Goal: Information Seeking & Learning: Learn about a topic

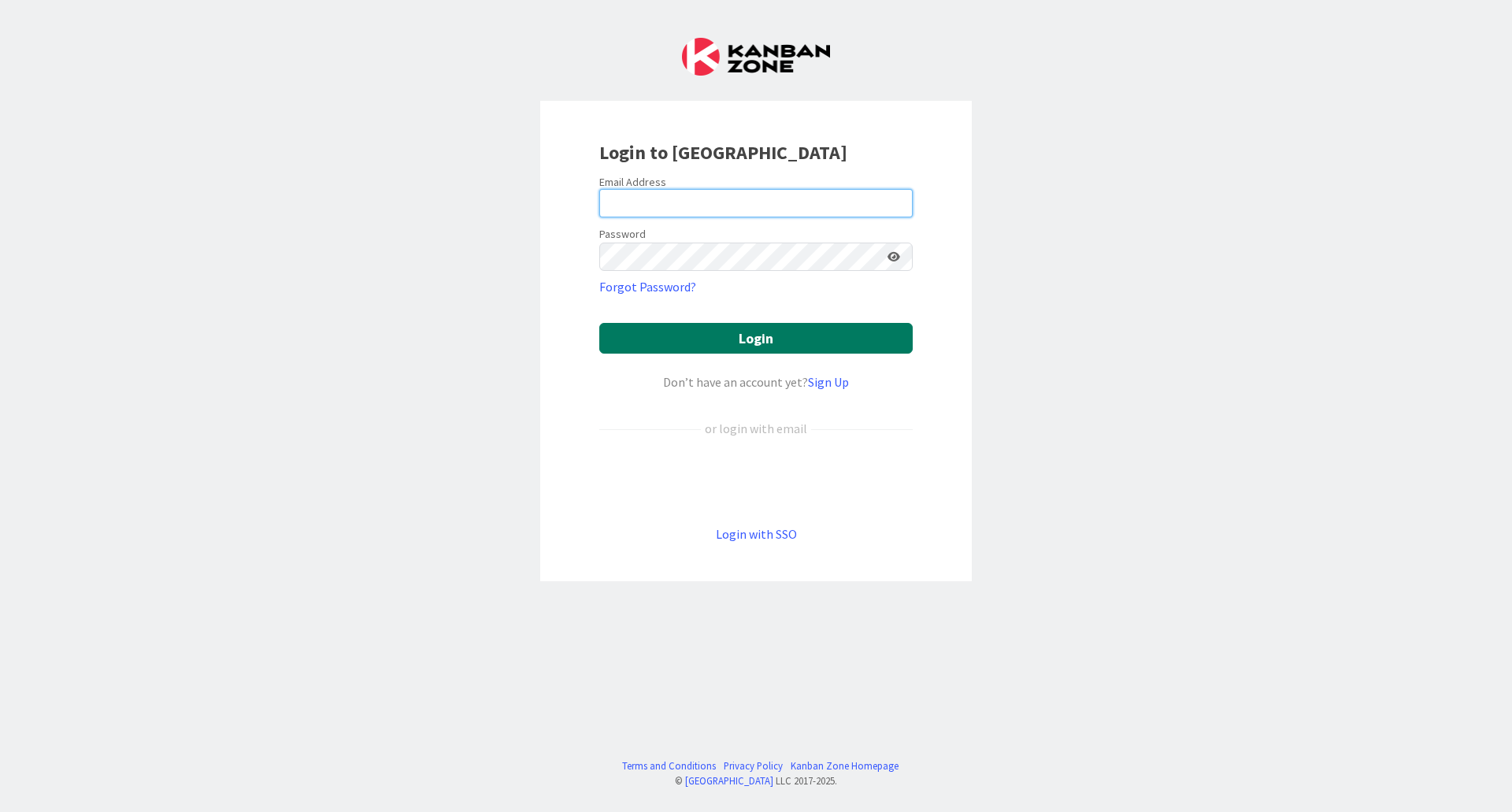
type input "[EMAIL_ADDRESS][DOMAIN_NAME]"
drag, startPoint x: 792, startPoint y: 331, endPoint x: 908, endPoint y: 359, distance: 119.3
click at [792, 332] on button "Login" at bounding box center [756, 337] width 313 height 31
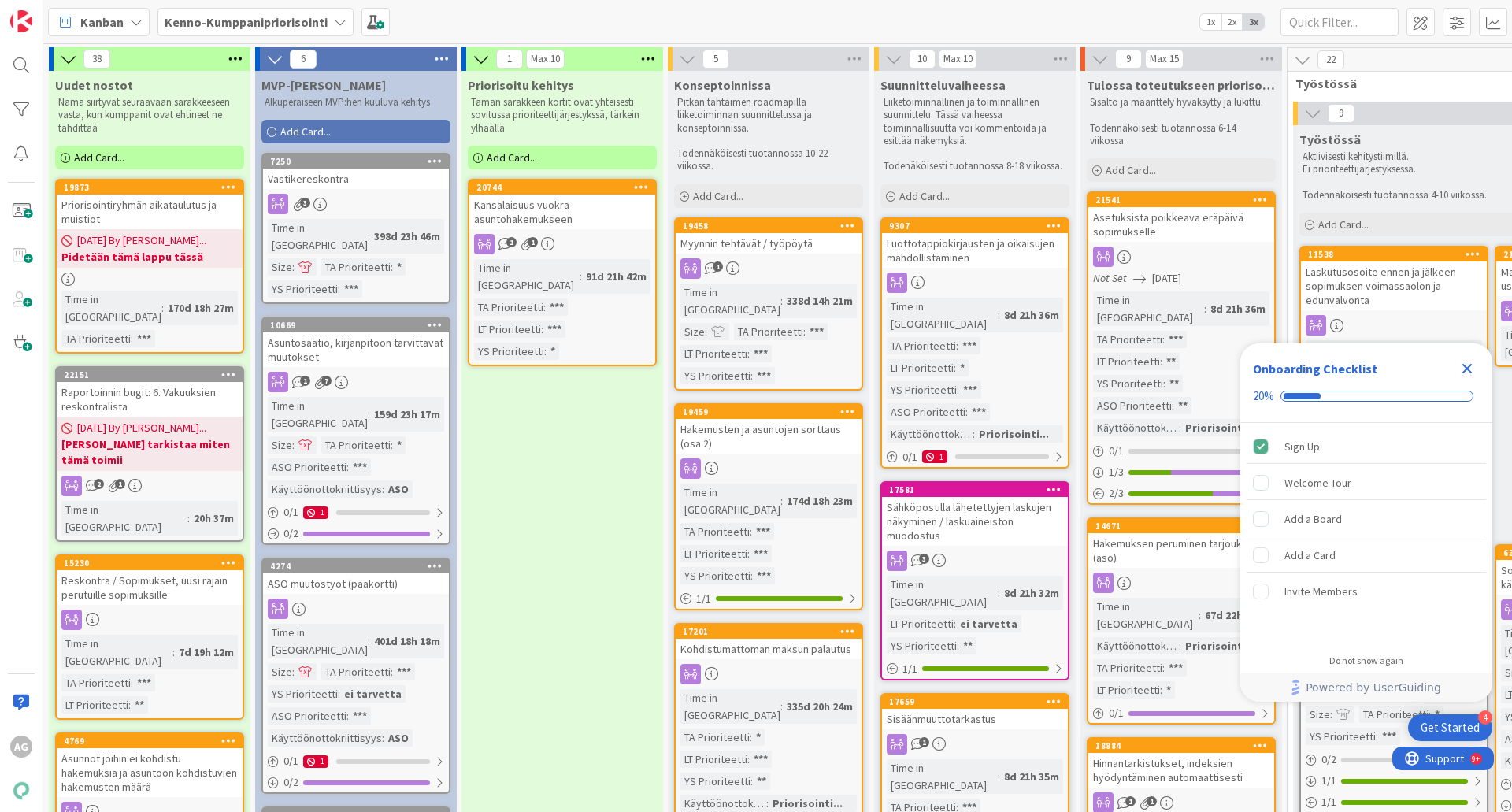
click at [1466, 370] on icon "Close Checklist" at bounding box center [1467, 368] width 10 height 10
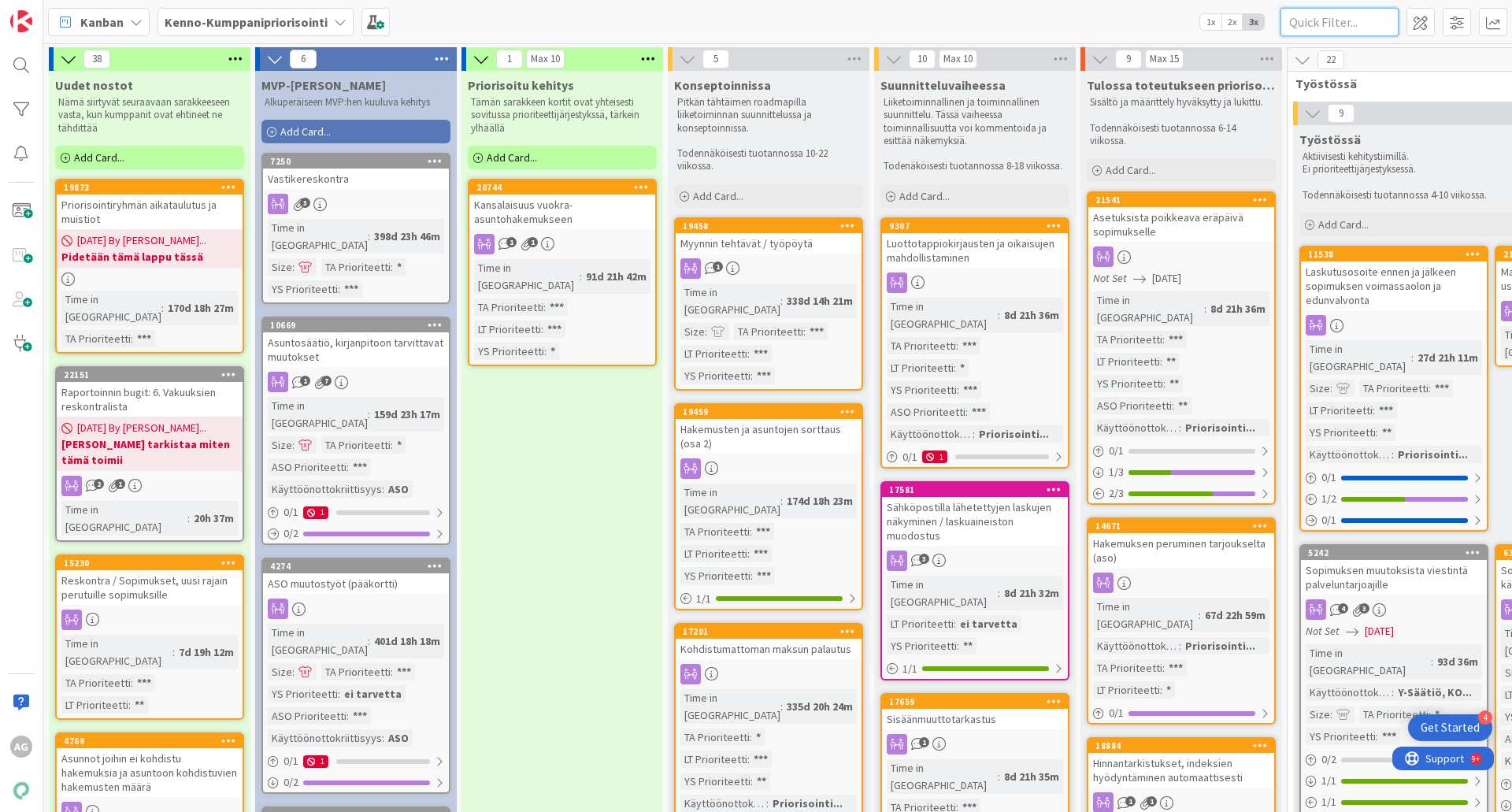
drag, startPoint x: 1336, startPoint y: 31, endPoint x: 1333, endPoint y: 17, distance: 14.3
click at [1336, 23] on input "text" at bounding box center [1339, 21] width 118 height 29
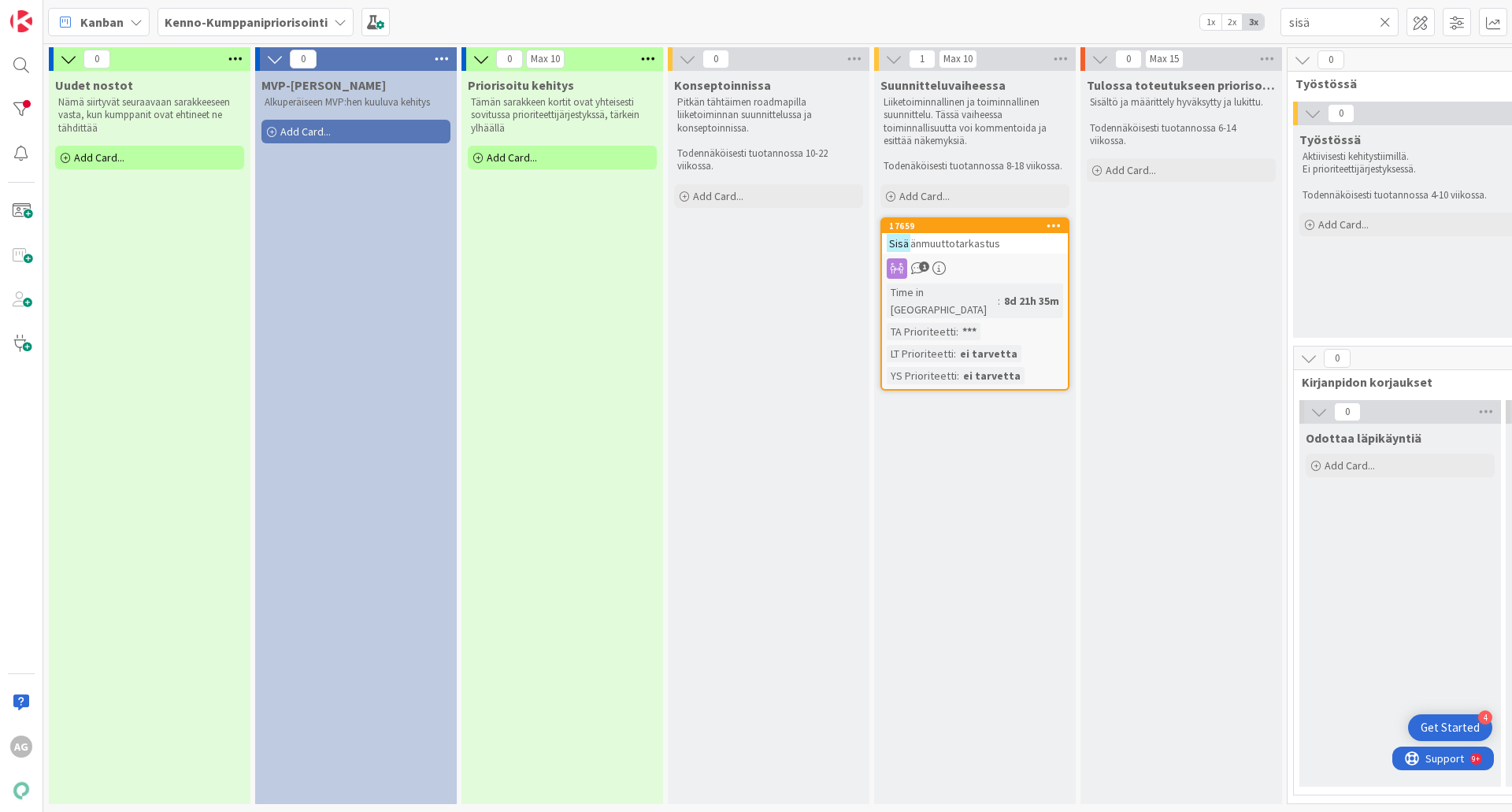
click at [992, 242] on span "änmuuttotarkastus" at bounding box center [955, 242] width 90 height 14
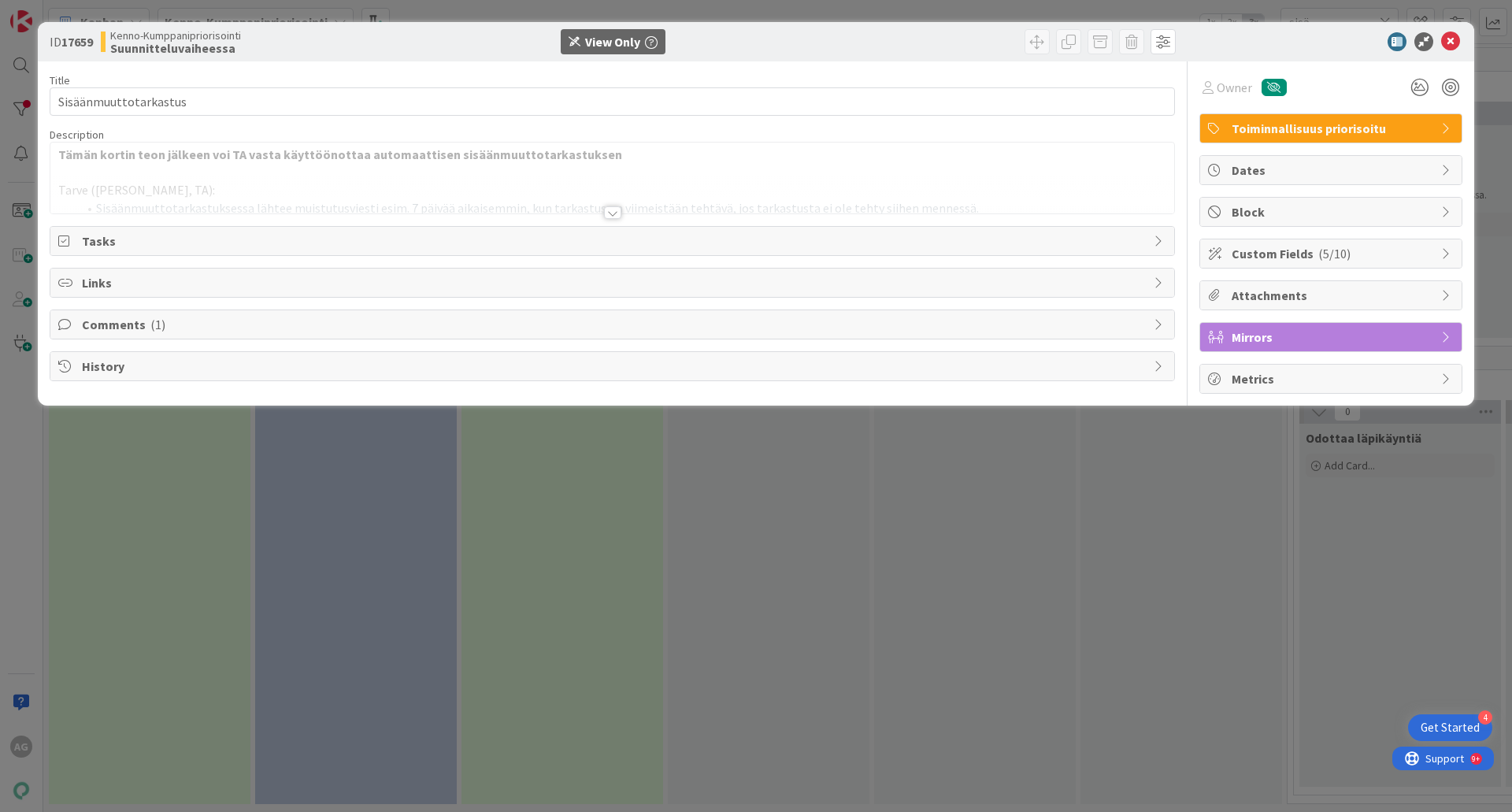
click at [615, 214] on div at bounding box center [612, 213] width 18 height 13
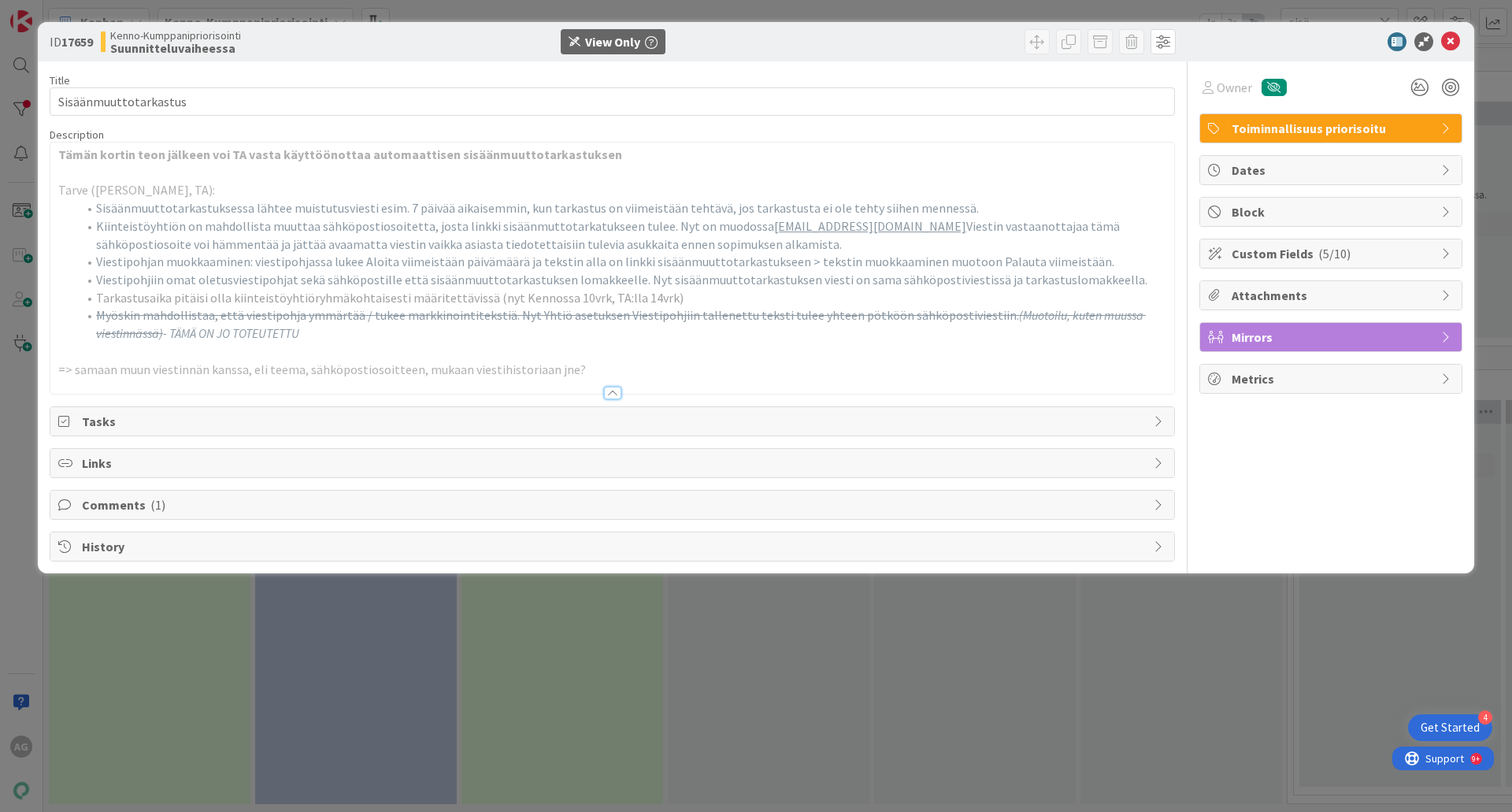
drag, startPoint x: 505, startPoint y: 240, endPoint x: 717, endPoint y: 242, distance: 212.0
click at [717, 242] on li "Kiinteistöyhtiön on mahdollista muuttaa sähköpostiosoitetta, josta linkki sisää…" at bounding box center [622, 235] width 1089 height 35
click at [613, 394] on div at bounding box center [612, 393] width 18 height 13
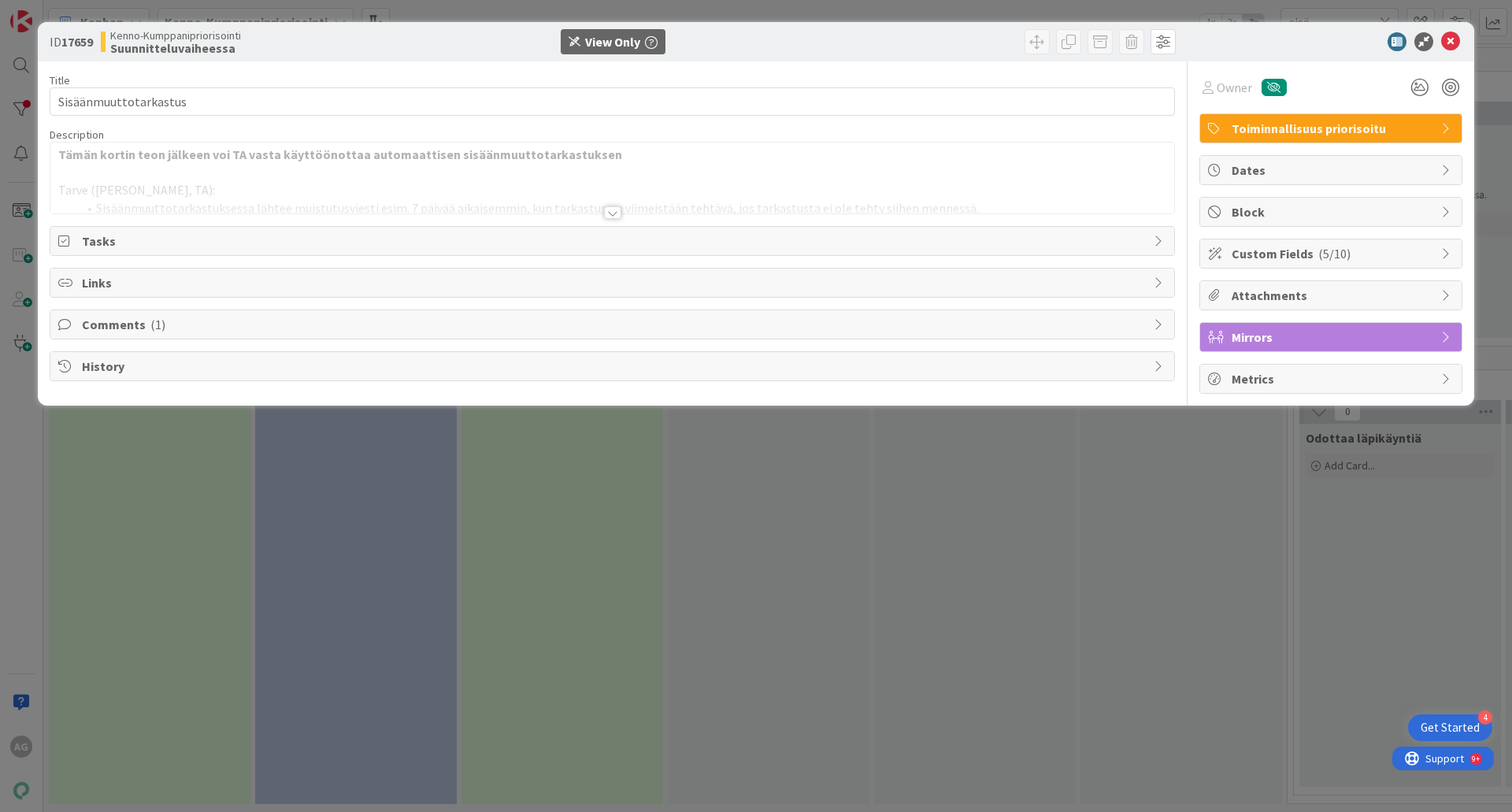
click at [618, 212] on div at bounding box center [612, 213] width 18 height 13
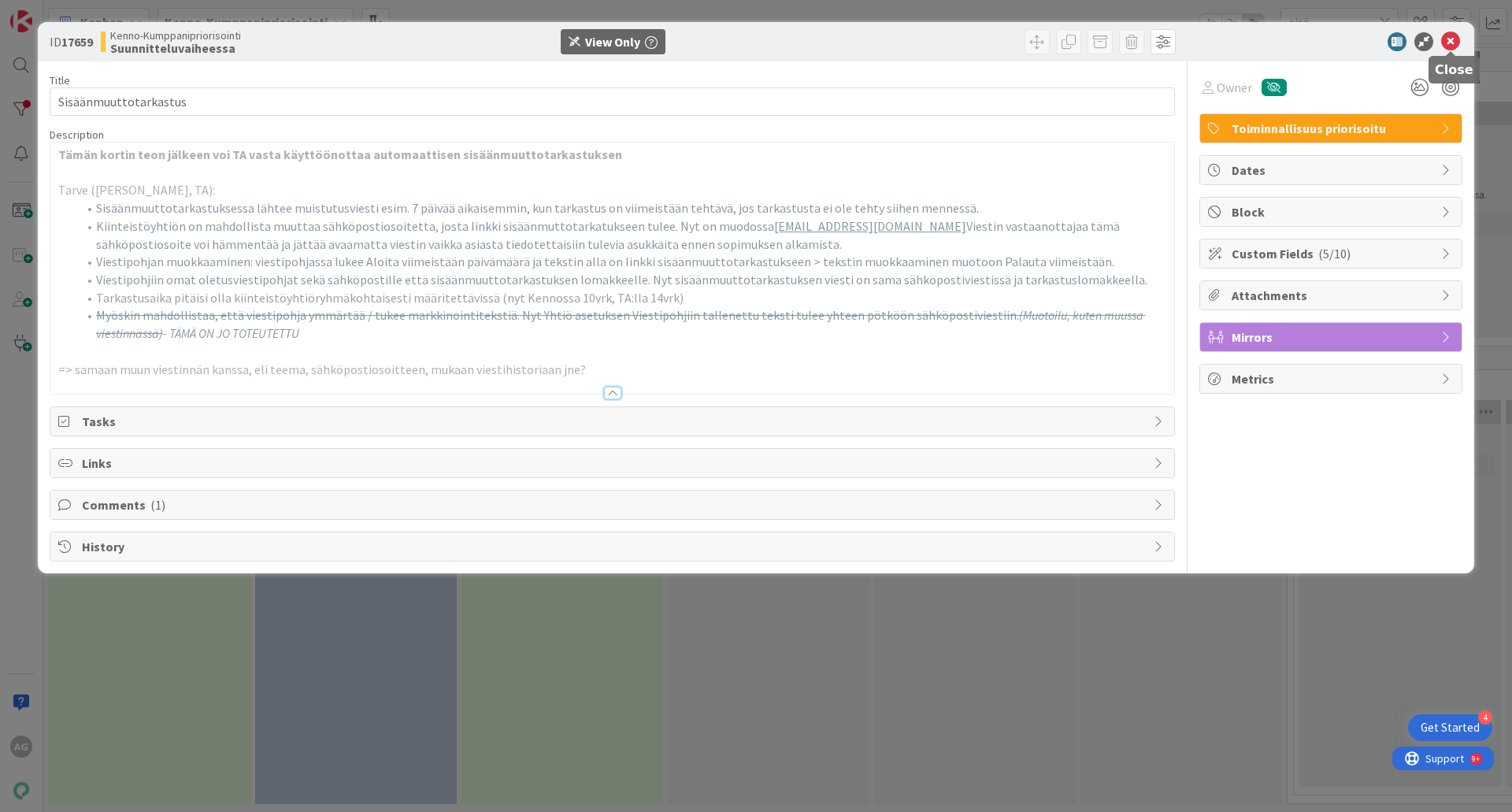
click at [1450, 37] on icon at bounding box center [1451, 42] width 19 height 19
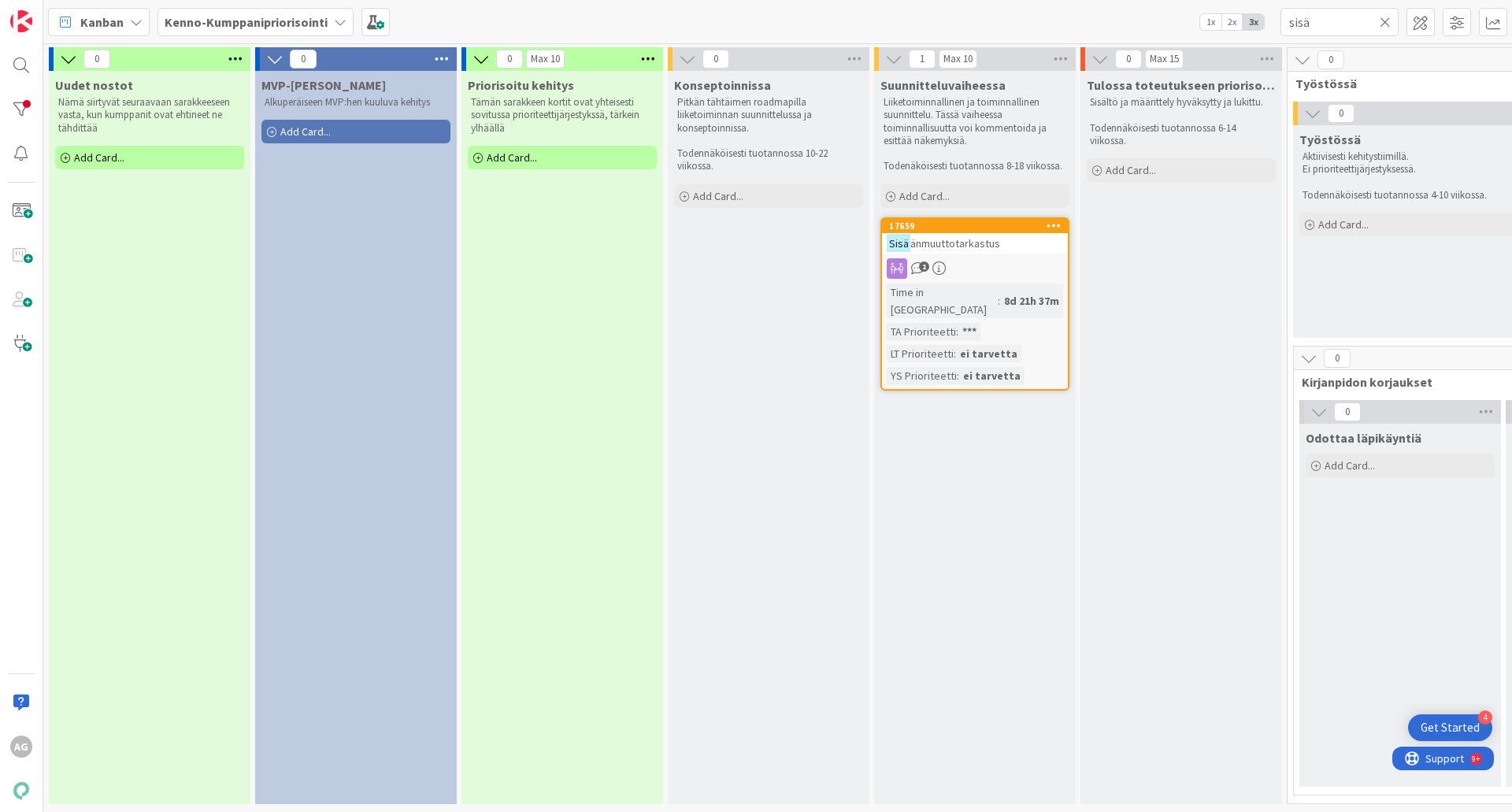
click at [1004, 235] on div "Sisä änmuuttotarkastus" at bounding box center [975, 243] width 186 height 20
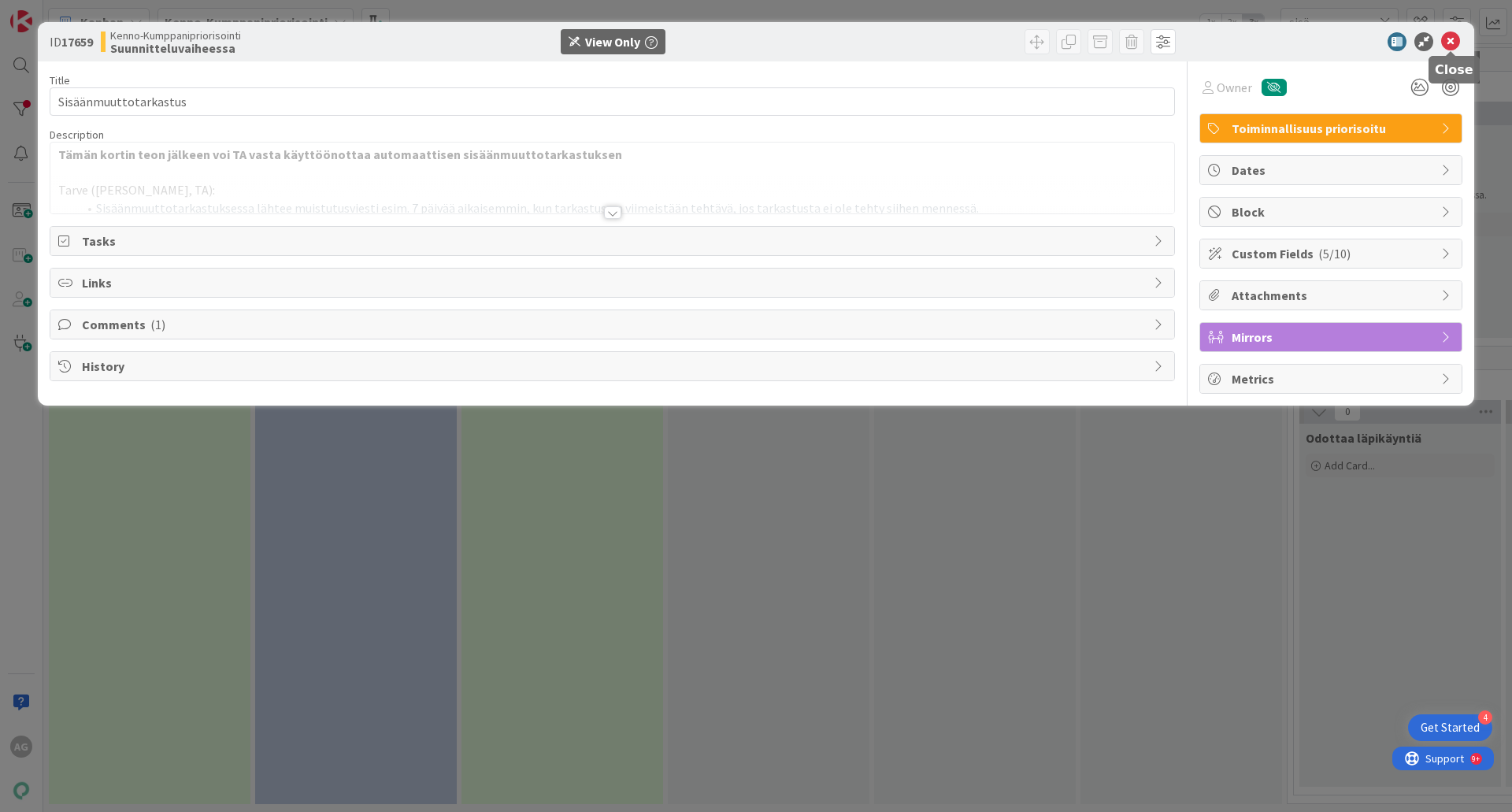
click at [1453, 46] on icon at bounding box center [1451, 42] width 19 height 19
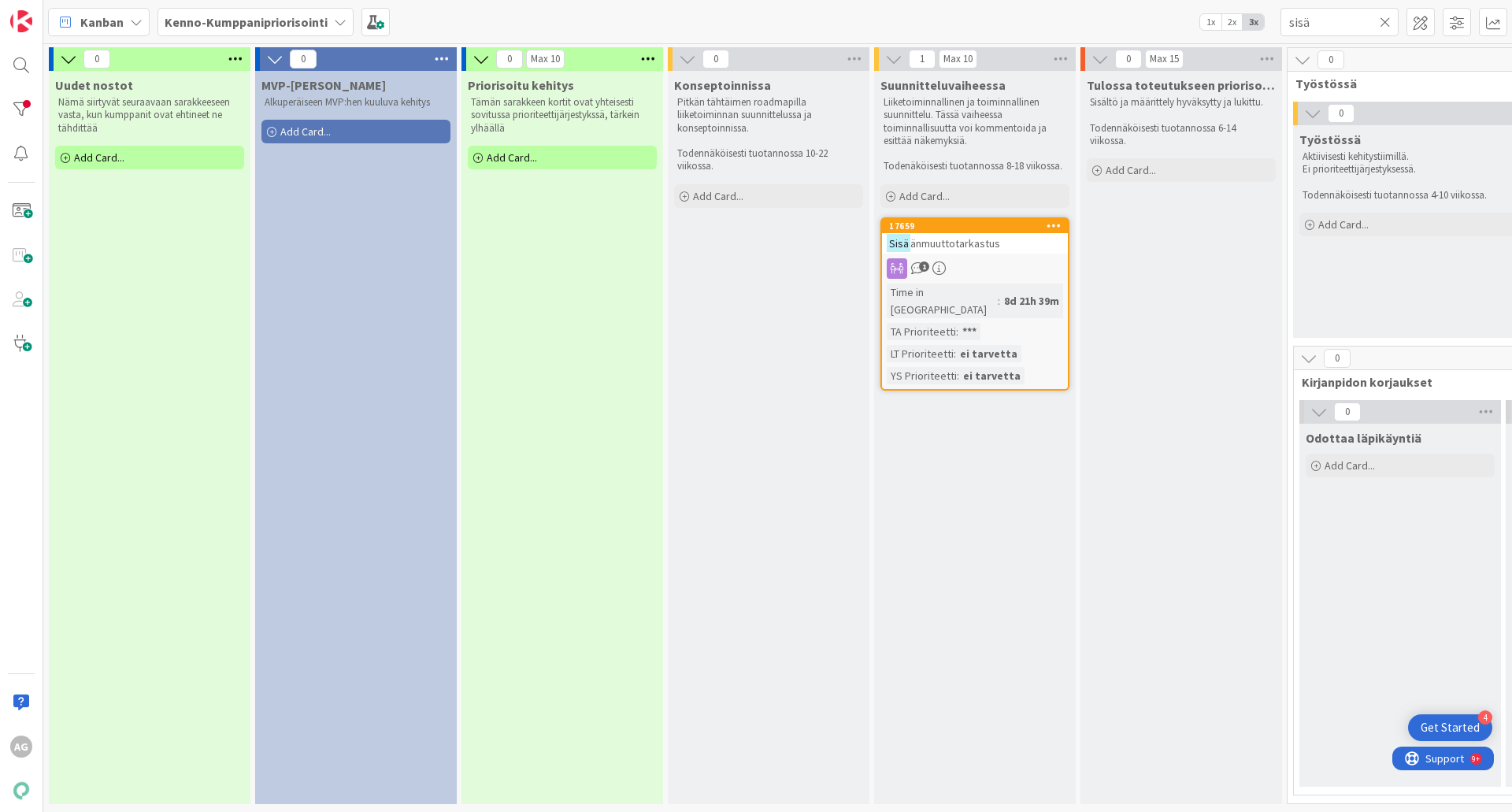
click at [1000, 292] on div "8d 21h 39m" at bounding box center [1032, 300] width 63 height 18
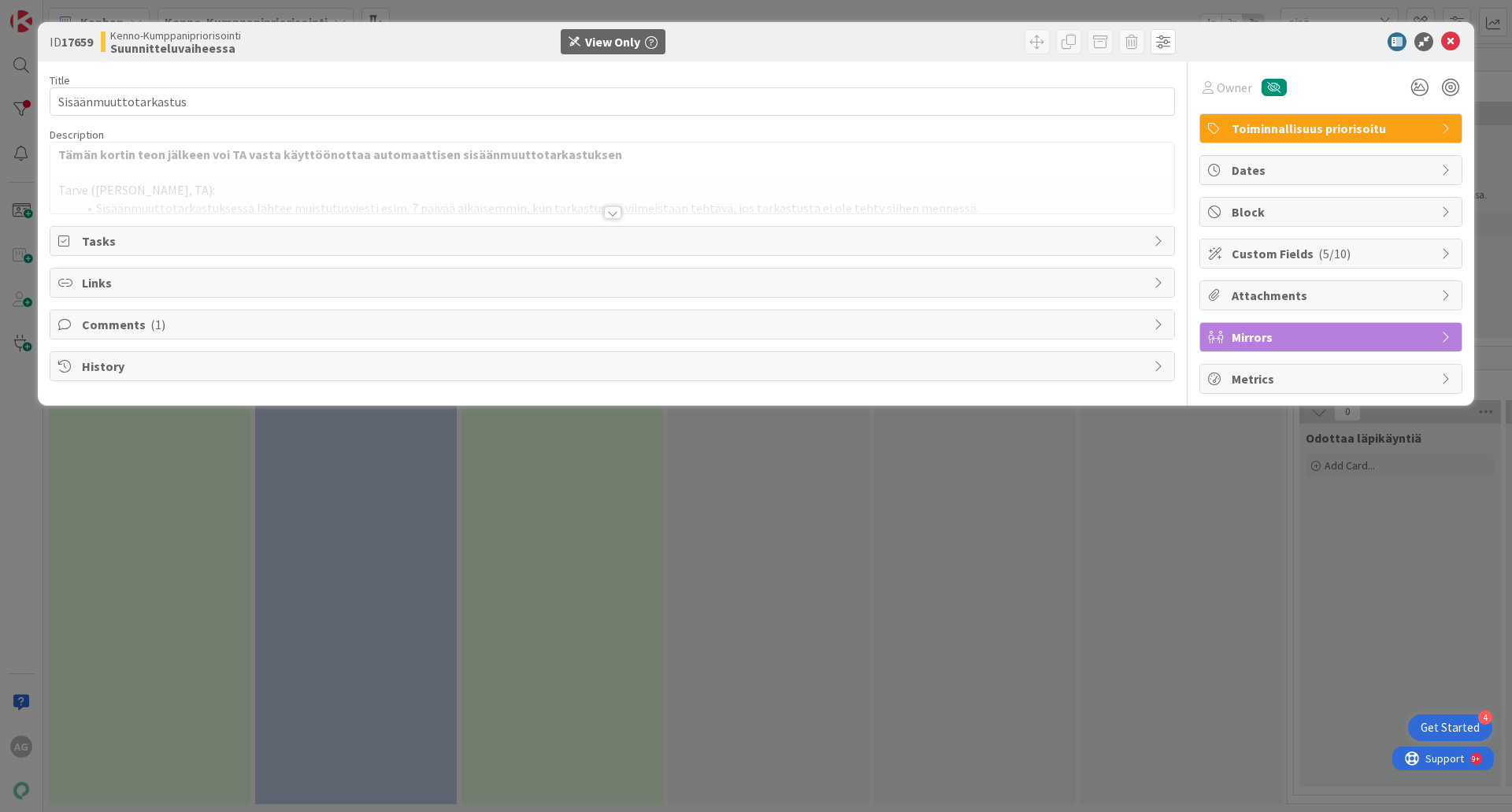
click at [613, 212] on div at bounding box center [612, 213] width 18 height 13
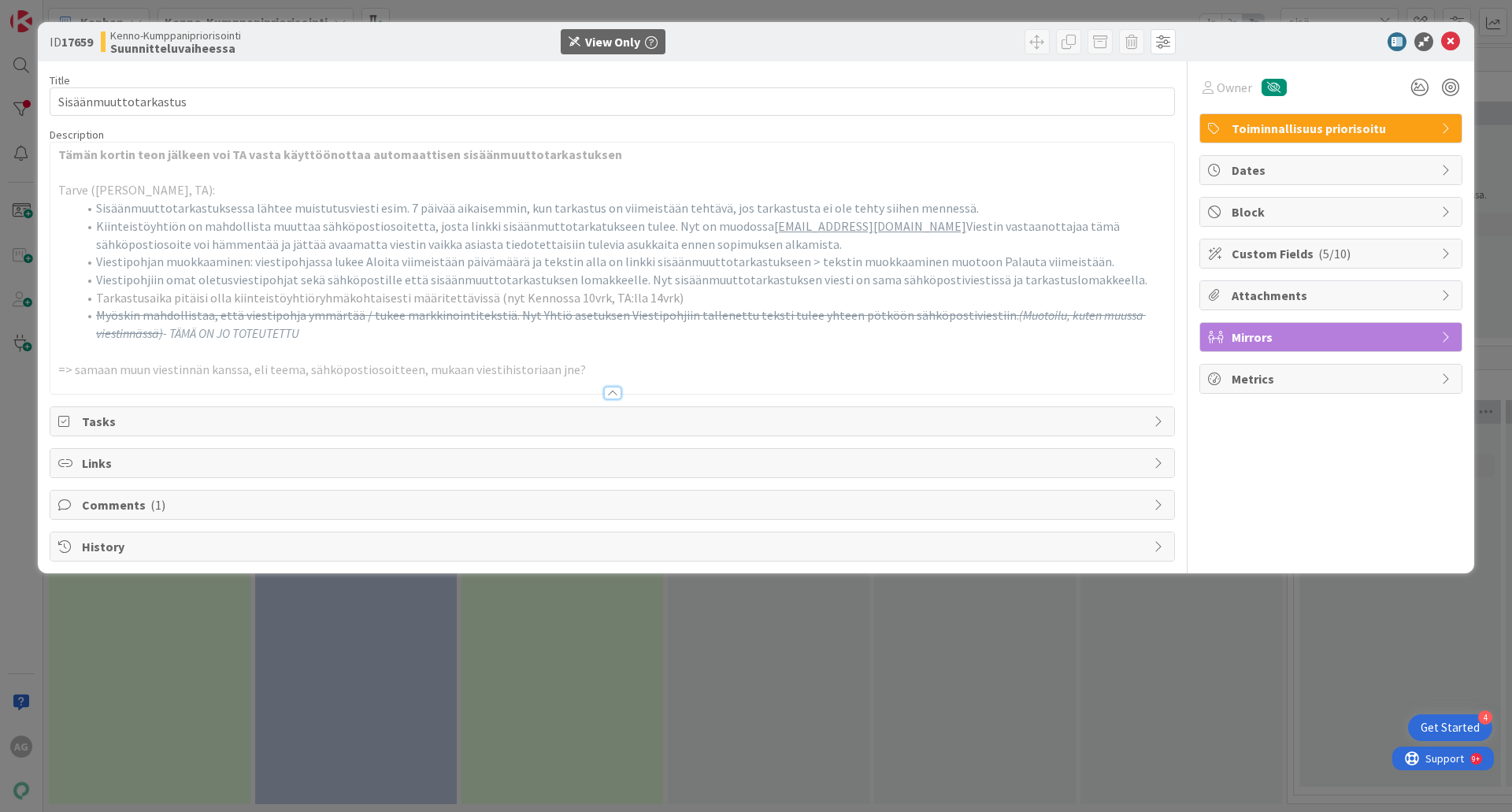
click at [158, 503] on span "( 1 )" at bounding box center [158, 504] width 15 height 16
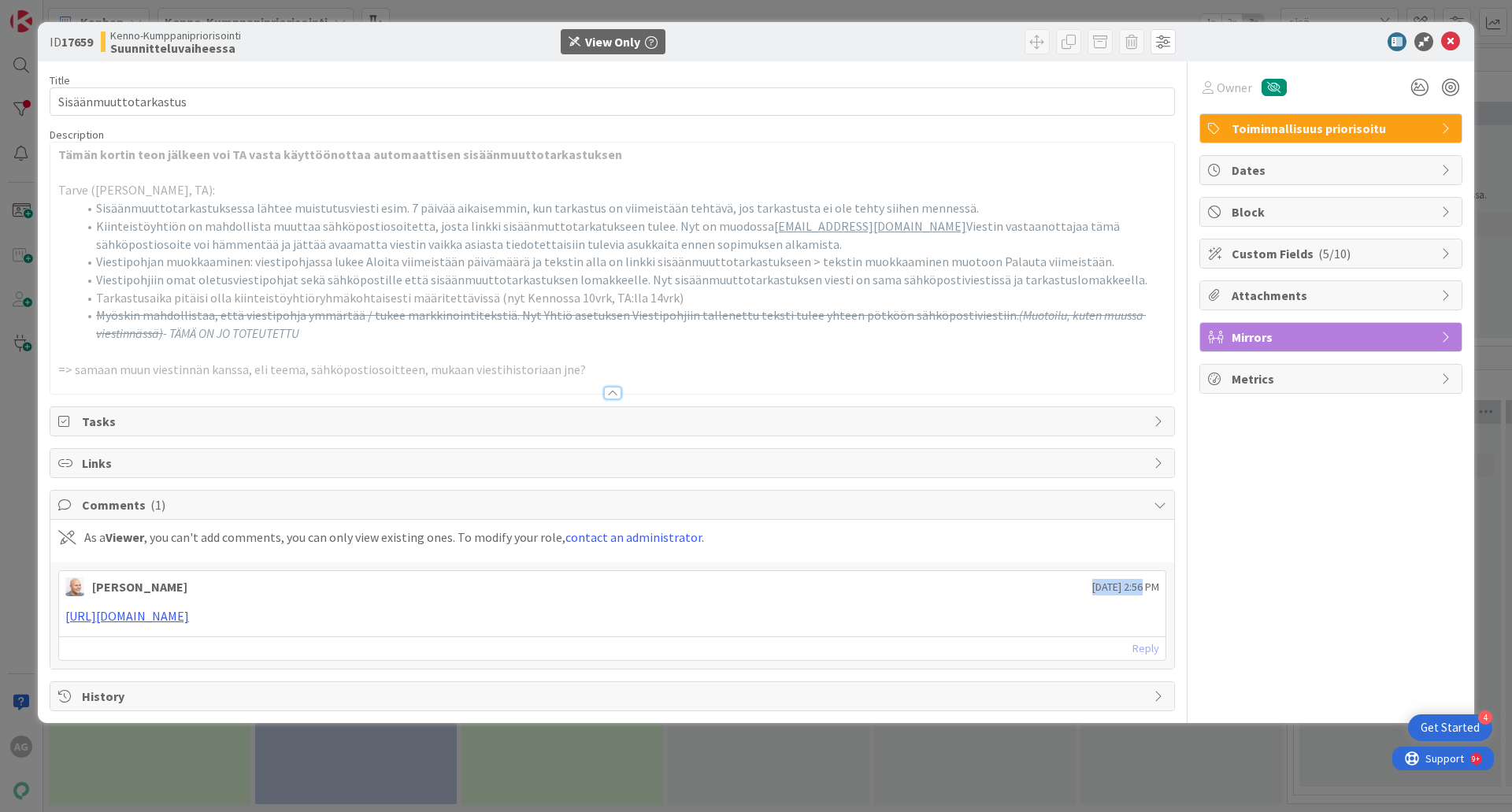
drag, startPoint x: 1097, startPoint y: 590, endPoint x: 1039, endPoint y: 581, distance: 58.7
click at [1031, 577] on div "[PERSON_NAME] [DATE] 2:56 PM" at bounding box center [612, 583] width 1107 height 25
drag, startPoint x: 1125, startPoint y: 583, endPoint x: 985, endPoint y: 569, distance: 140.7
click at [985, 569] on div "[PERSON_NAME] [DATE] 2:56 PM [URL][DOMAIN_NAME] [DATE] 2:56 PM Reply" at bounding box center [611, 615] width 1124 height 106
click at [615, 395] on div at bounding box center [612, 393] width 18 height 13
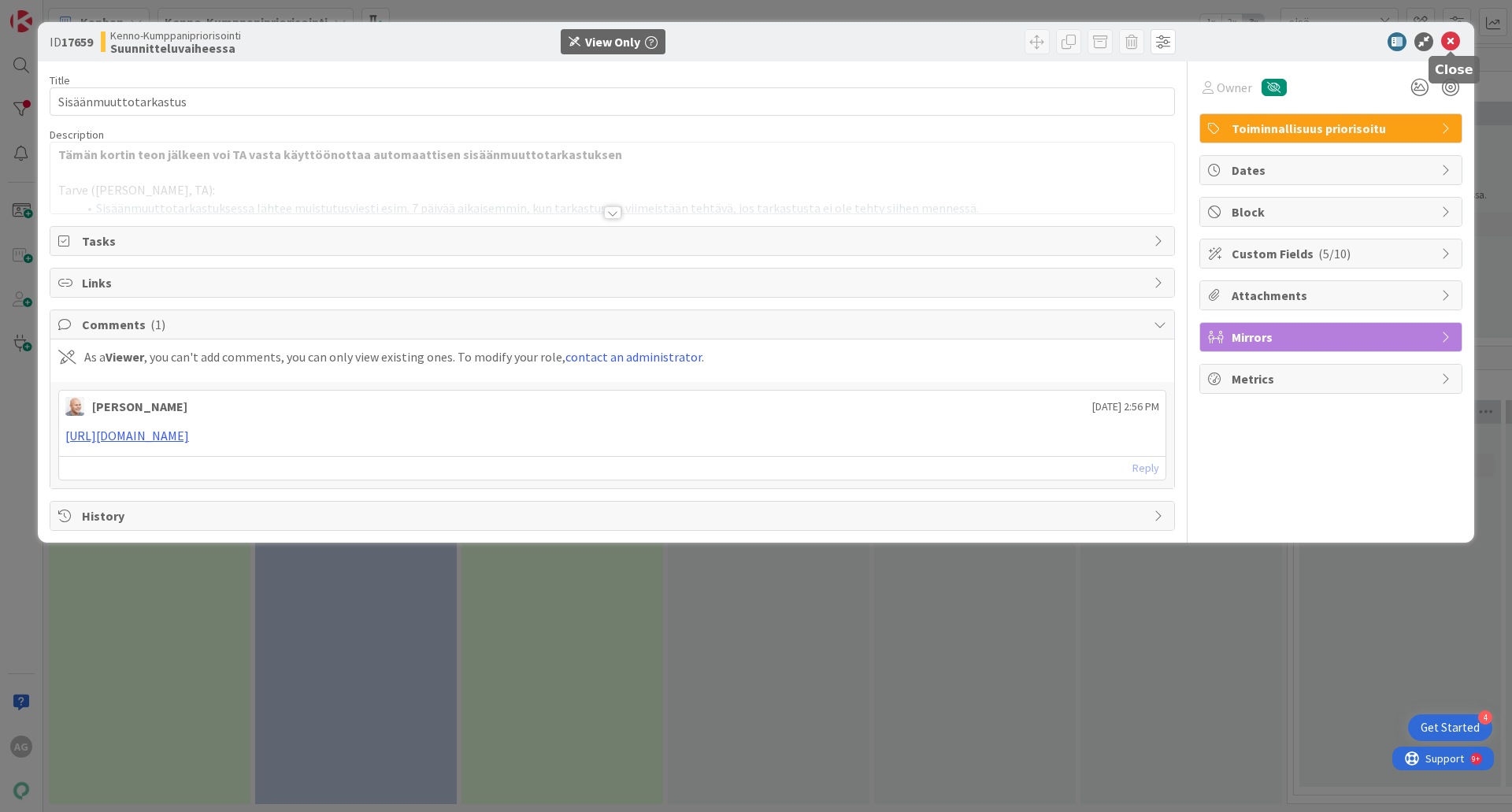
click at [1455, 35] on icon at bounding box center [1451, 42] width 19 height 19
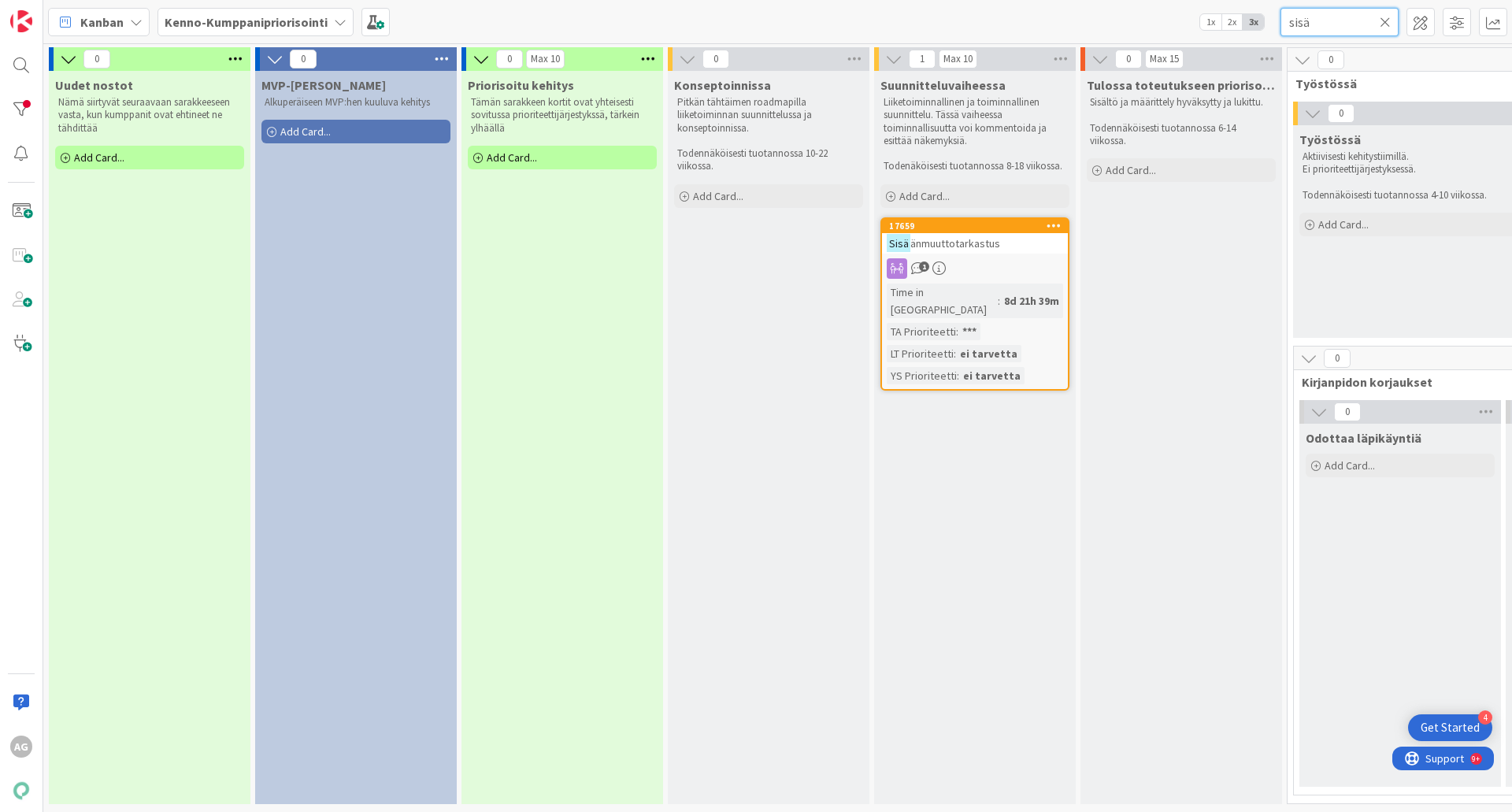
click at [1320, 21] on input "sisä" at bounding box center [1339, 21] width 118 height 29
click at [143, 107] on p "Nämä siirtyvät seuraavaan sarakkeeseen vasta, kun kumppanit ovat ehtineet ne tä…" at bounding box center [150, 115] width 183 height 39
click at [82, 117] on p "Nämä siirtyvät seuraavaan sarakkeeseen vasta, kun kumppanit ovat ehtineet ne tä…" at bounding box center [150, 115] width 183 height 39
click at [1335, 25] on input "sisään" at bounding box center [1339, 21] width 118 height 29
type input "s"
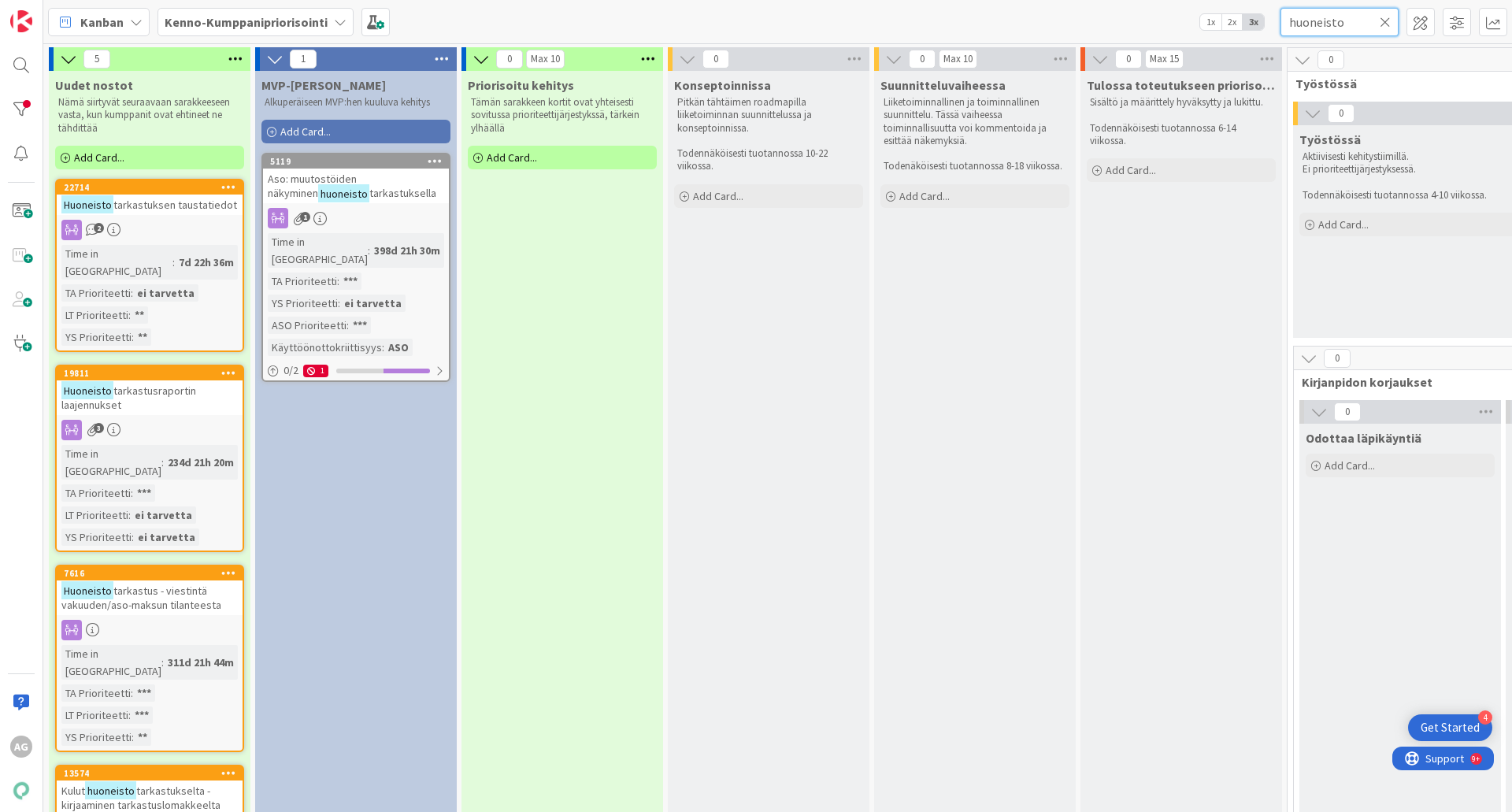
type input "huoneisto"
click at [199, 208] on span "tarkastuksen taustatiedot" at bounding box center [175, 204] width 124 height 14
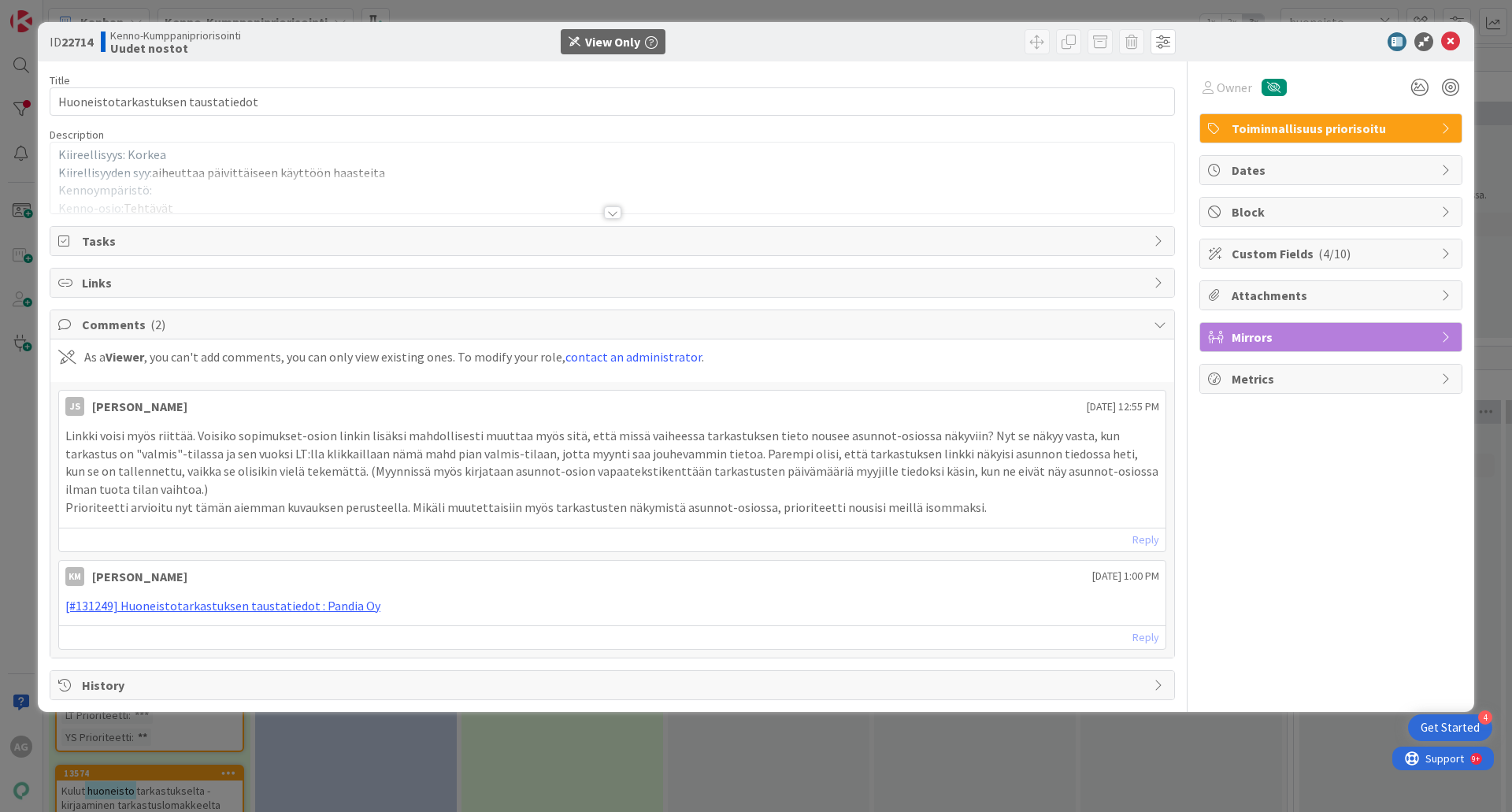
click at [610, 215] on div at bounding box center [612, 213] width 18 height 13
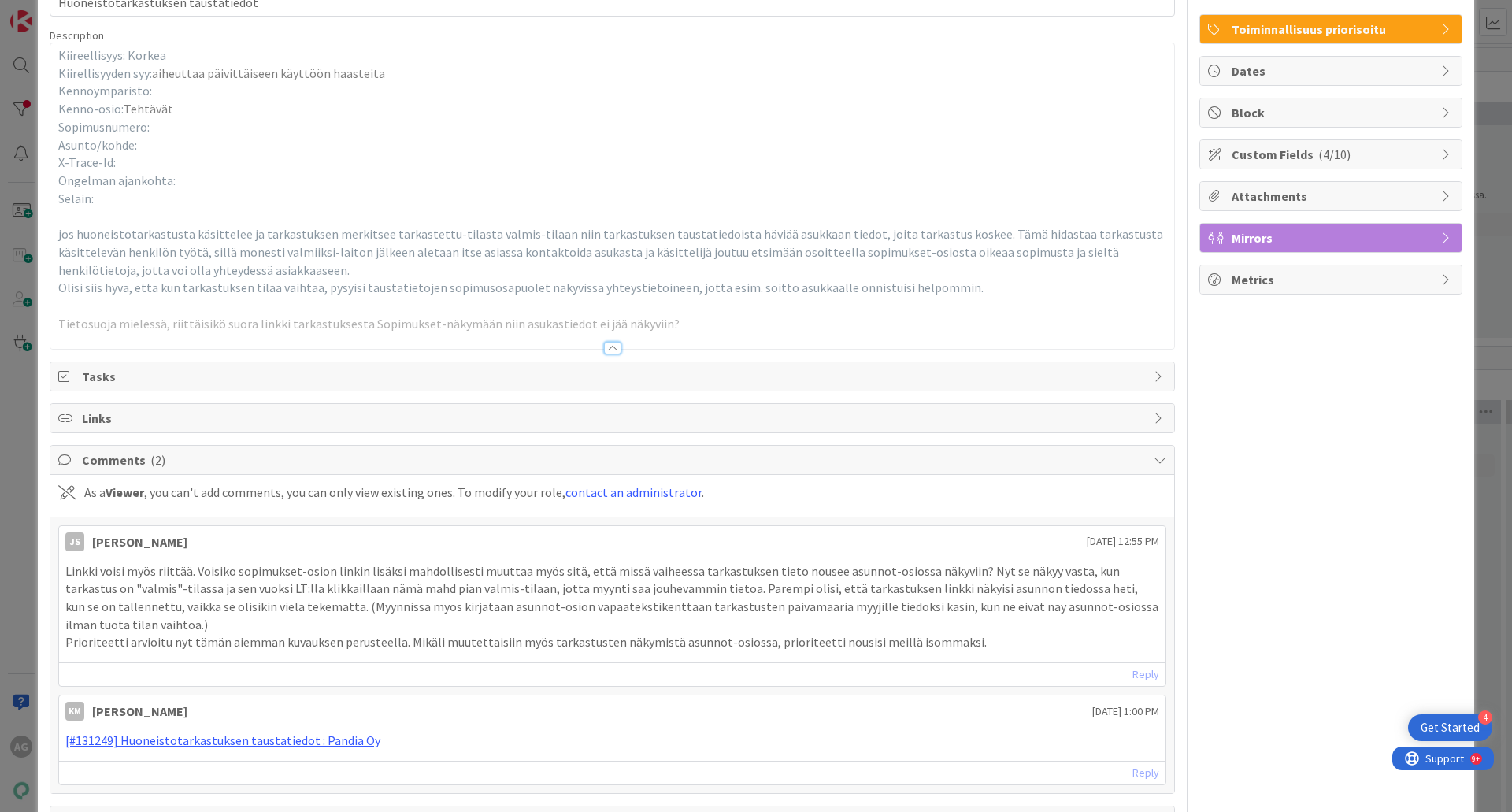
scroll to position [157, 0]
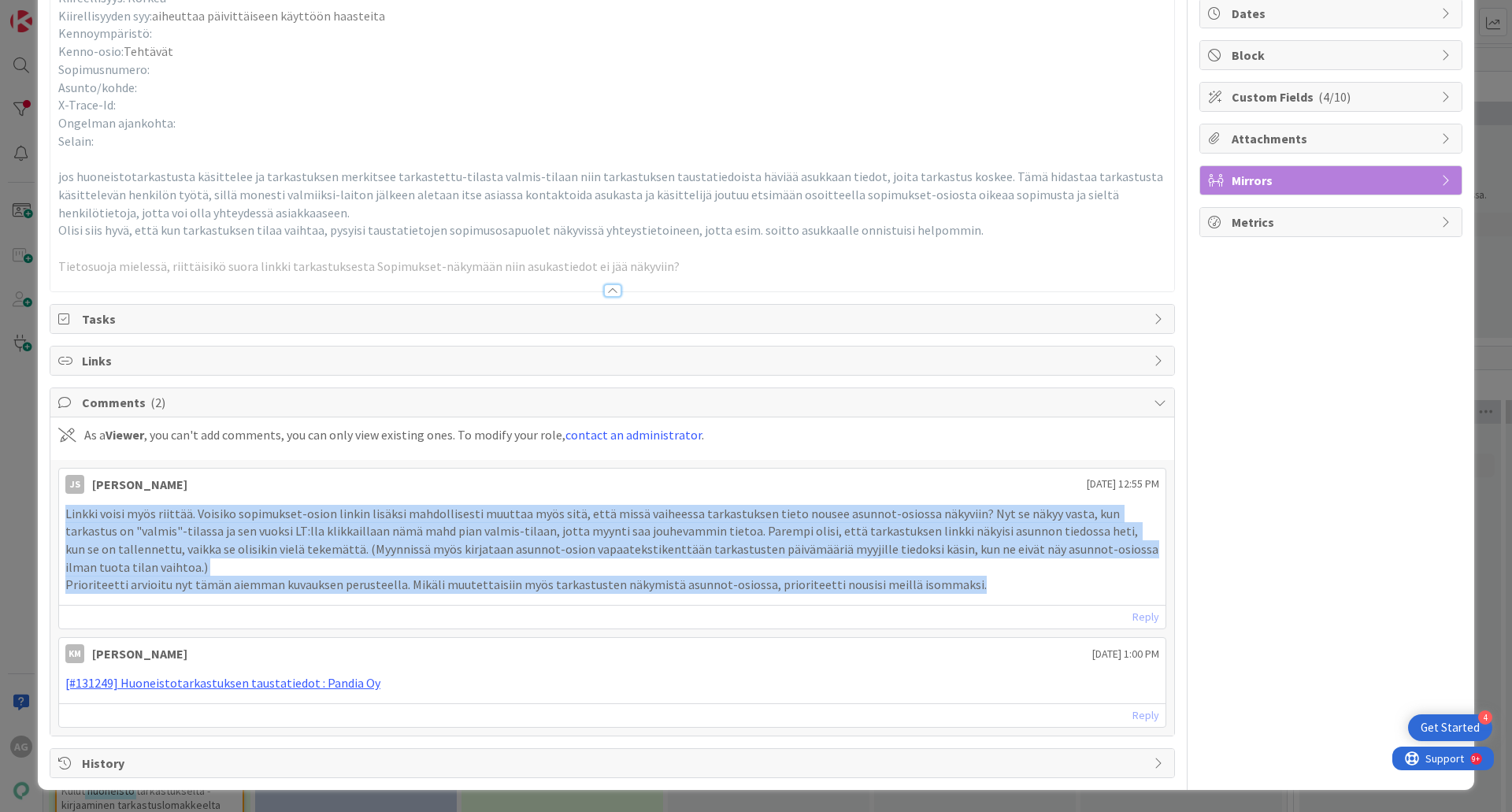
drag, startPoint x: 65, startPoint y: 517, endPoint x: 977, endPoint y: 590, distance: 914.9
click at [977, 590] on div "Linkki voisi myös riittää. Voisiko sopimukset-osion linkin lisäksi mahdollisest…" at bounding box center [611, 549] width 1094 height 90
click at [977, 587] on p "Prioriteetti arvioitu nyt tämän aiemman kuvauksen perusteella. Mikäli muutettai…" at bounding box center [611, 583] width 1094 height 18
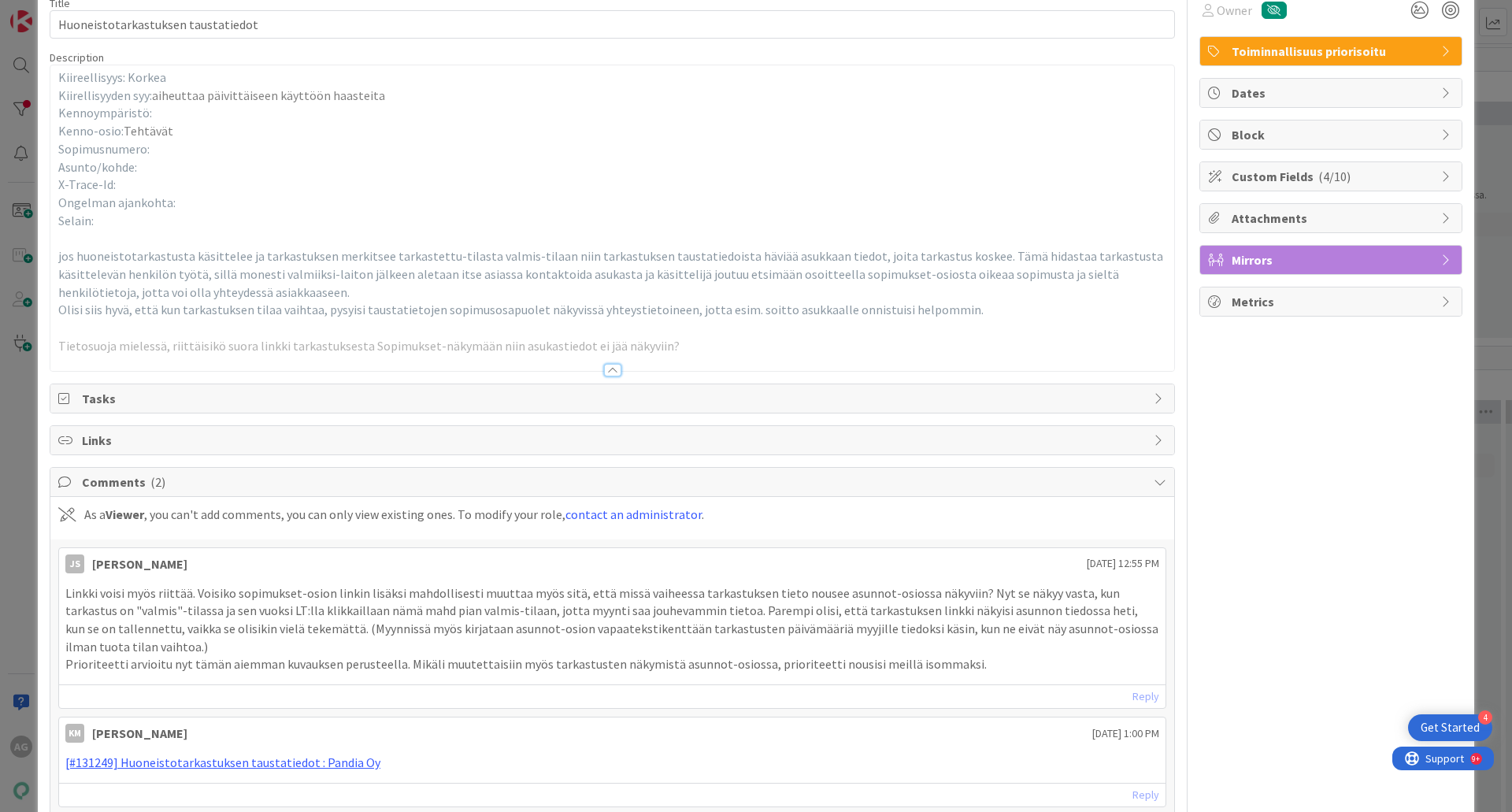
scroll to position [0, 0]
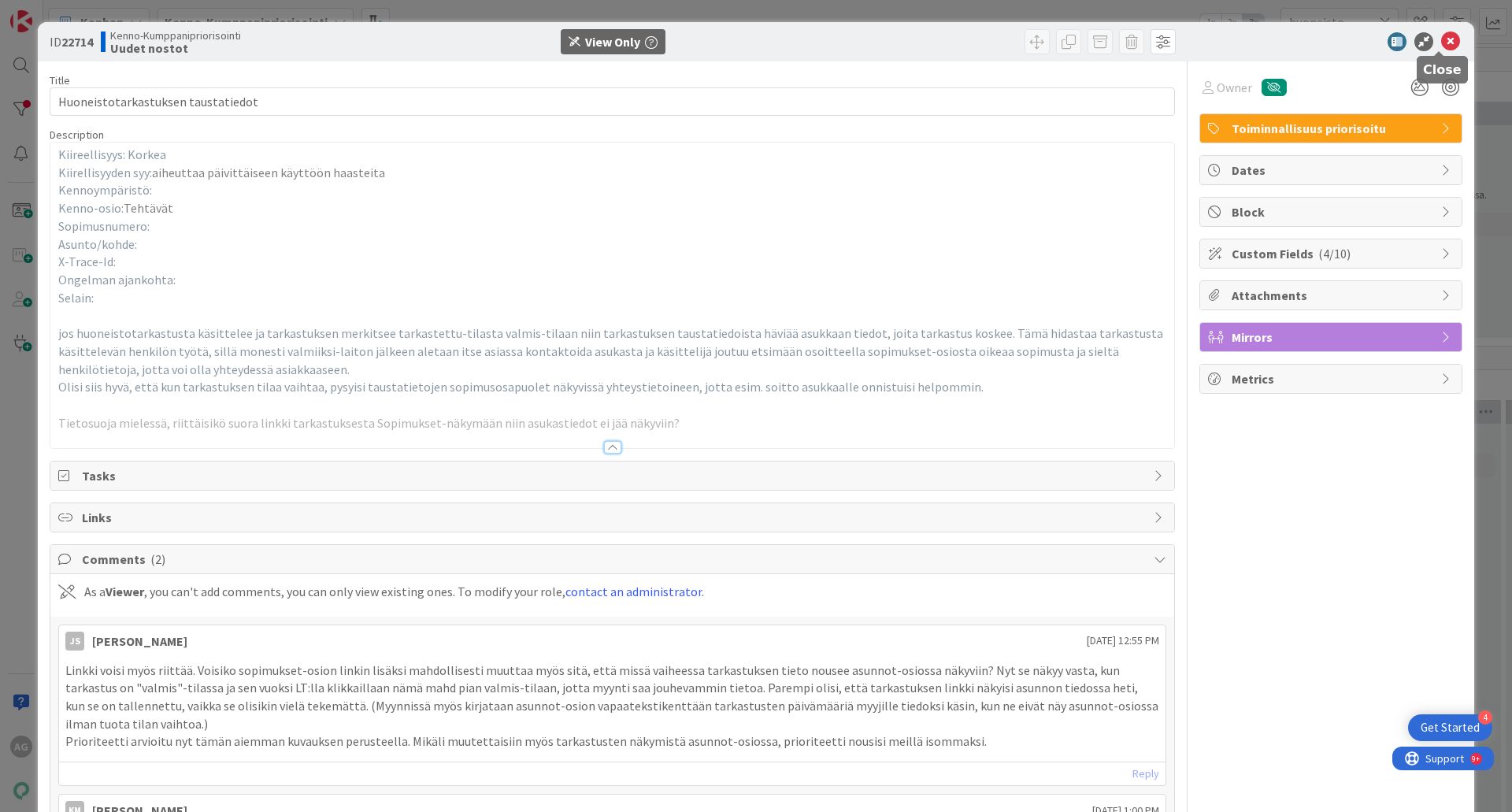
click at [1444, 37] on icon at bounding box center [1451, 42] width 19 height 19
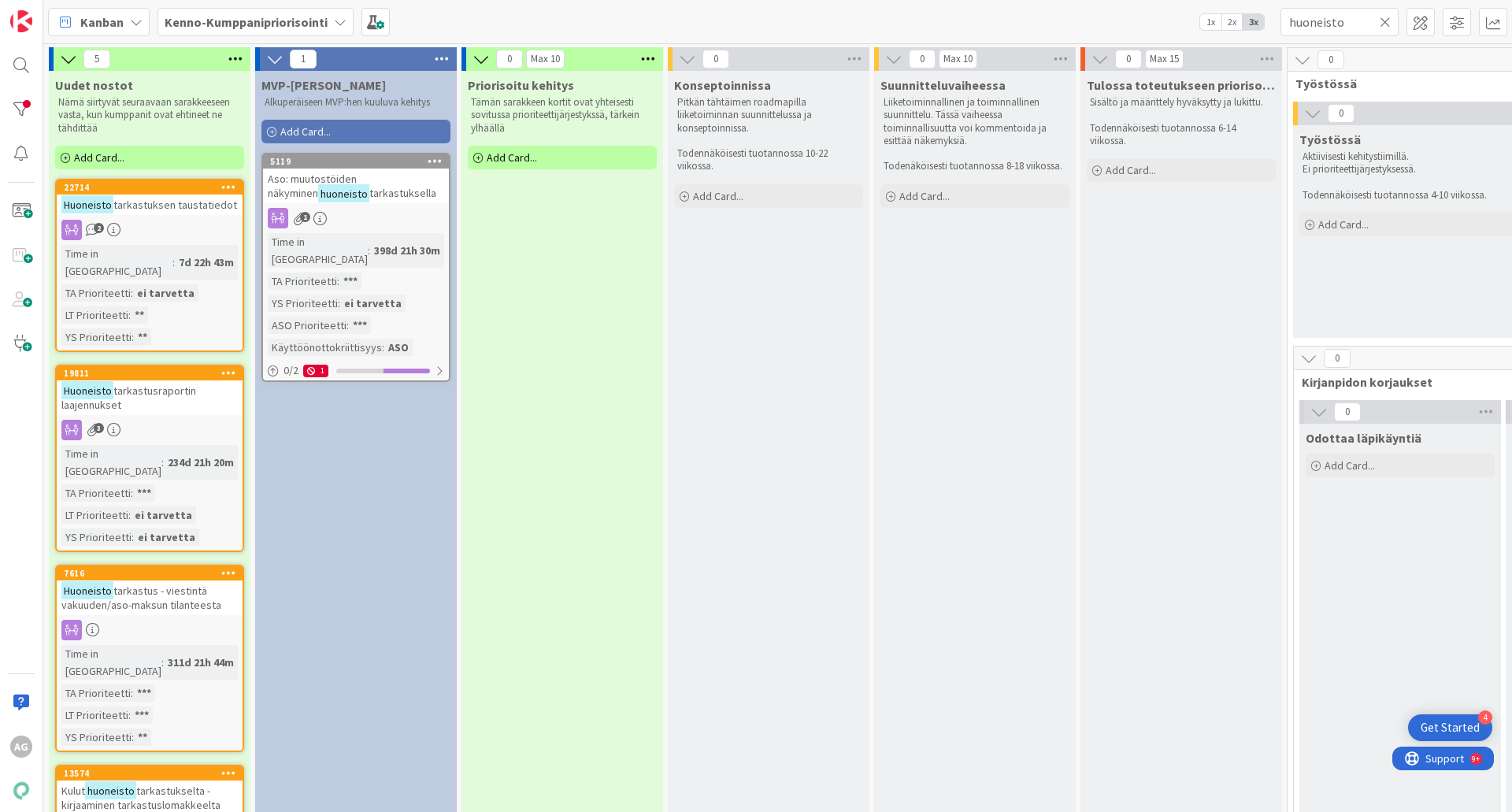
click at [187, 387] on div "Huoneisto tarkastusraportin laajennukset" at bounding box center [150, 397] width 186 height 34
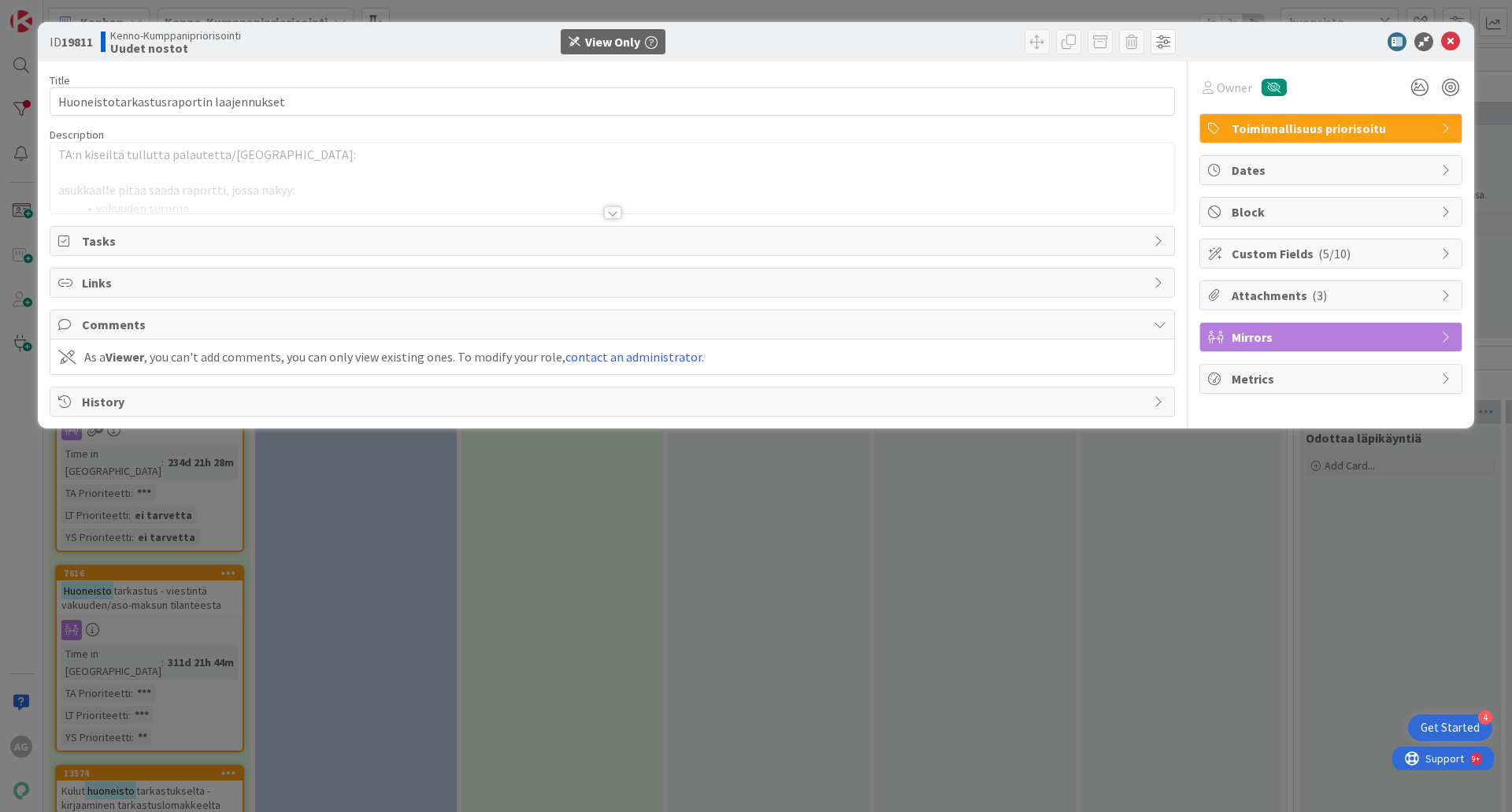
click at [616, 208] on div at bounding box center [612, 213] width 18 height 13
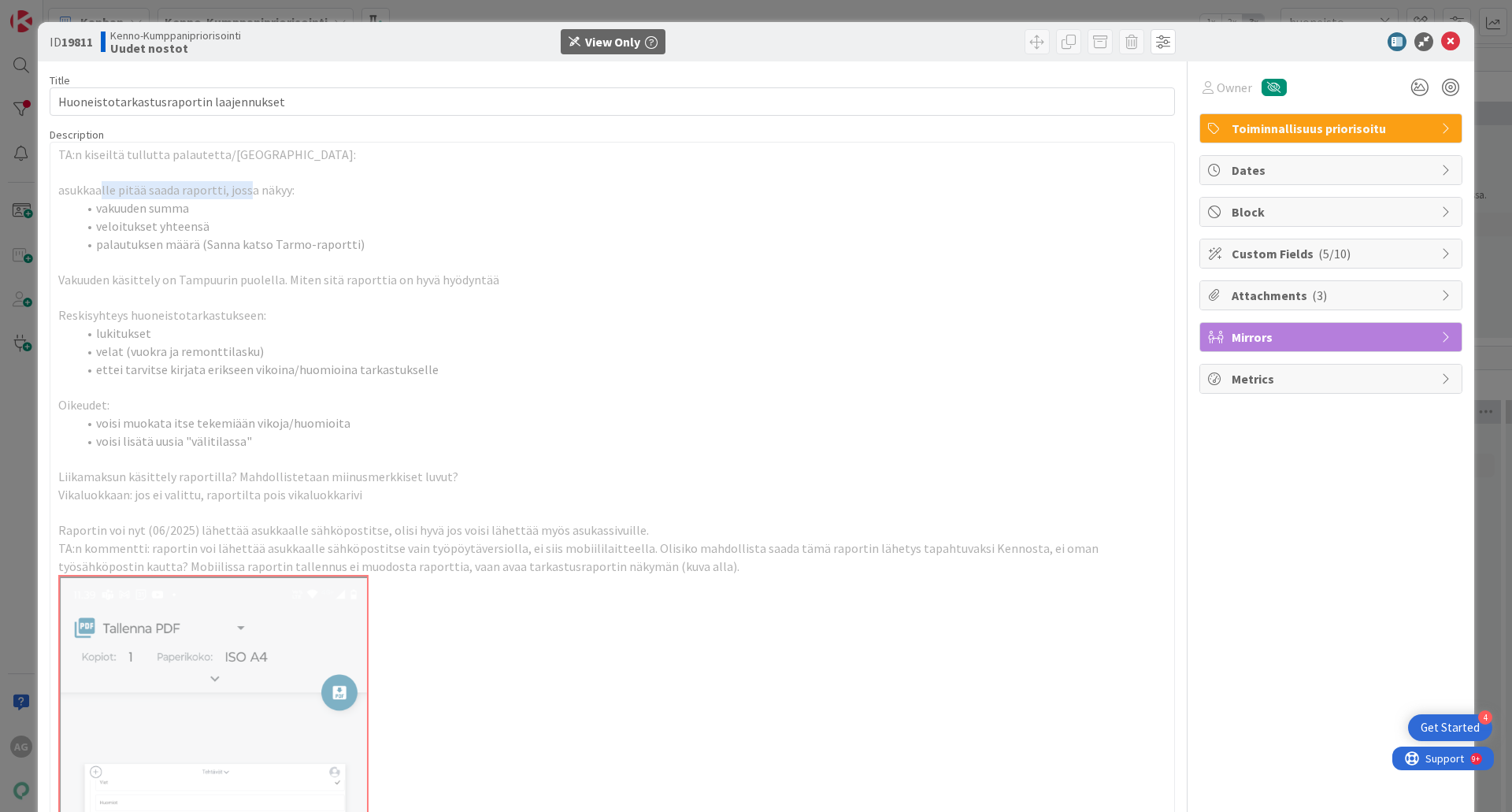
drag, startPoint x: 99, startPoint y: 191, endPoint x: 248, endPoint y: 190, distance: 149.0
click at [246, 190] on span "asukkaalle pitää saada raportti, jossa näkyy:" at bounding box center [177, 190] width 236 height 16
click at [348, 255] on p at bounding box center [612, 261] width 1108 height 18
click at [1445, 40] on icon at bounding box center [1451, 42] width 19 height 19
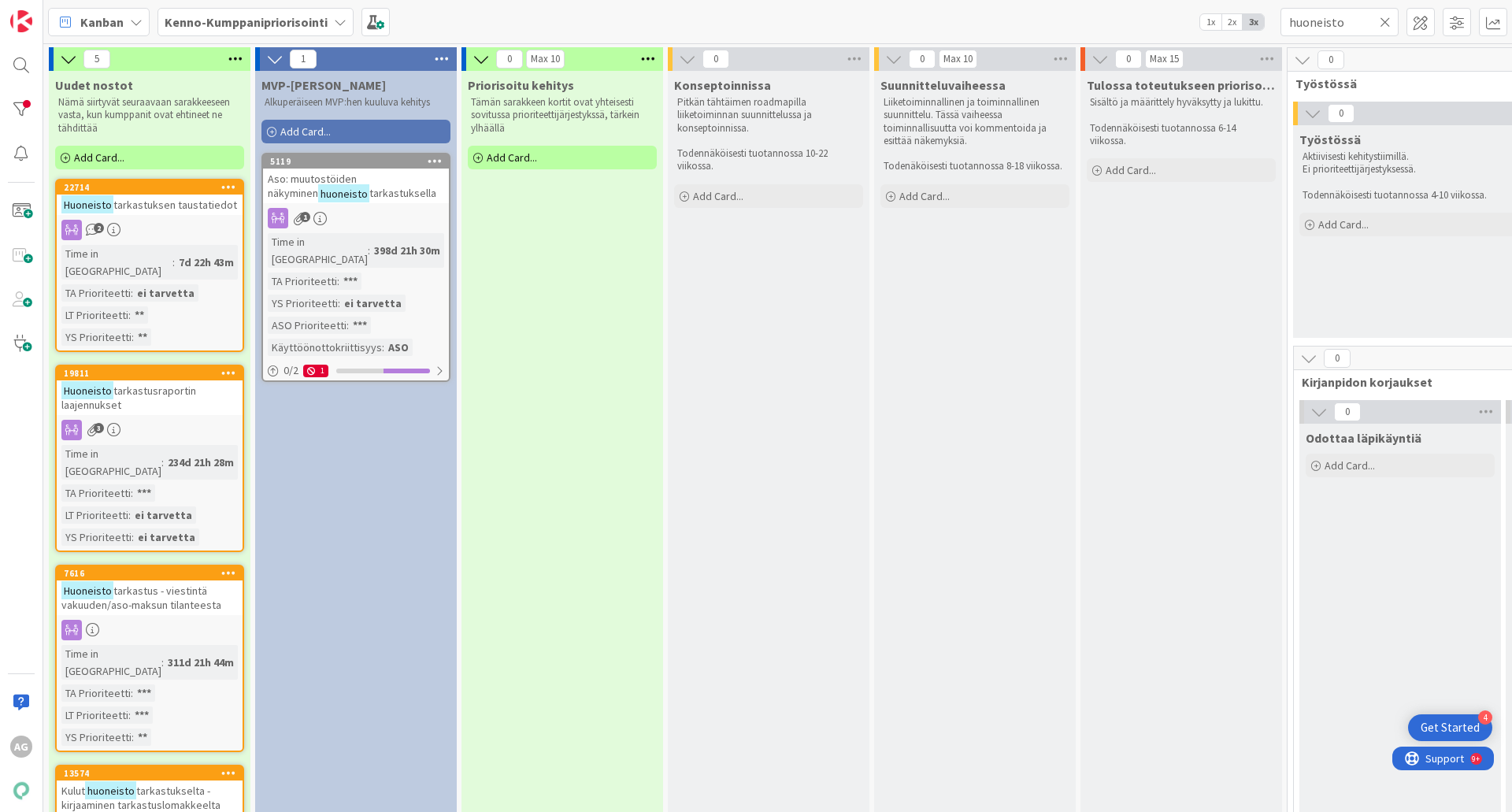
click at [338, 24] on icon at bounding box center [340, 22] width 13 height 13
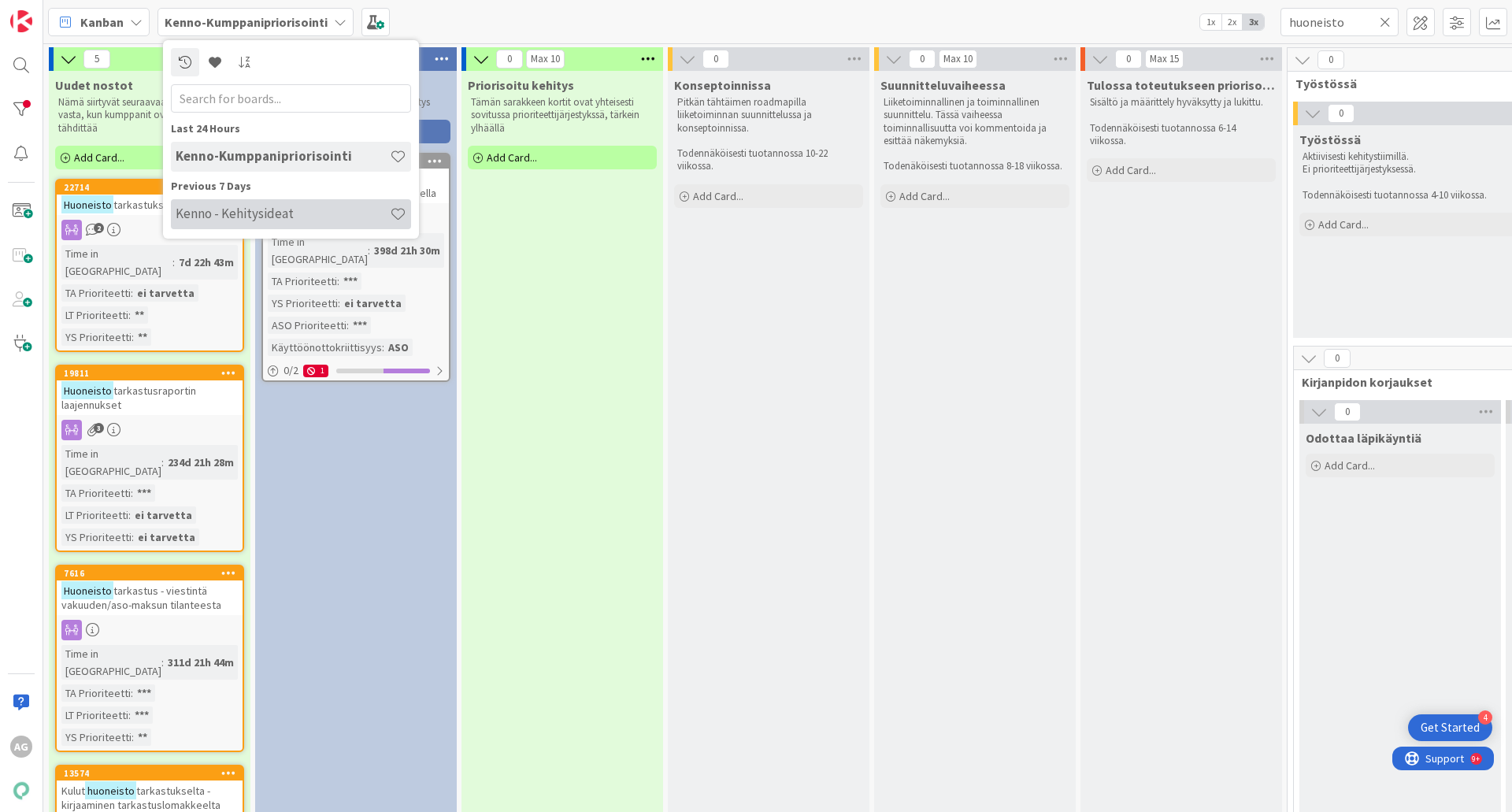
click at [262, 219] on h4 "Kenno - Kehitysideat" at bounding box center [283, 213] width 214 height 16
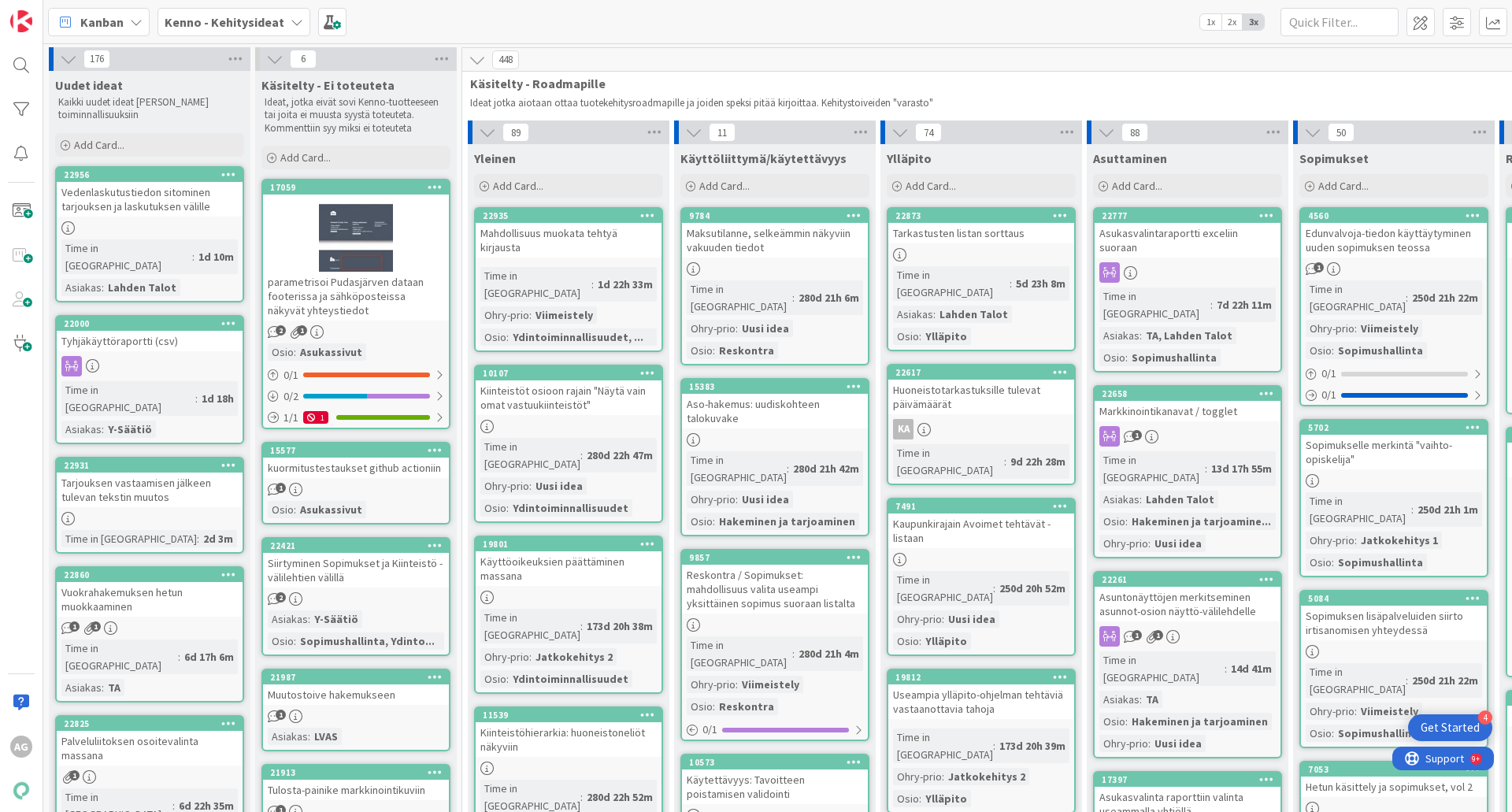
click at [975, 235] on div "Tarkastusten listan sorttaus" at bounding box center [981, 233] width 186 height 20
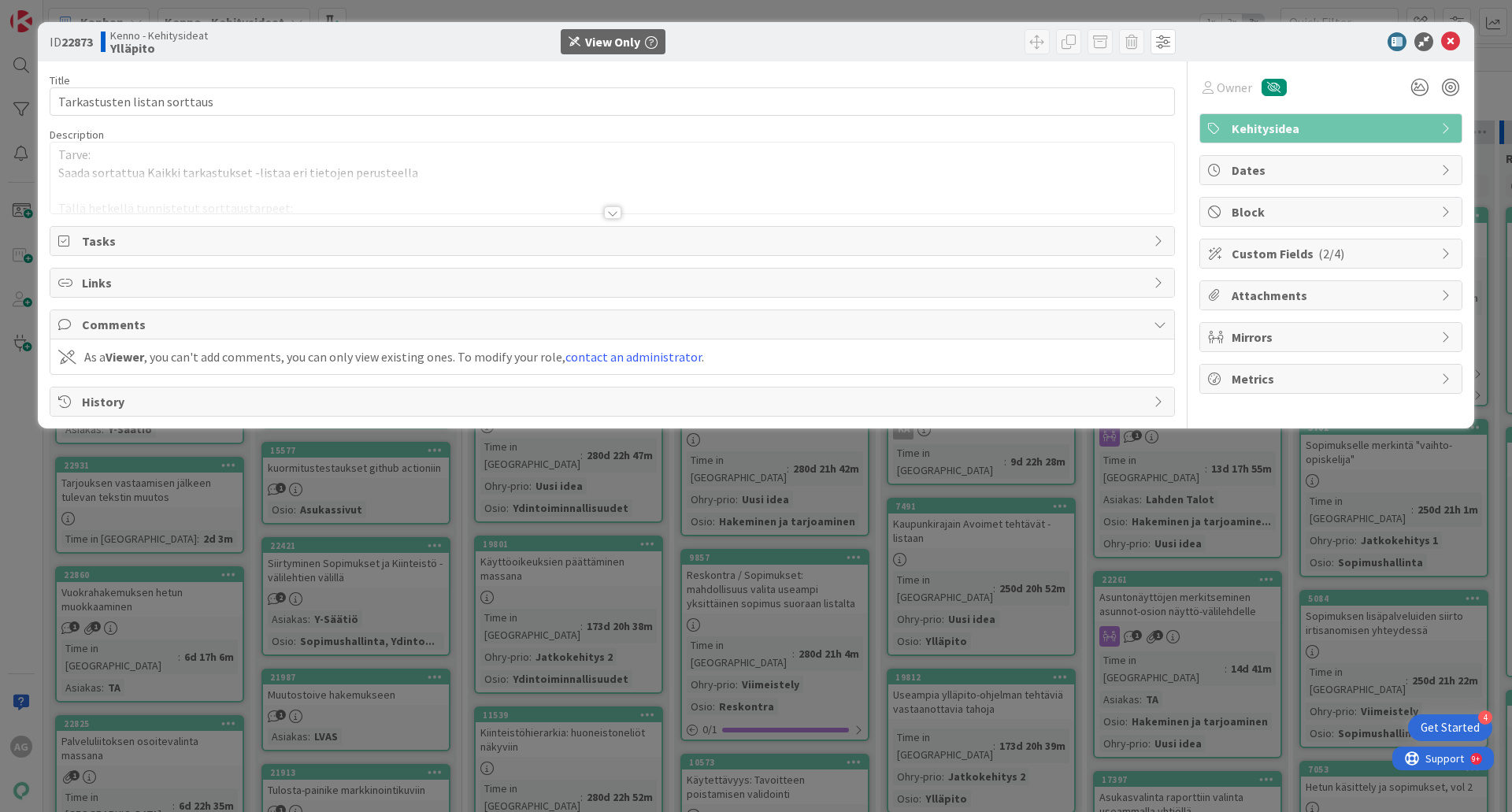
click at [617, 208] on div at bounding box center [612, 213] width 18 height 13
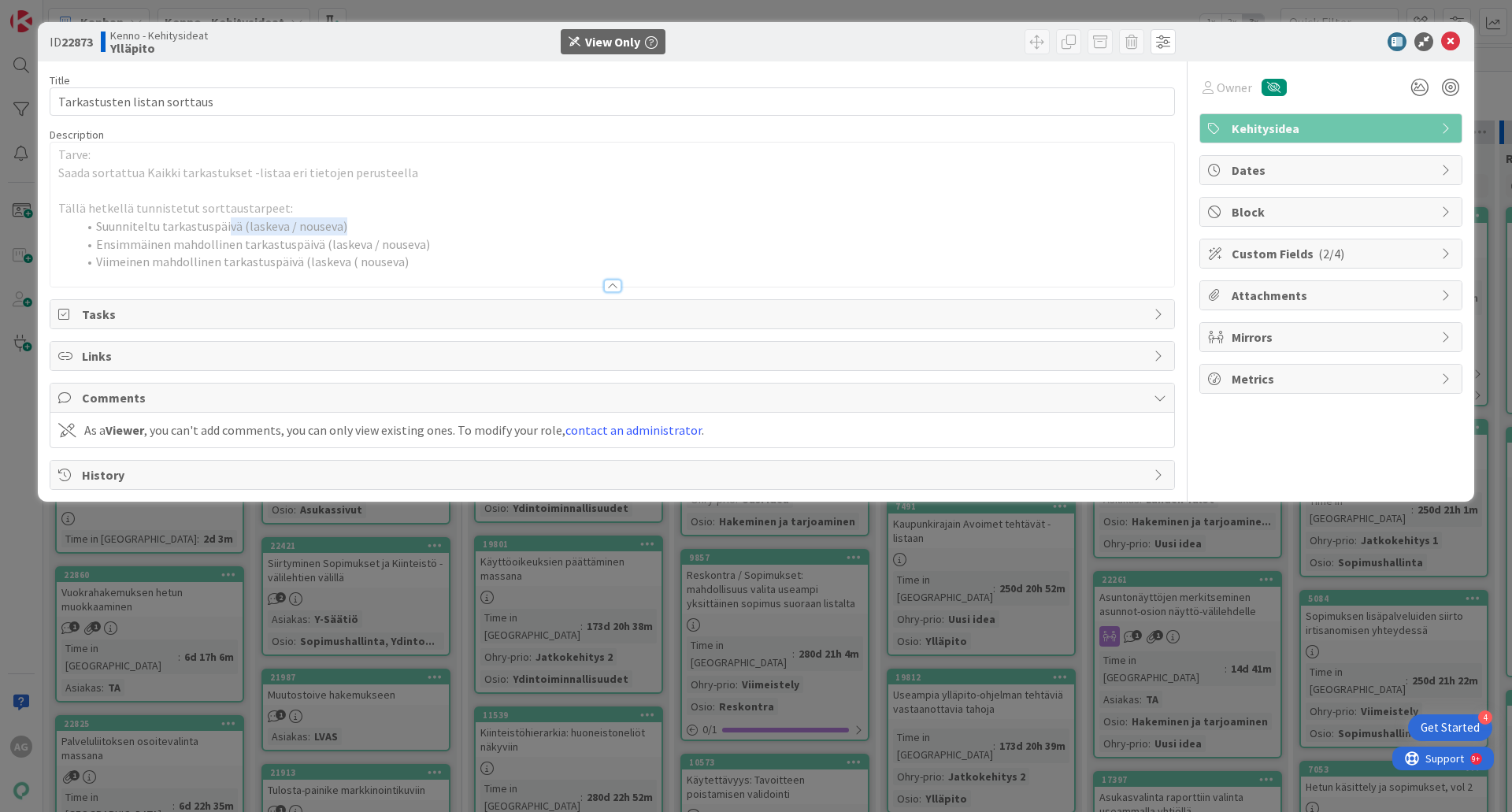
drag, startPoint x: 225, startPoint y: 225, endPoint x: 358, endPoint y: 227, distance: 133.0
click at [358, 227] on li "Suunniteltu tarkastuspäivä (laskeva / nouseva)" at bounding box center [622, 226] width 1089 height 18
drag, startPoint x: 147, startPoint y: 244, endPoint x: 436, endPoint y: 244, distance: 289.0
click at [436, 244] on li "Ensimmäinen mahdollinen tarkastuspäivä (laskeva / nouseva)" at bounding box center [622, 243] width 1089 height 18
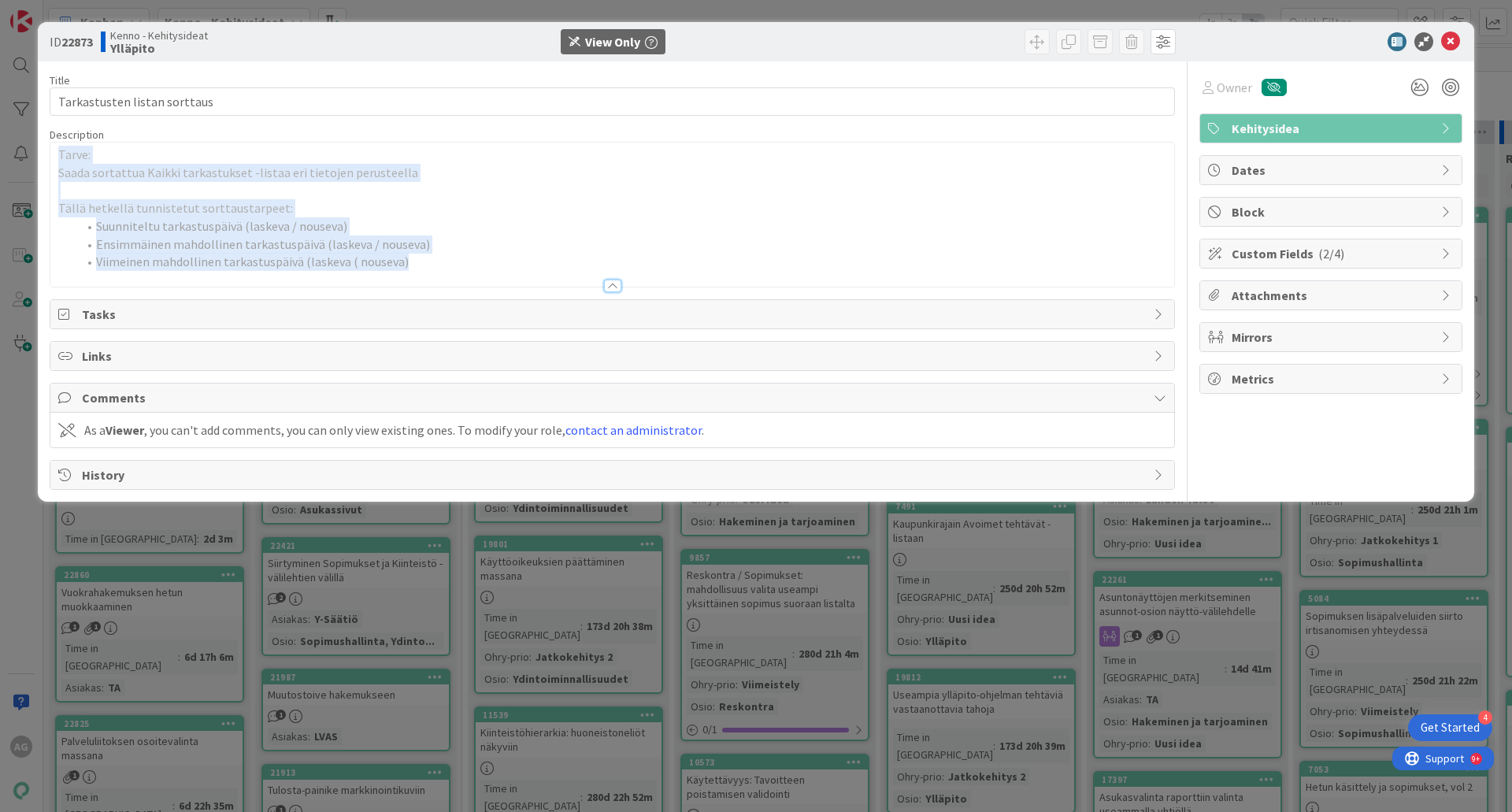
drag, startPoint x: 415, startPoint y: 261, endPoint x: 44, endPoint y: 151, distance: 387.0
click at [44, 151] on div "ID 22873 Kenno - Kehitysideat Ylläpito View Only Title 28 / 128 Tarkastusten li…" at bounding box center [756, 262] width 1437 height 479
drag, startPoint x: 707, startPoint y: 207, endPoint x: 636, endPoint y: 244, distance: 80.1
click at [689, 218] on div "Tarve: Saada sortattua Kaikki tarkastukset -listaa eri tietojen perusteella Täl…" at bounding box center [611, 214] width 1124 height 144
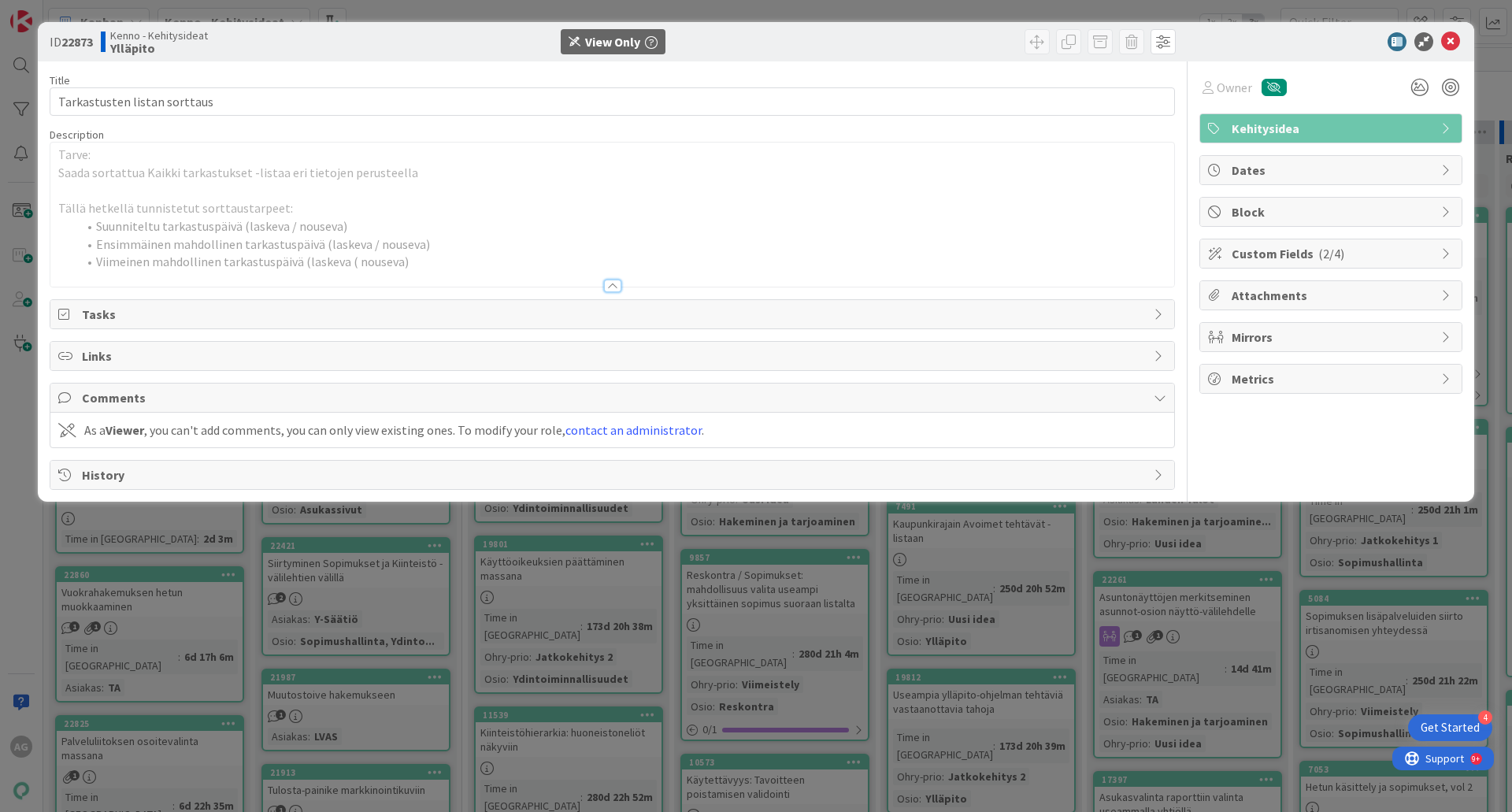
click at [611, 289] on div at bounding box center [612, 286] width 18 height 13
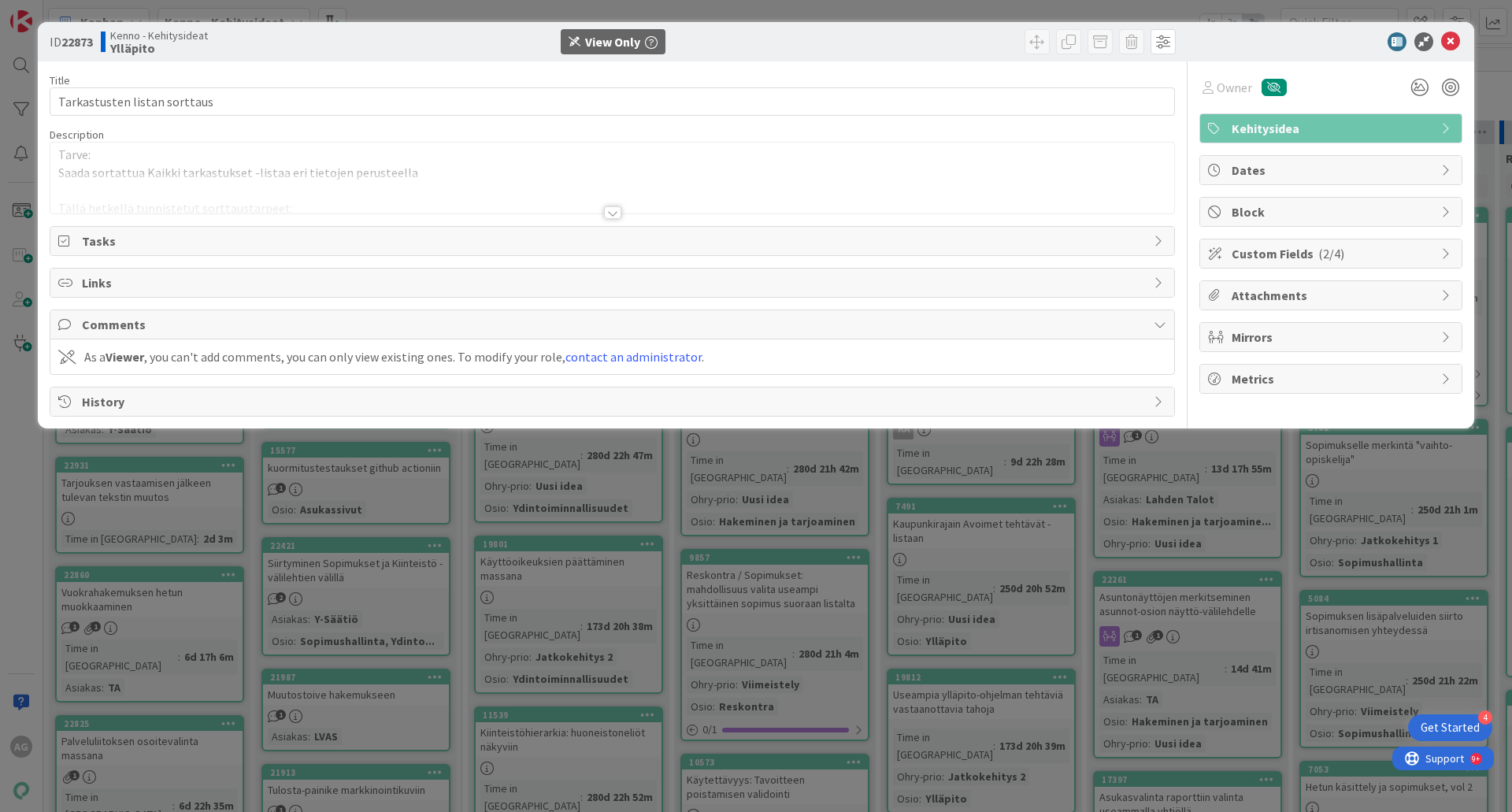
click at [615, 214] on div at bounding box center [612, 213] width 18 height 13
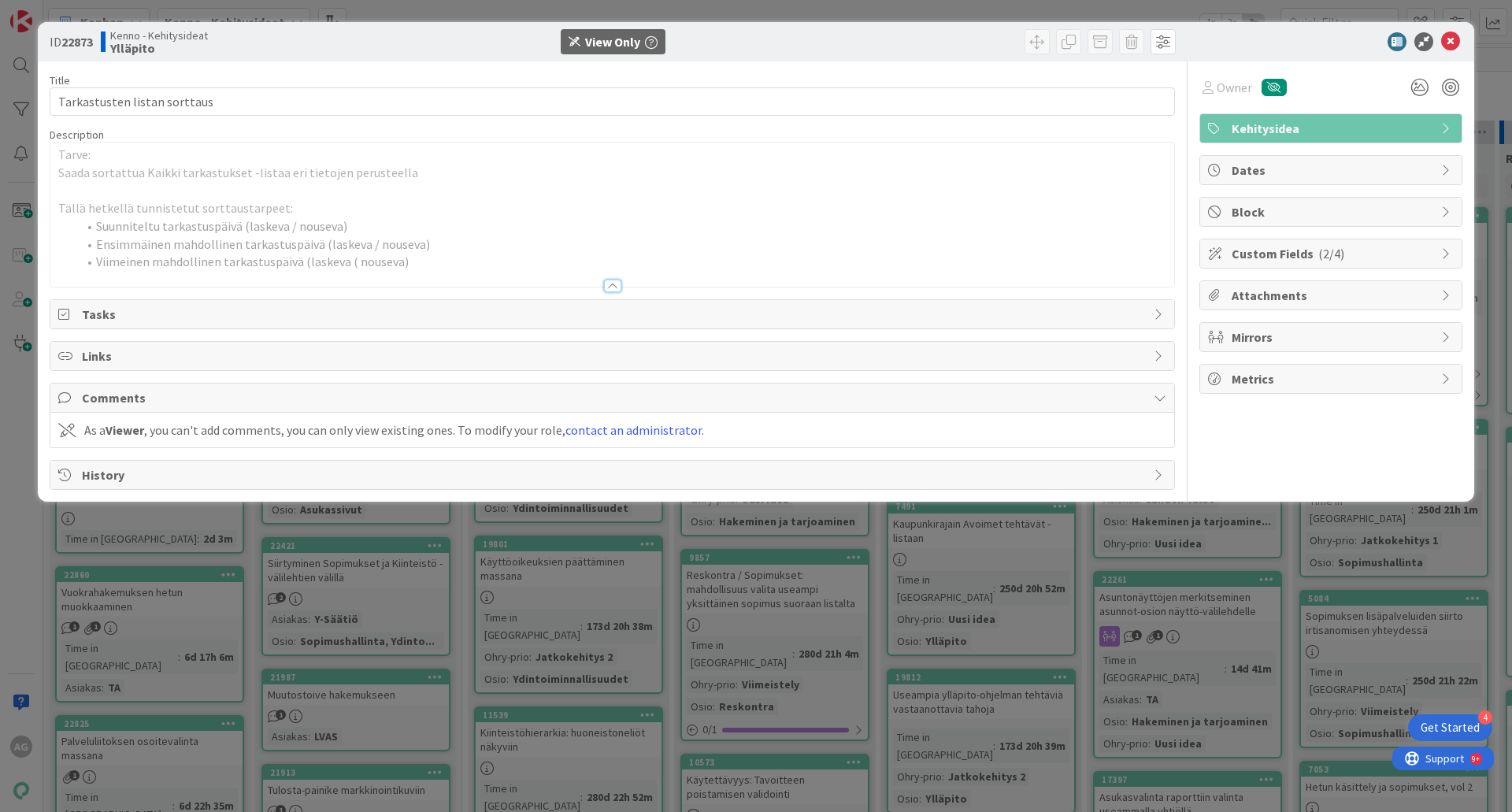
click at [614, 284] on div at bounding box center [612, 286] width 18 height 13
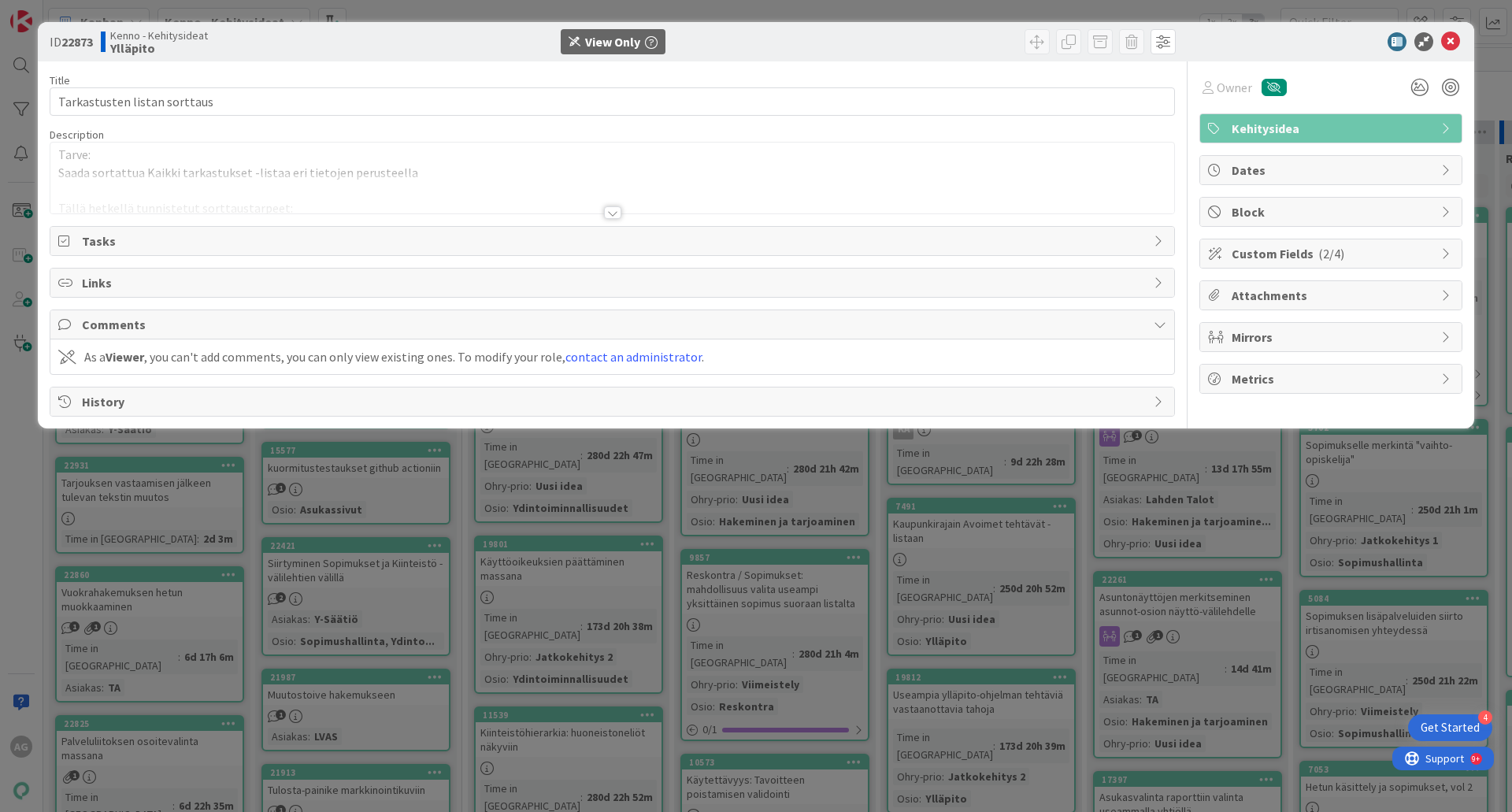
click at [614, 205] on div at bounding box center [611, 192] width 1124 height 40
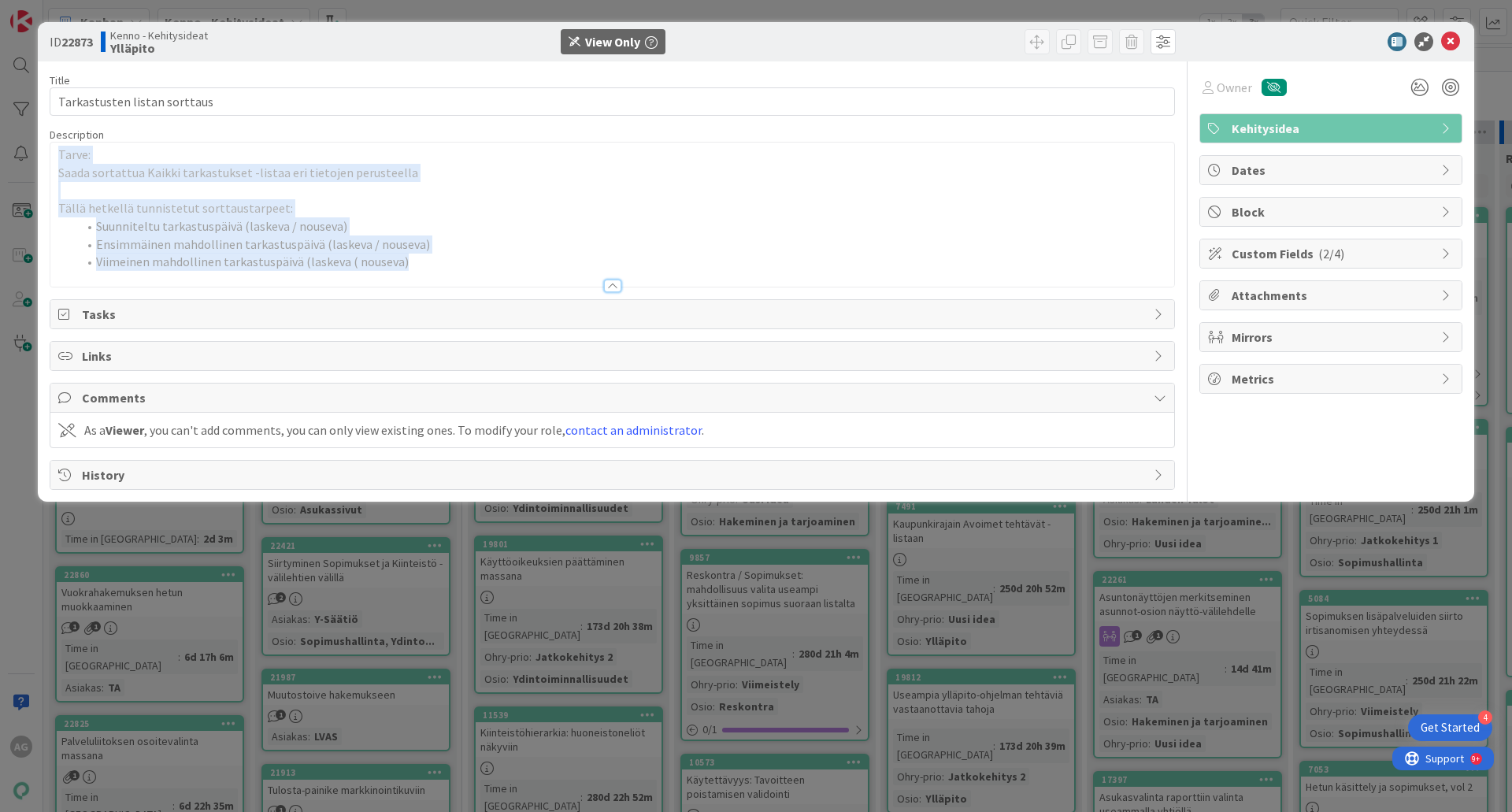
drag, startPoint x: 416, startPoint y: 264, endPoint x: 51, endPoint y: 160, distance: 379.5
click at [51, 160] on div "Tarve: Saada sortattua Kaikki tarkastukset -listaa eri tietojen perusteella Täl…" at bounding box center [611, 214] width 1124 height 144
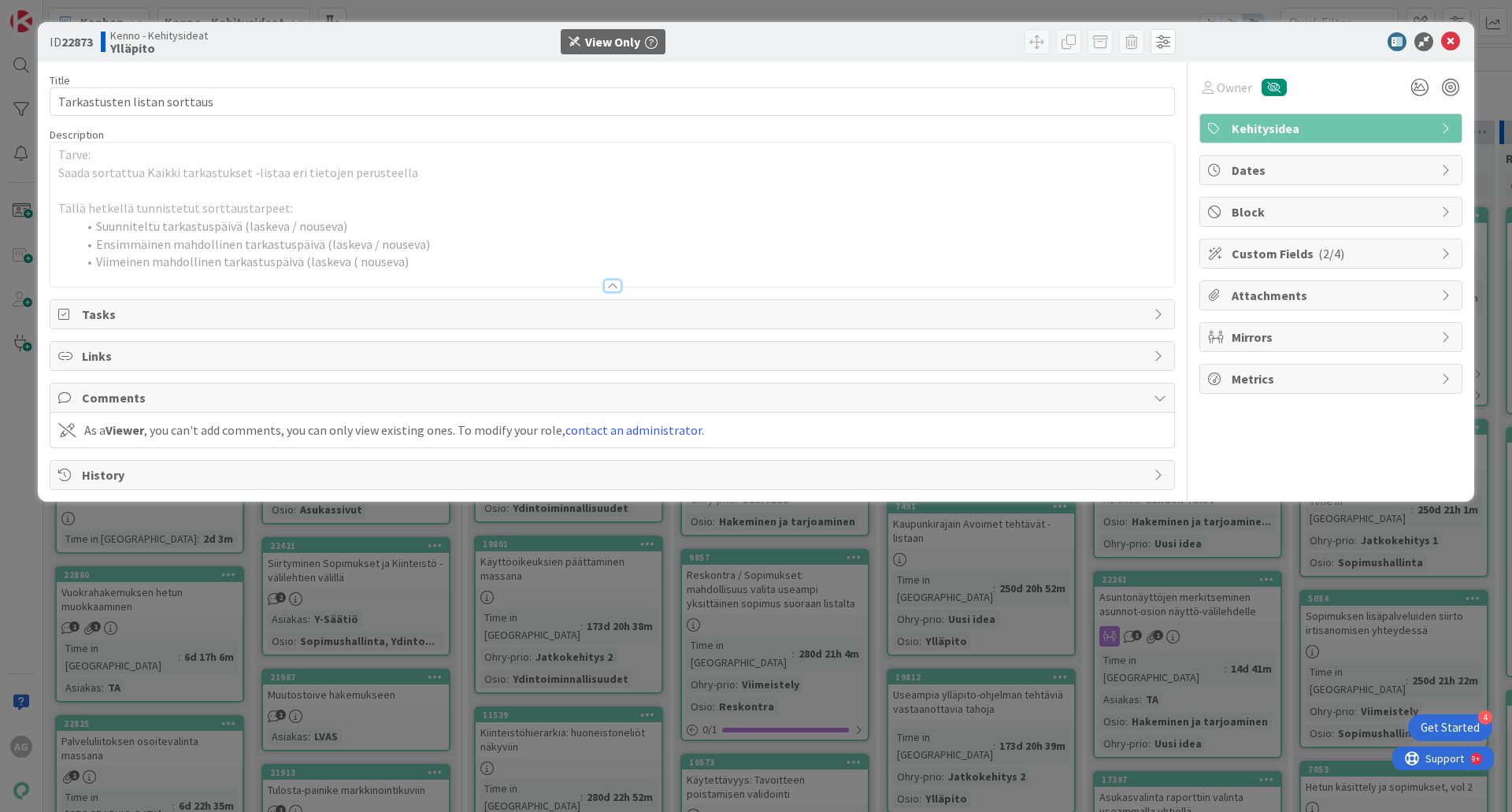
click at [611, 287] on div at bounding box center [612, 286] width 18 height 13
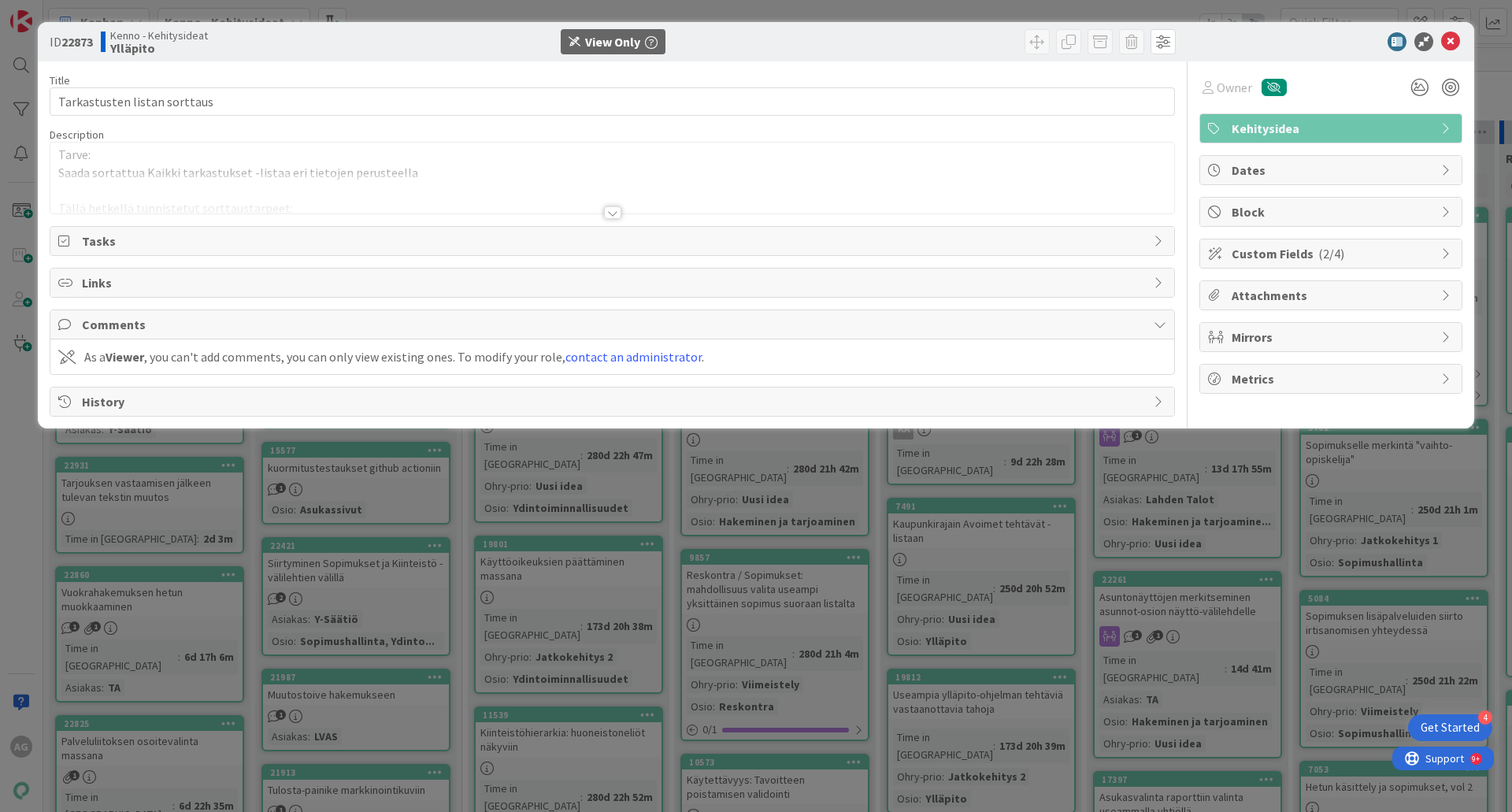
click at [611, 217] on div at bounding box center [612, 213] width 18 height 13
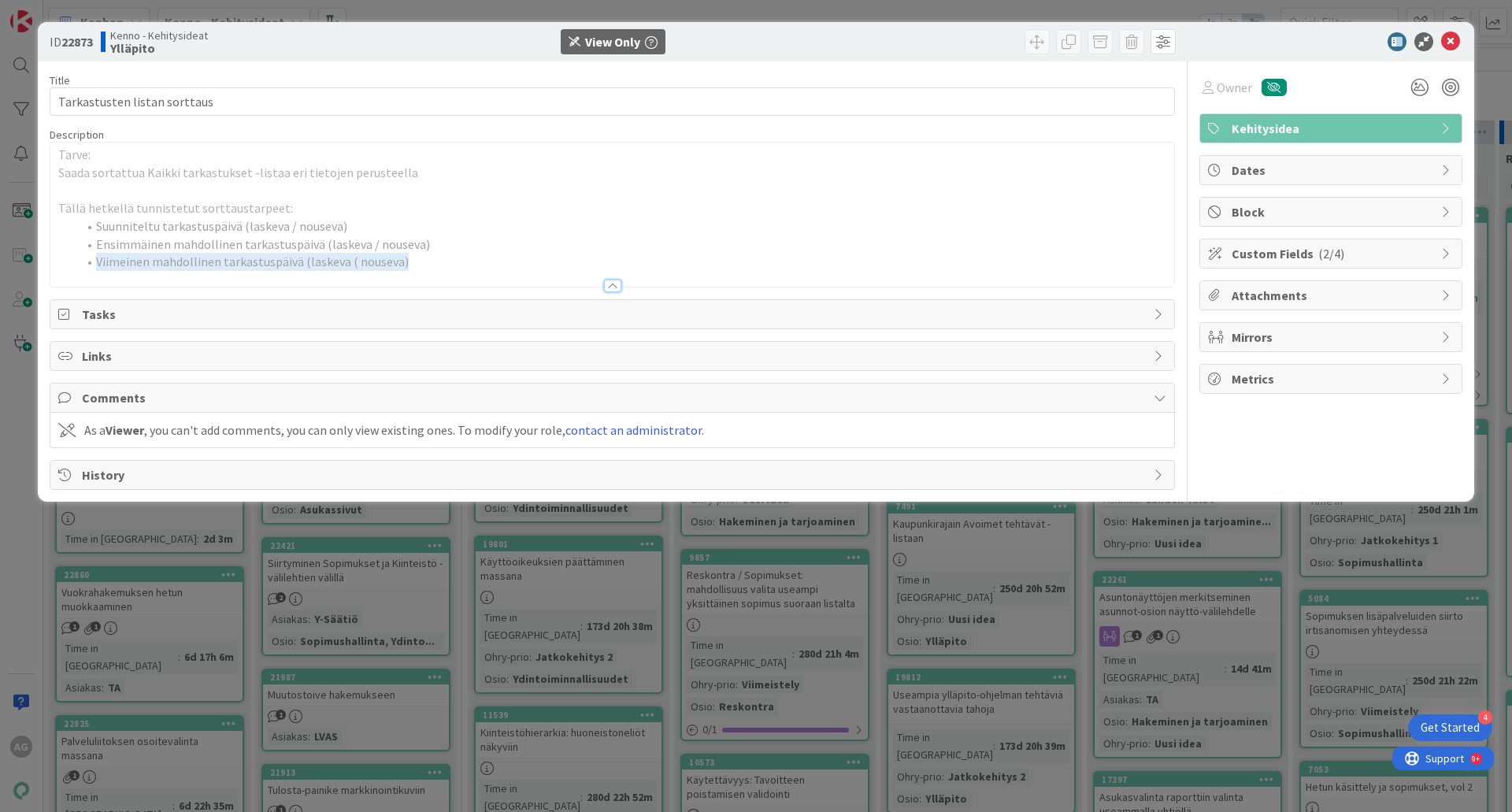
drag, startPoint x: 96, startPoint y: 264, endPoint x: 423, endPoint y: 271, distance: 327.1
click at [423, 271] on div "Description Tarve: Saada sortattua Kaikki tarkastukset -listaa eri tietojen per…" at bounding box center [611, 207] width 1125 height 160
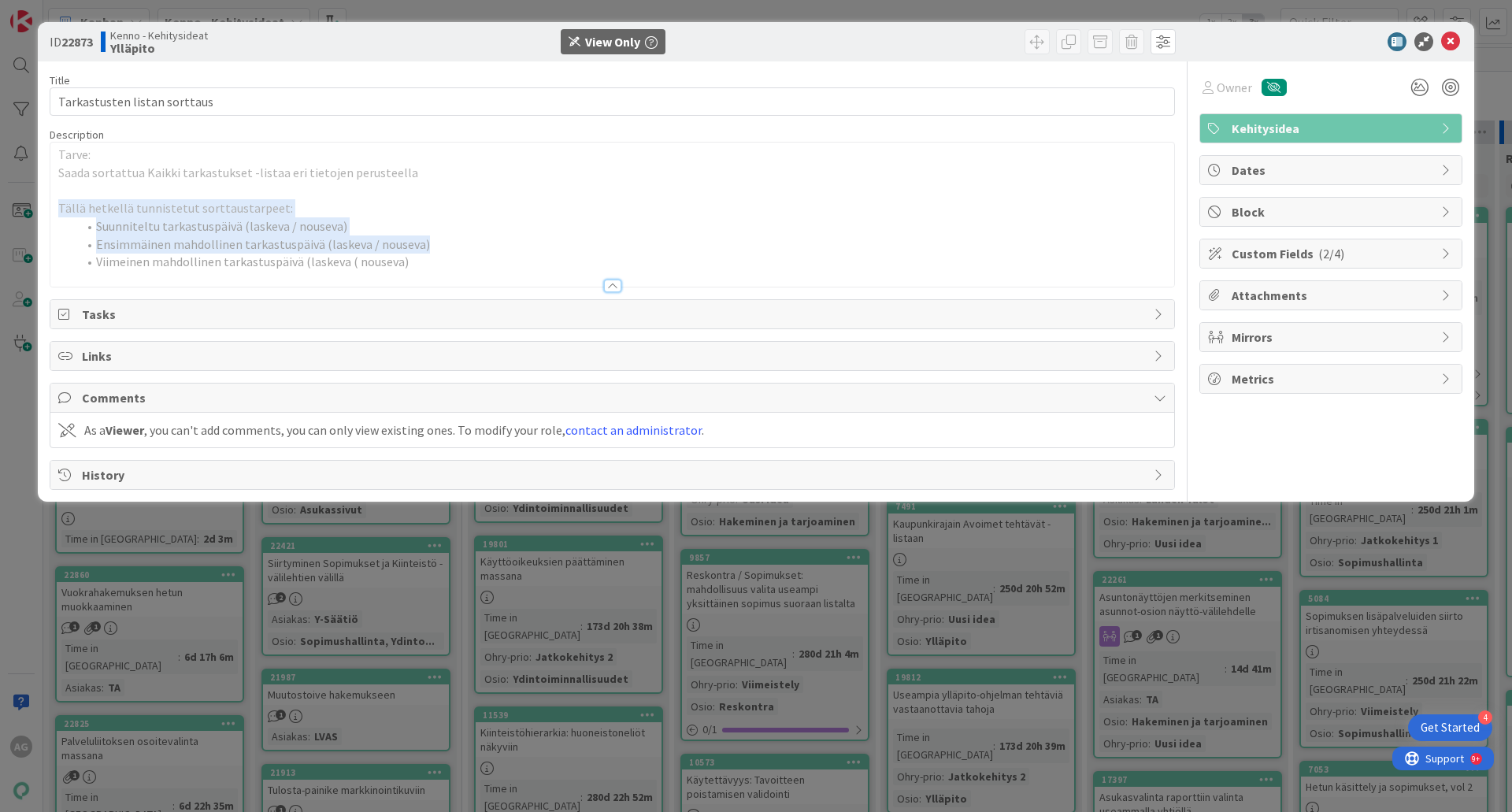
drag, startPoint x: 430, startPoint y: 246, endPoint x: 59, endPoint y: 216, distance: 372.2
click at [59, 216] on div "Tarve: Saada sortattua Kaikki tarkastukset -listaa eri tietojen perusteella Täl…" at bounding box center [611, 214] width 1124 height 144
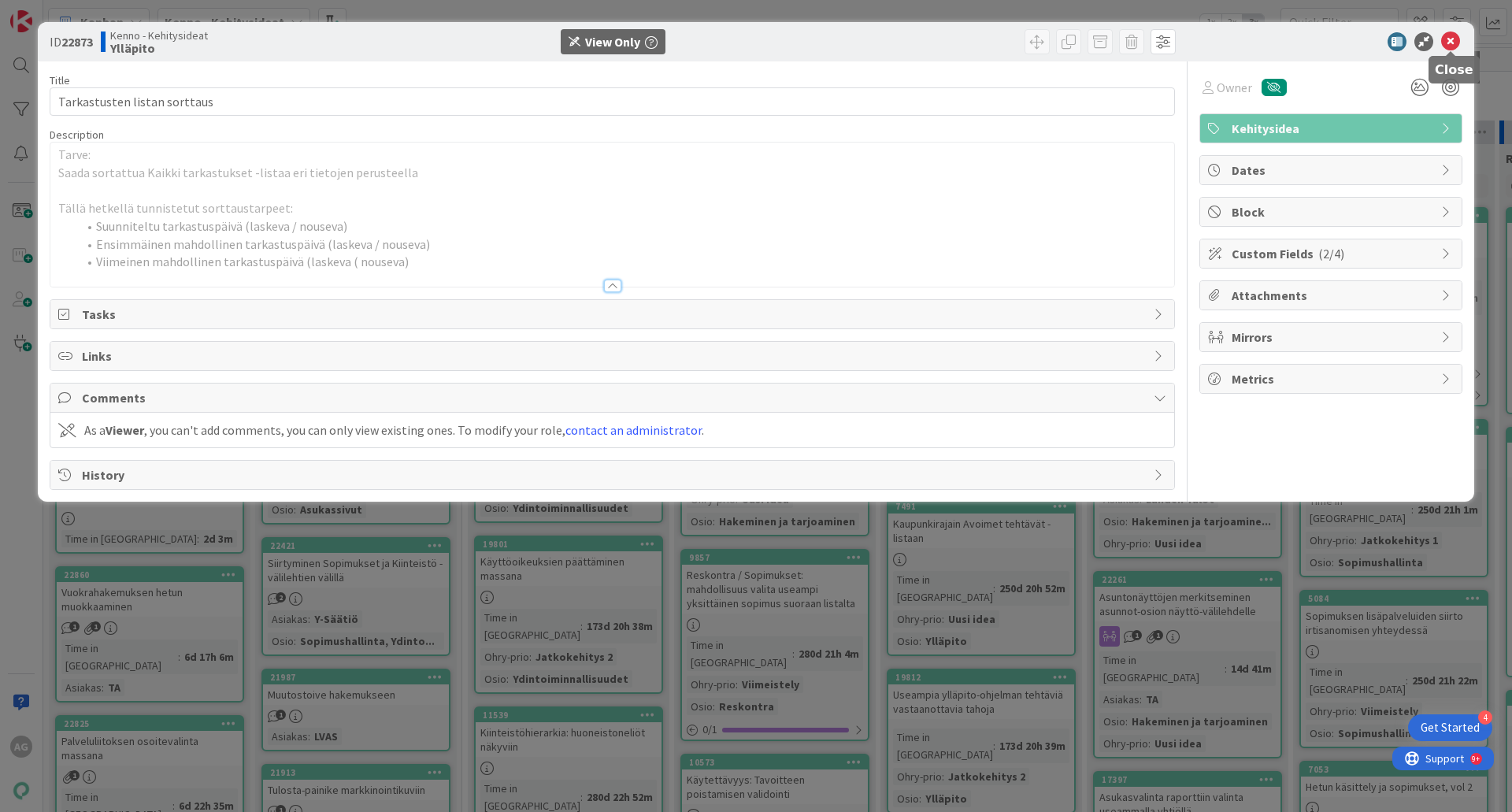
click at [1445, 46] on icon at bounding box center [1451, 42] width 19 height 19
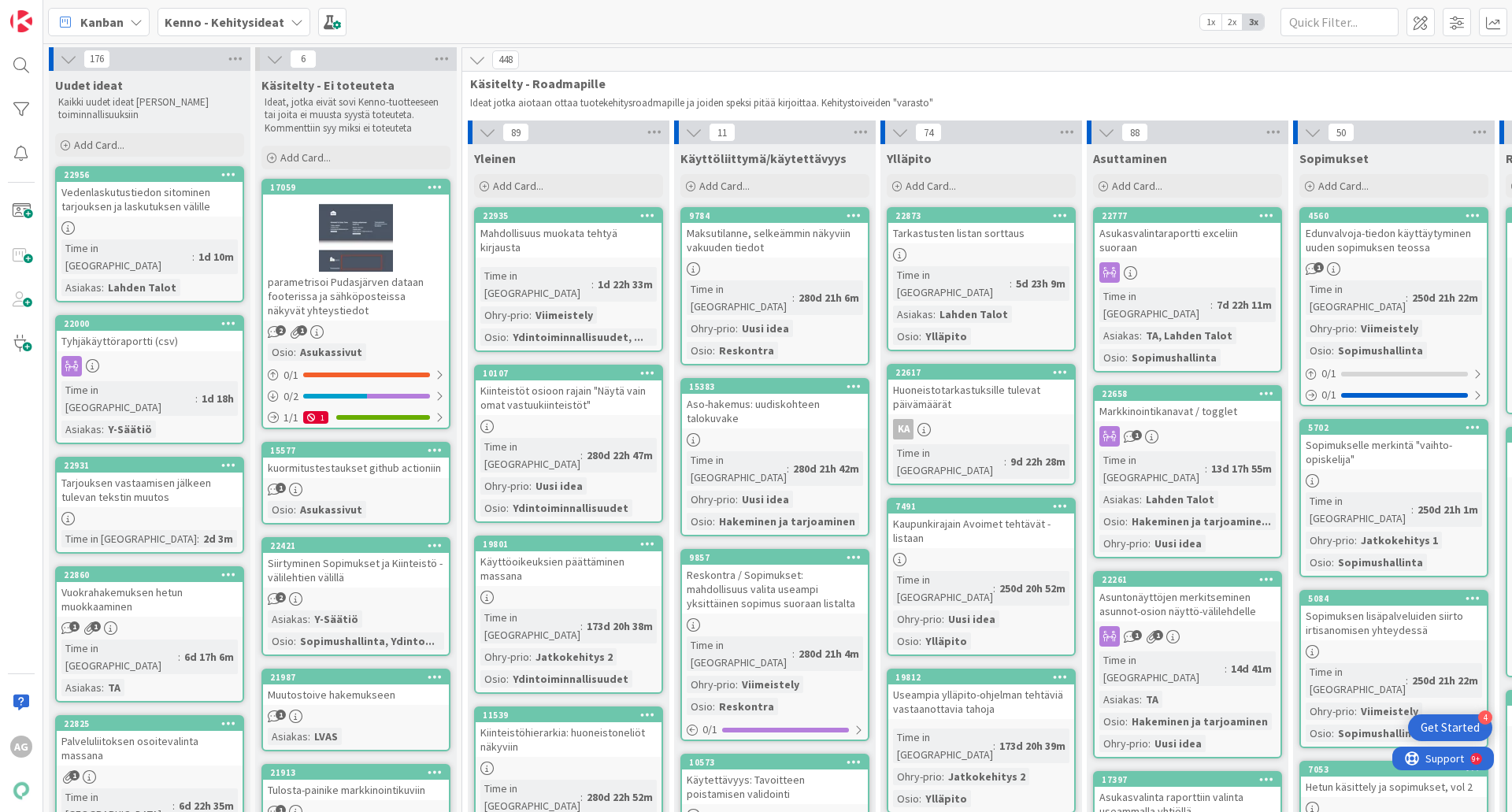
click at [291, 26] on icon at bounding box center [297, 22] width 13 height 13
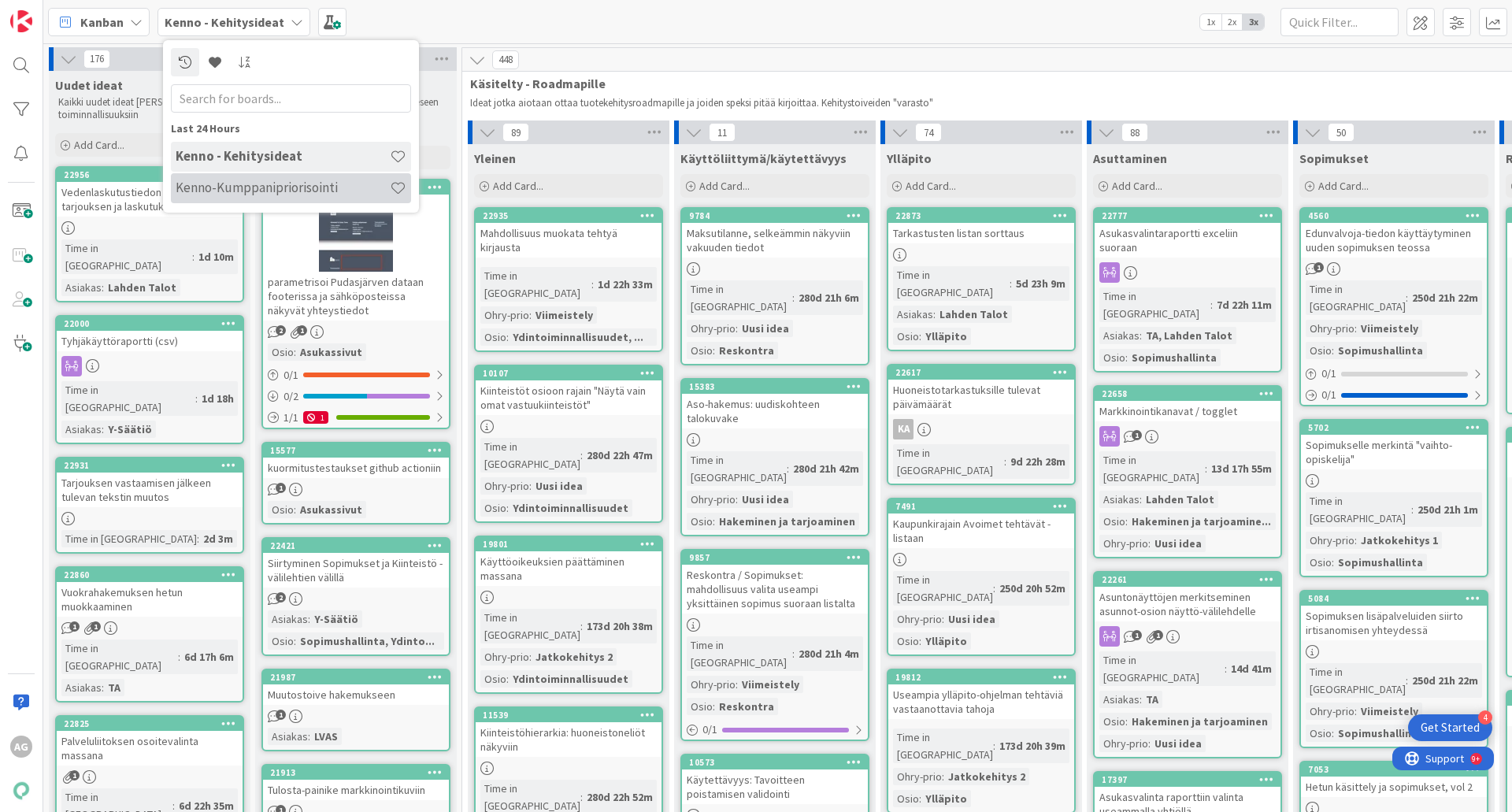
click at [279, 175] on div "Kenno-Kumppanipriorisointi" at bounding box center [291, 188] width 240 height 30
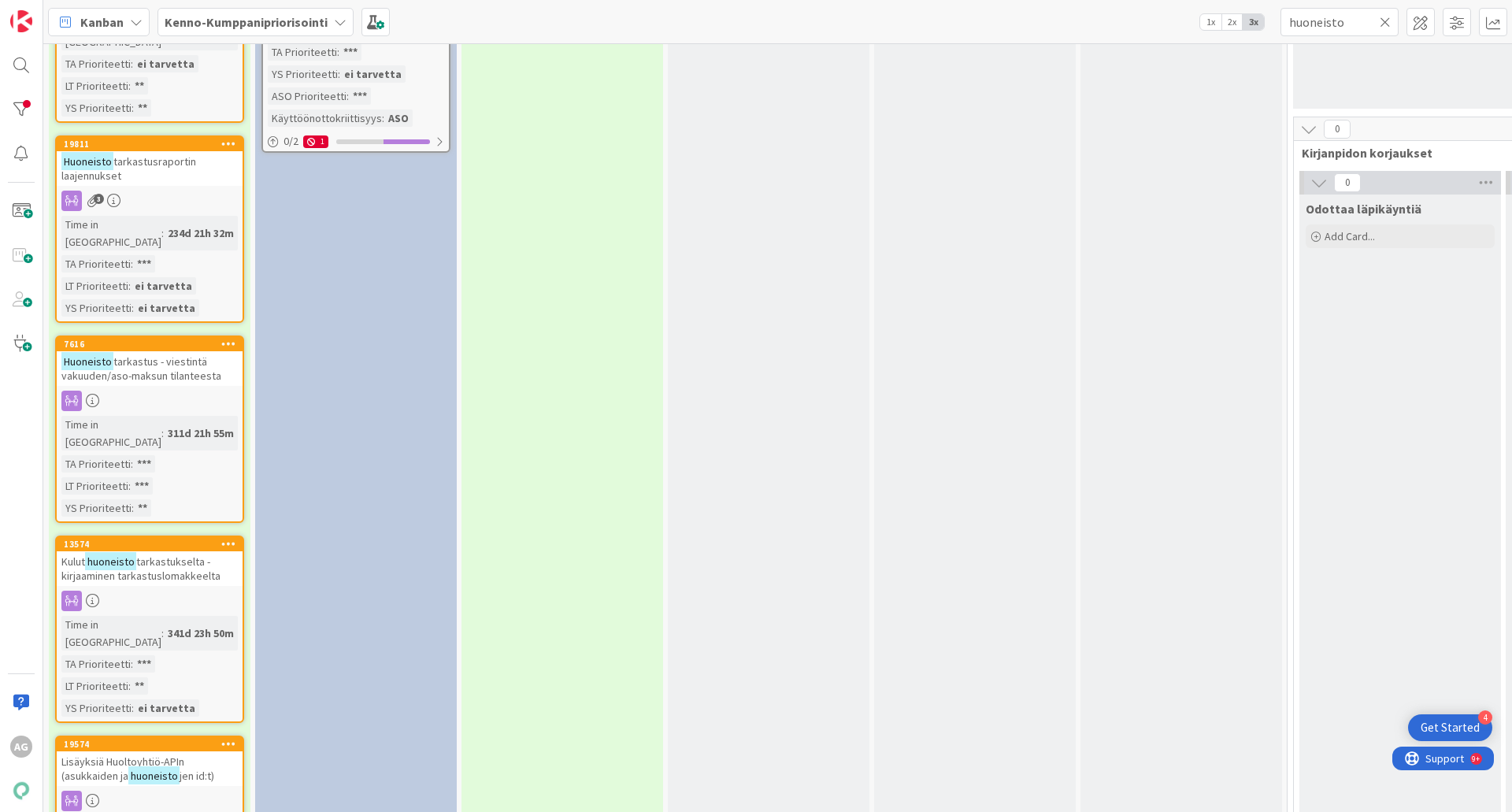
scroll to position [236, 0]
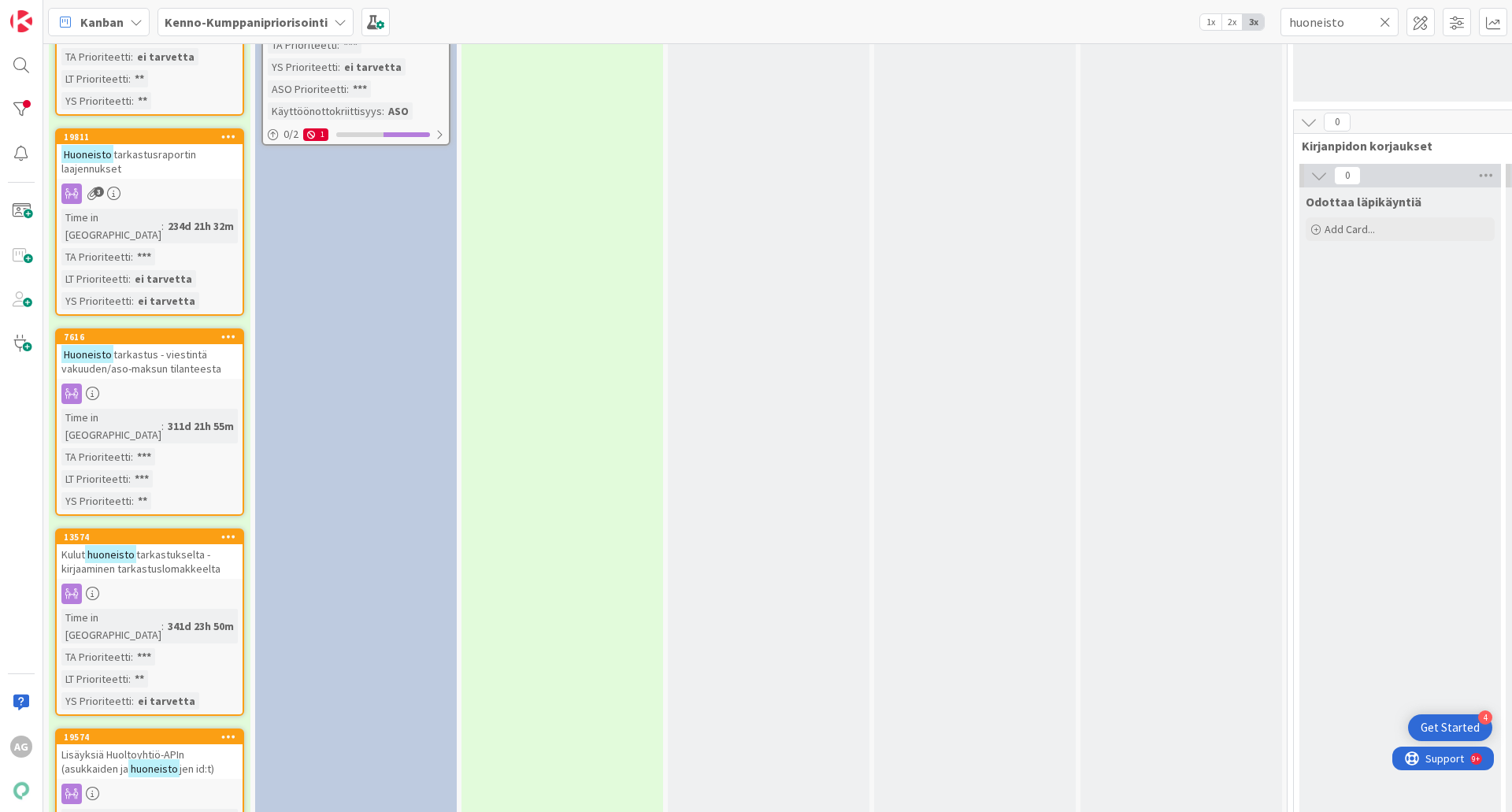
click at [157, 347] on span "tarkastus - viestintä vakuuden/aso-maksun tilanteesta" at bounding box center [141, 361] width 160 height 29
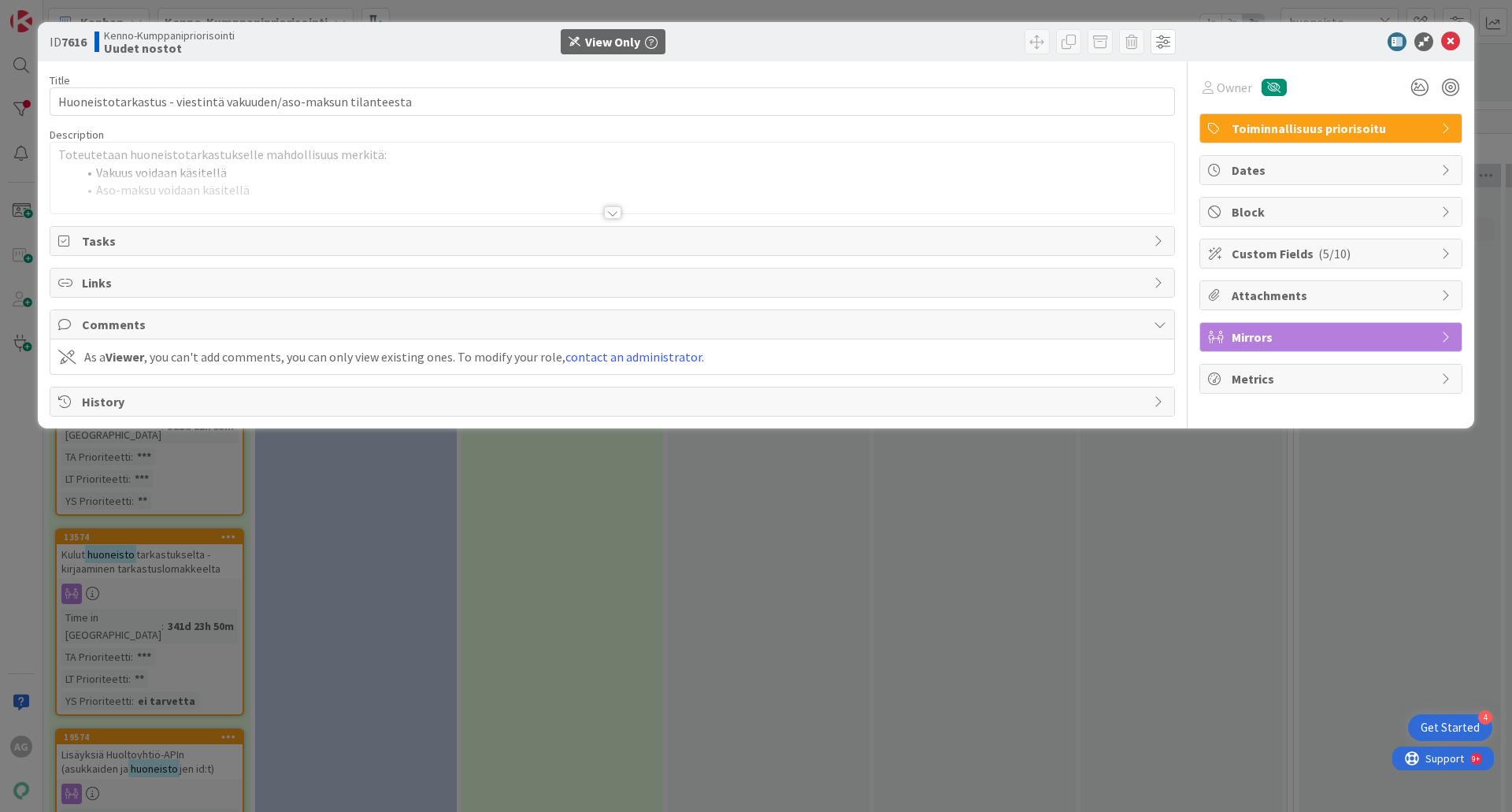
click at [611, 211] on div at bounding box center [612, 213] width 18 height 13
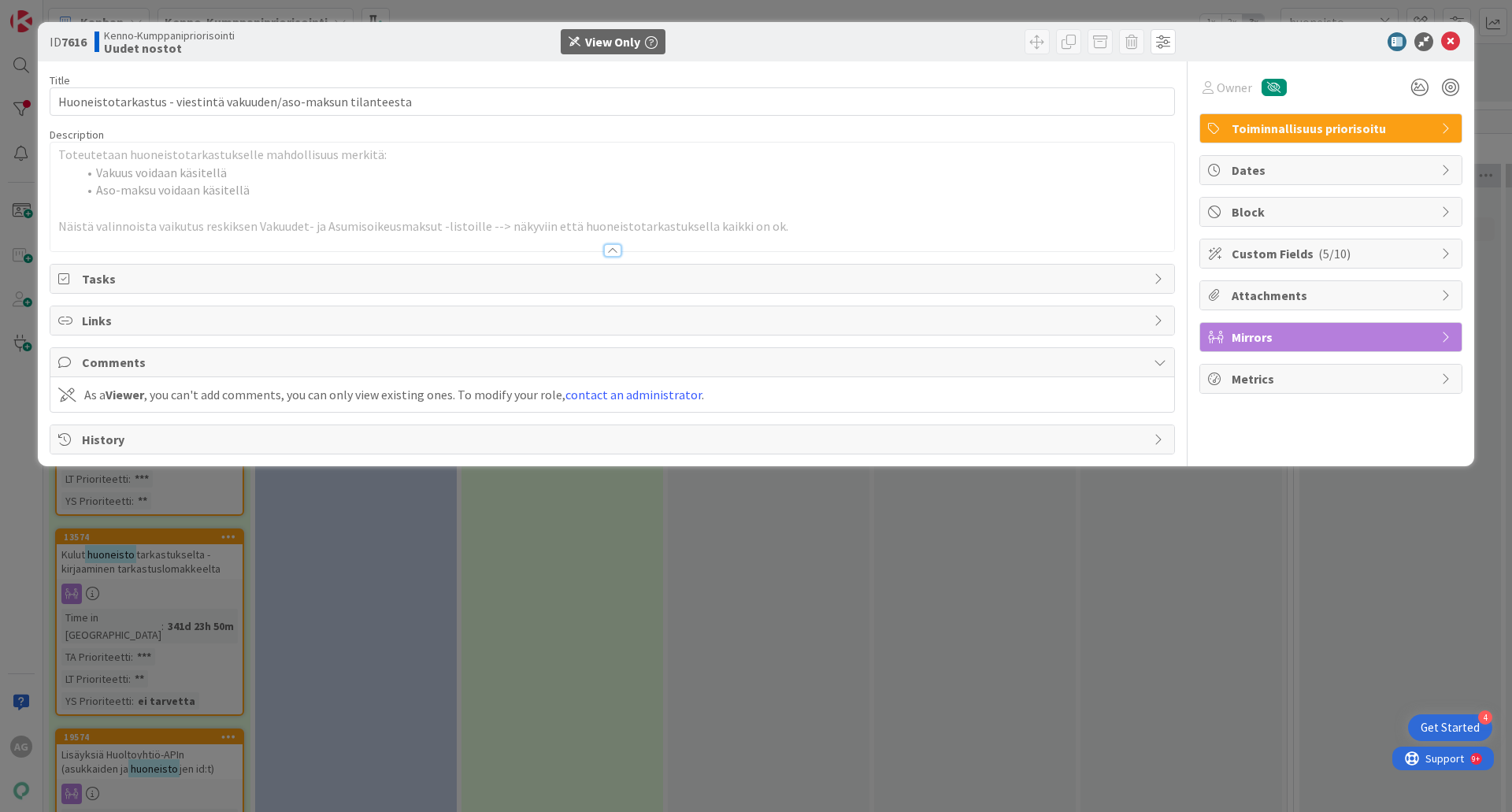
click at [617, 246] on div at bounding box center [612, 251] width 18 height 13
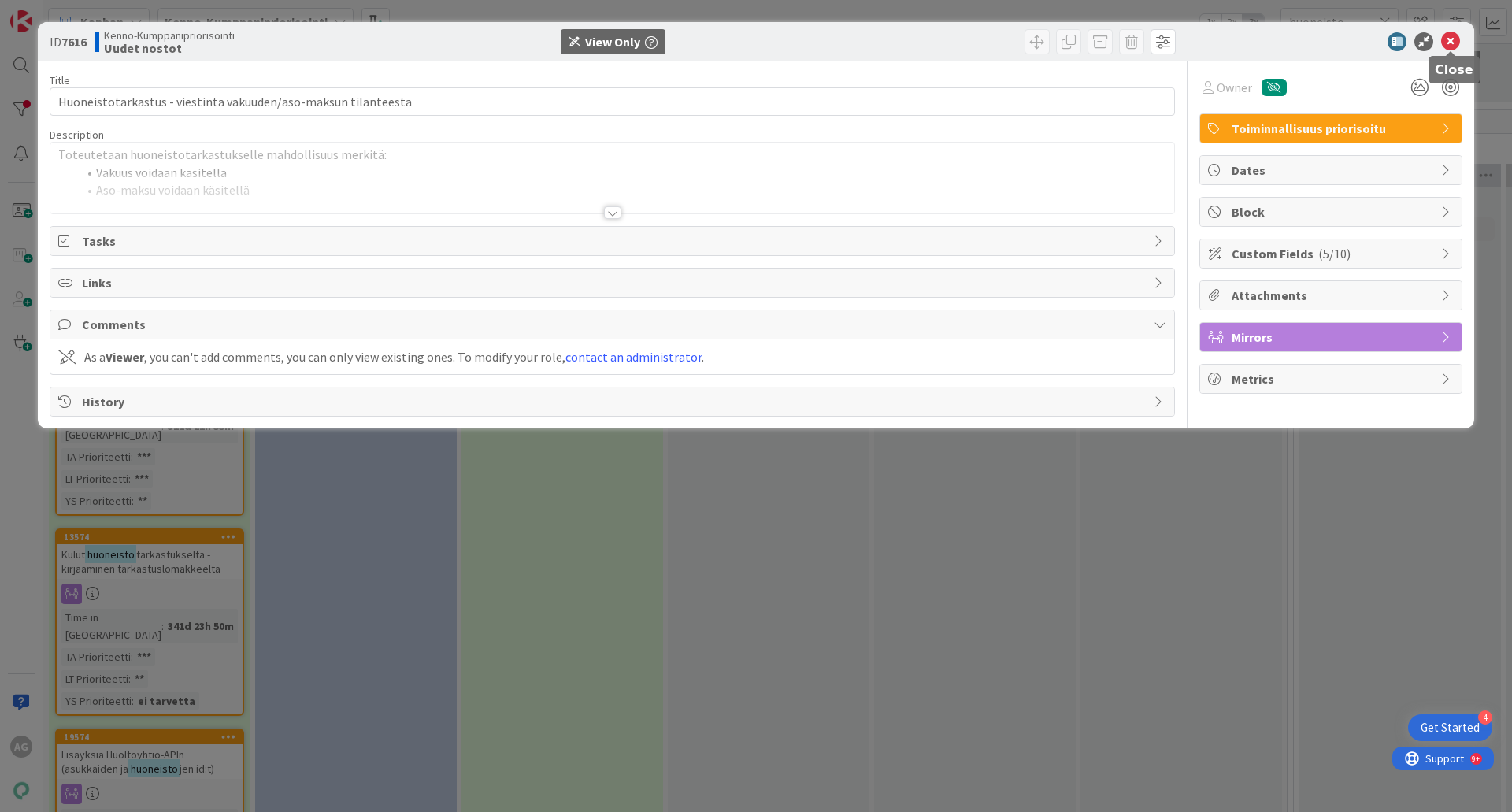
click at [1449, 44] on icon at bounding box center [1451, 42] width 19 height 19
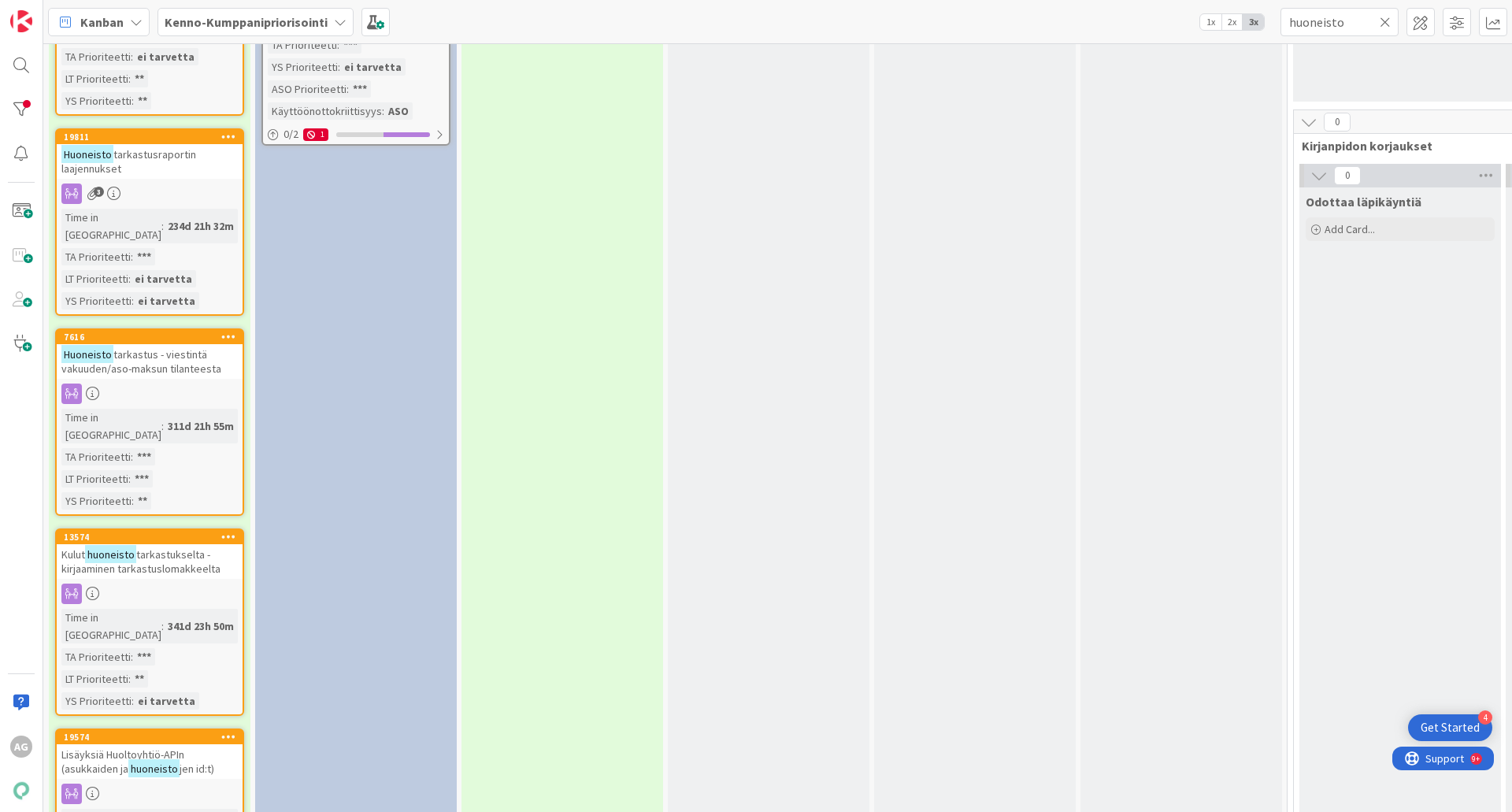
scroll to position [286, 0]
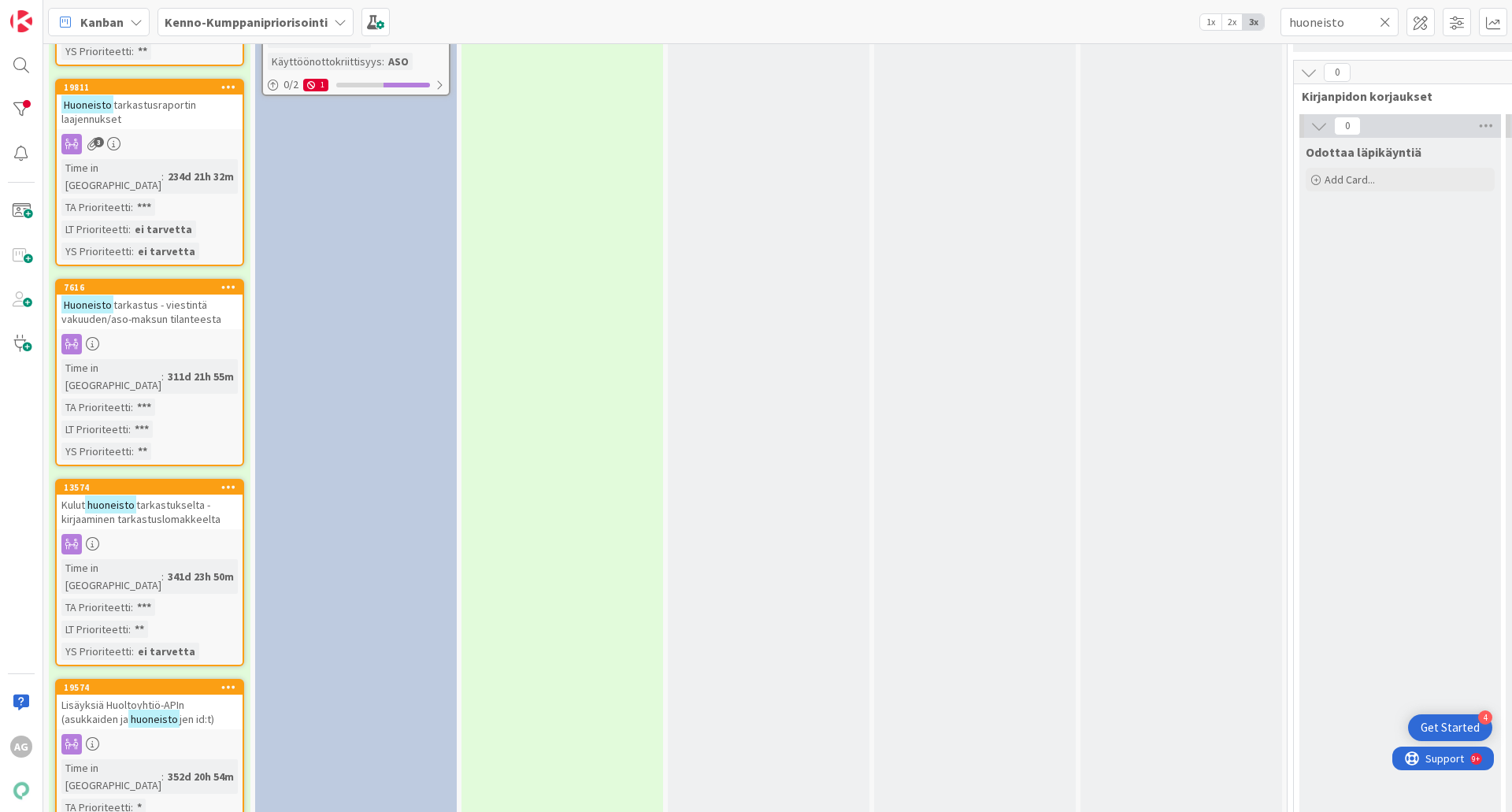
click at [187, 498] on span "tarkastukselta - kirjaaminen tarkastuslomakkeelta" at bounding box center [140, 512] width 159 height 29
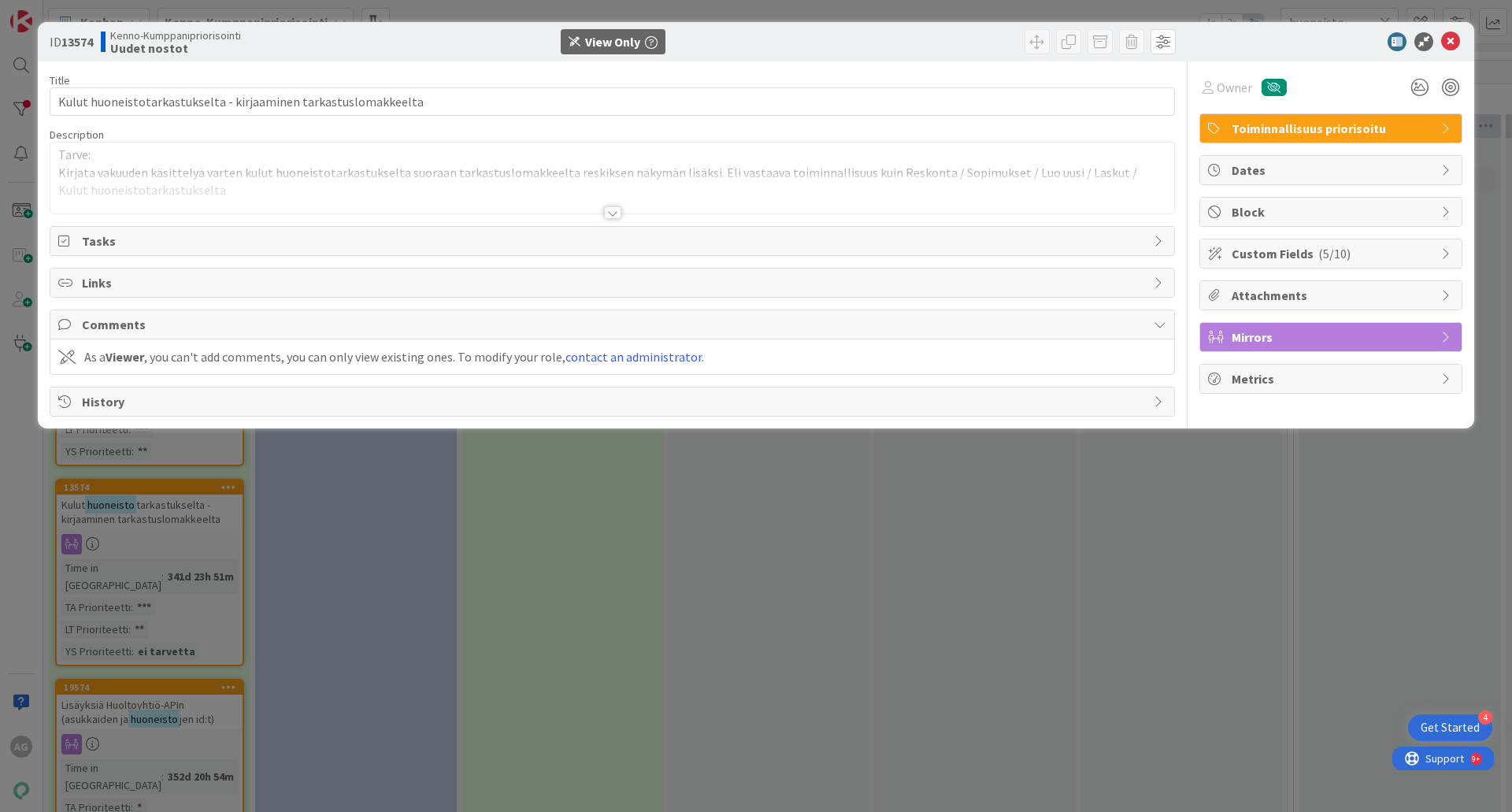
click at [611, 213] on div at bounding box center [612, 213] width 18 height 13
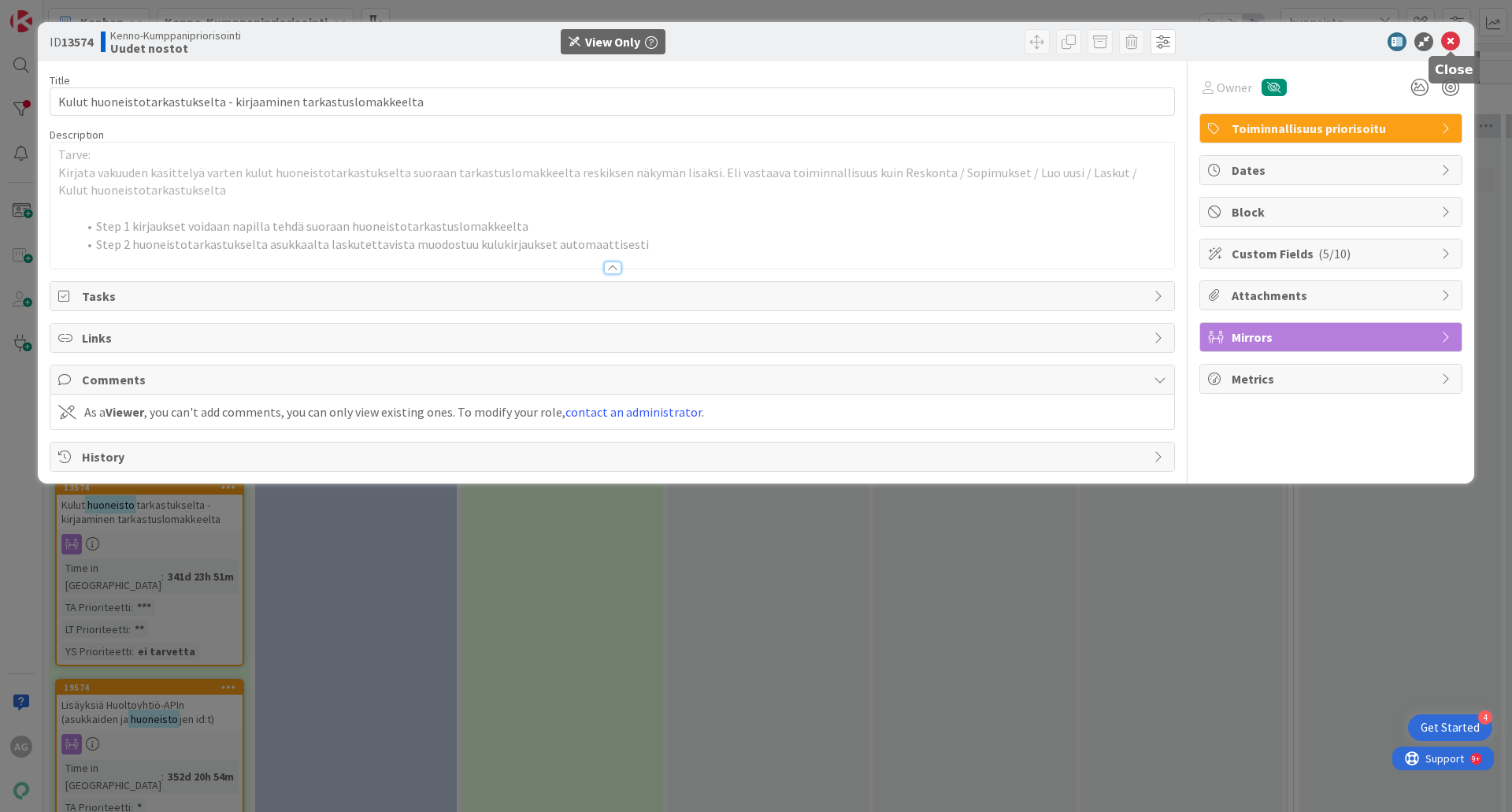
click at [1449, 44] on icon at bounding box center [1451, 42] width 19 height 19
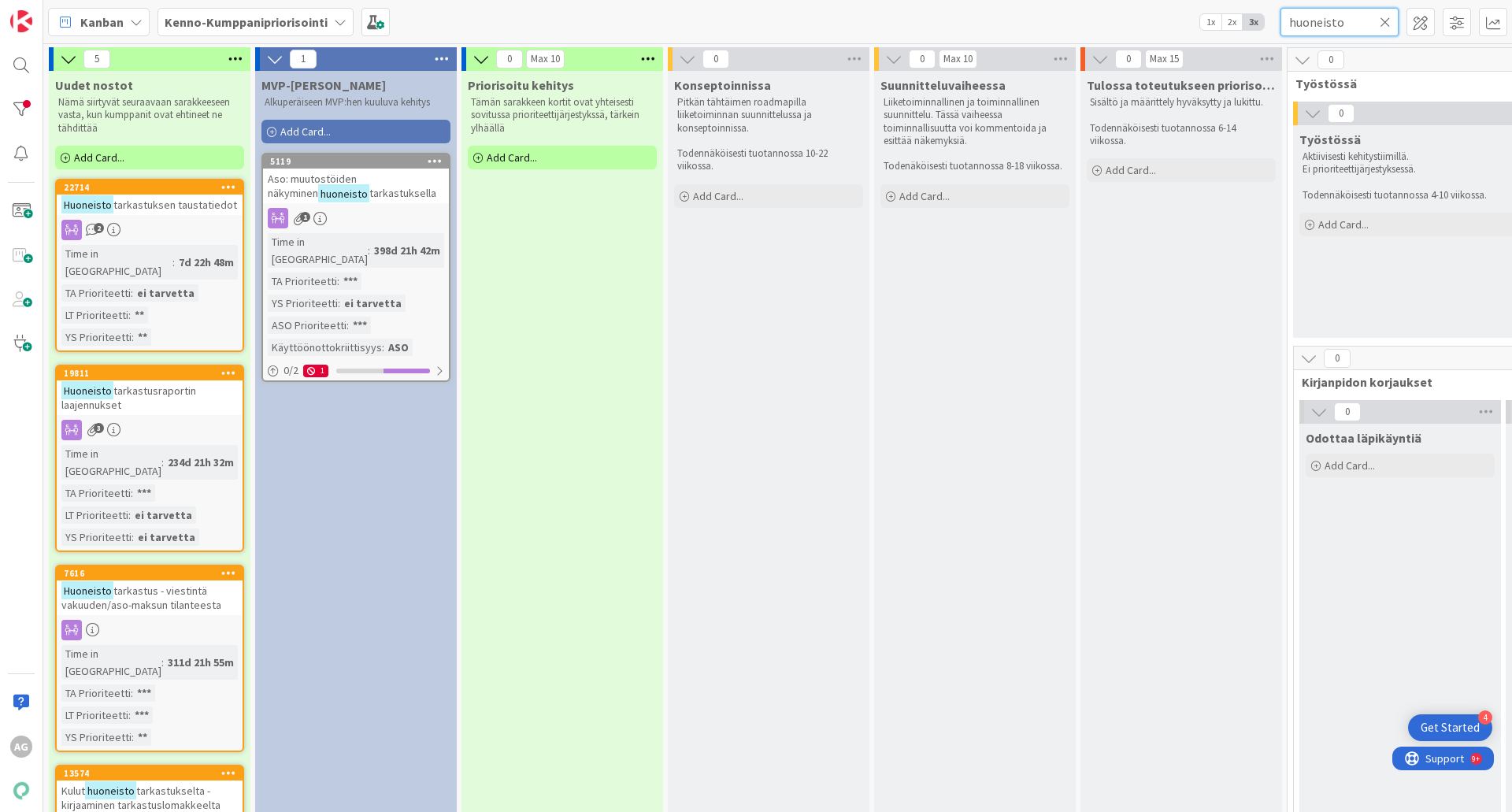
drag, startPoint x: 1345, startPoint y: 31, endPoint x: 1224, endPoint y: 11, distance: 122.6
click at [1242, 29] on div "Kanban Kenno-Kumppanipriorisointi 1x 2x 3x huoneisto" at bounding box center [778, 21] width 1468 height 44
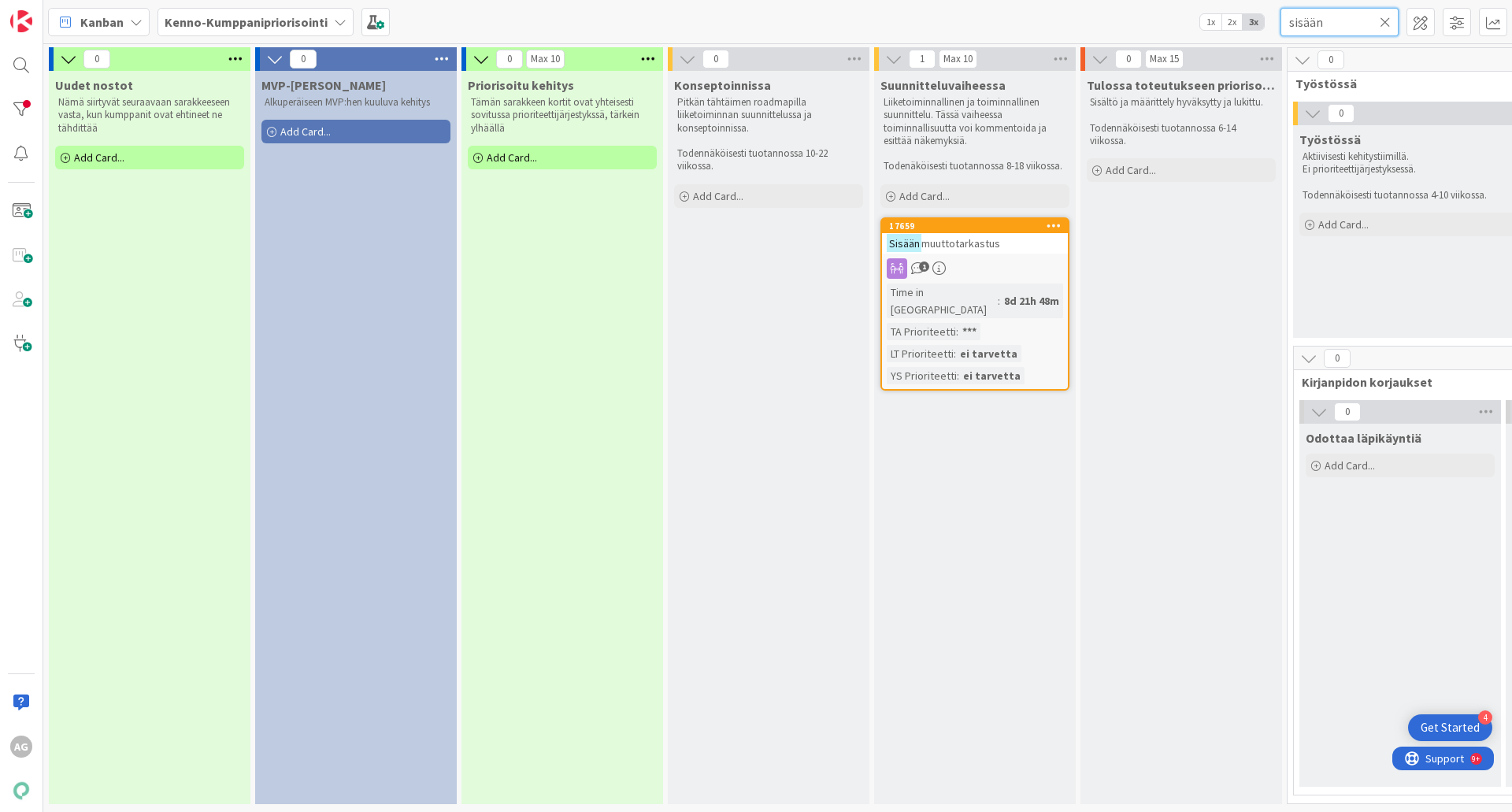
type input "sisään"
drag, startPoint x: 1138, startPoint y: 137, endPoint x: 1085, endPoint y: 124, distance: 54.6
click at [1085, 124] on div "Tulossa toteutukseen priorisoituna Sisältö ja määrittely hyväksytty ja lukittu.…" at bounding box center [1181, 111] width 202 height 80
click at [1122, 100] on p "Sisältö ja määrittely hyväksytty ja lukittu." at bounding box center [1181, 102] width 183 height 13
click at [1151, 91] on span "Tulossa toteutukseen priorisoituna" at bounding box center [1180, 85] width 189 height 16
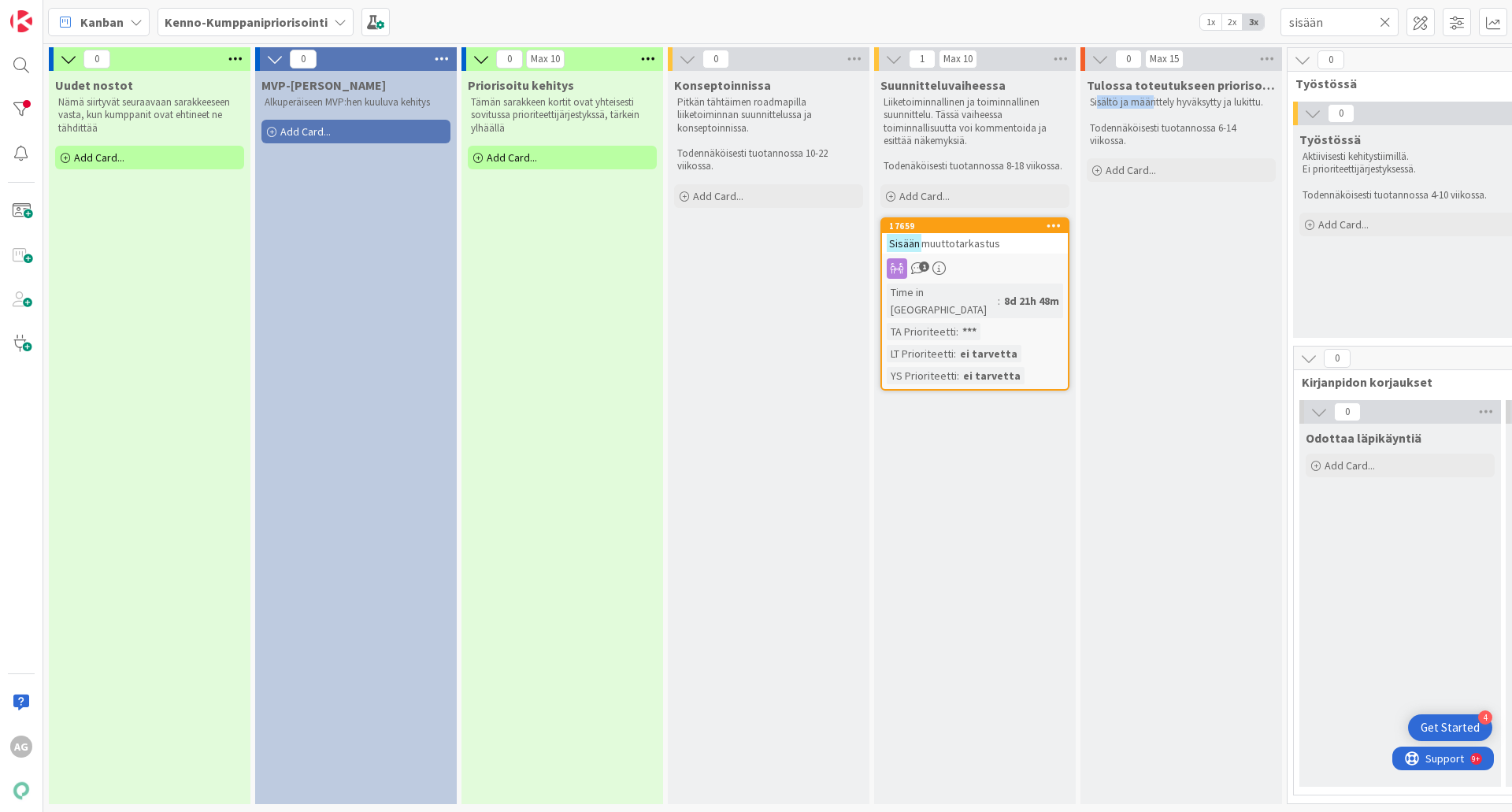
drag, startPoint x: 1151, startPoint y: 103, endPoint x: 1098, endPoint y: 108, distance: 53.2
click at [1097, 107] on p "Sisältö ja määrittely hyväksytty ja lukittu." at bounding box center [1181, 102] width 183 height 13
drag, startPoint x: 1005, startPoint y: 164, endPoint x: 1045, endPoint y: 162, distance: 40.0
click at [1045, 162] on p "Todenäköisesti tuotannossa 8-18 viikossa." at bounding box center [975, 166] width 183 height 13
click at [1388, 23] on icon at bounding box center [1386, 21] width 11 height 14
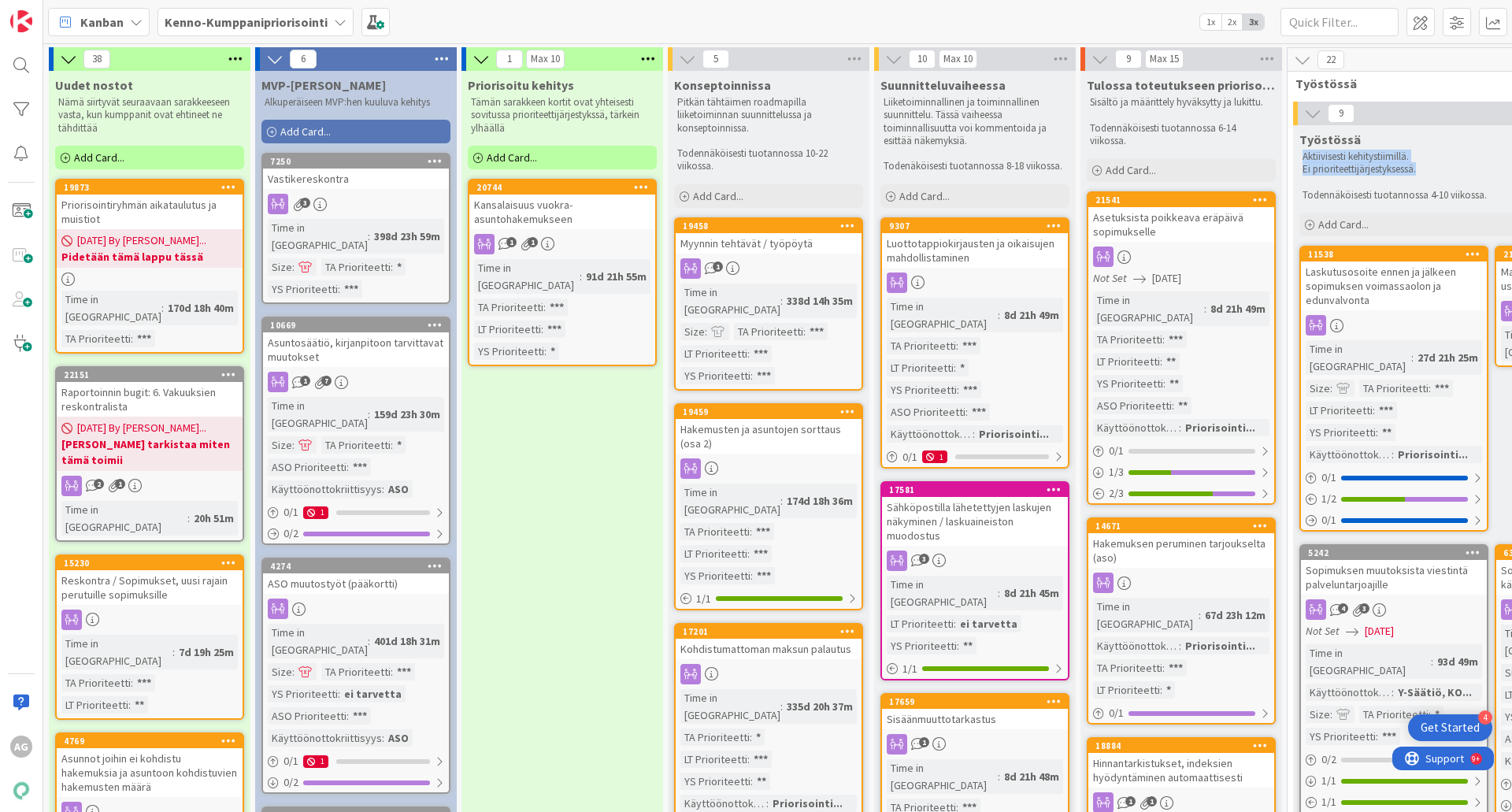
drag, startPoint x: 1434, startPoint y: 173, endPoint x: 1300, endPoint y: 161, distance: 134.5
click at [1308, 62] on icon at bounding box center [1302, 59] width 18 height 18
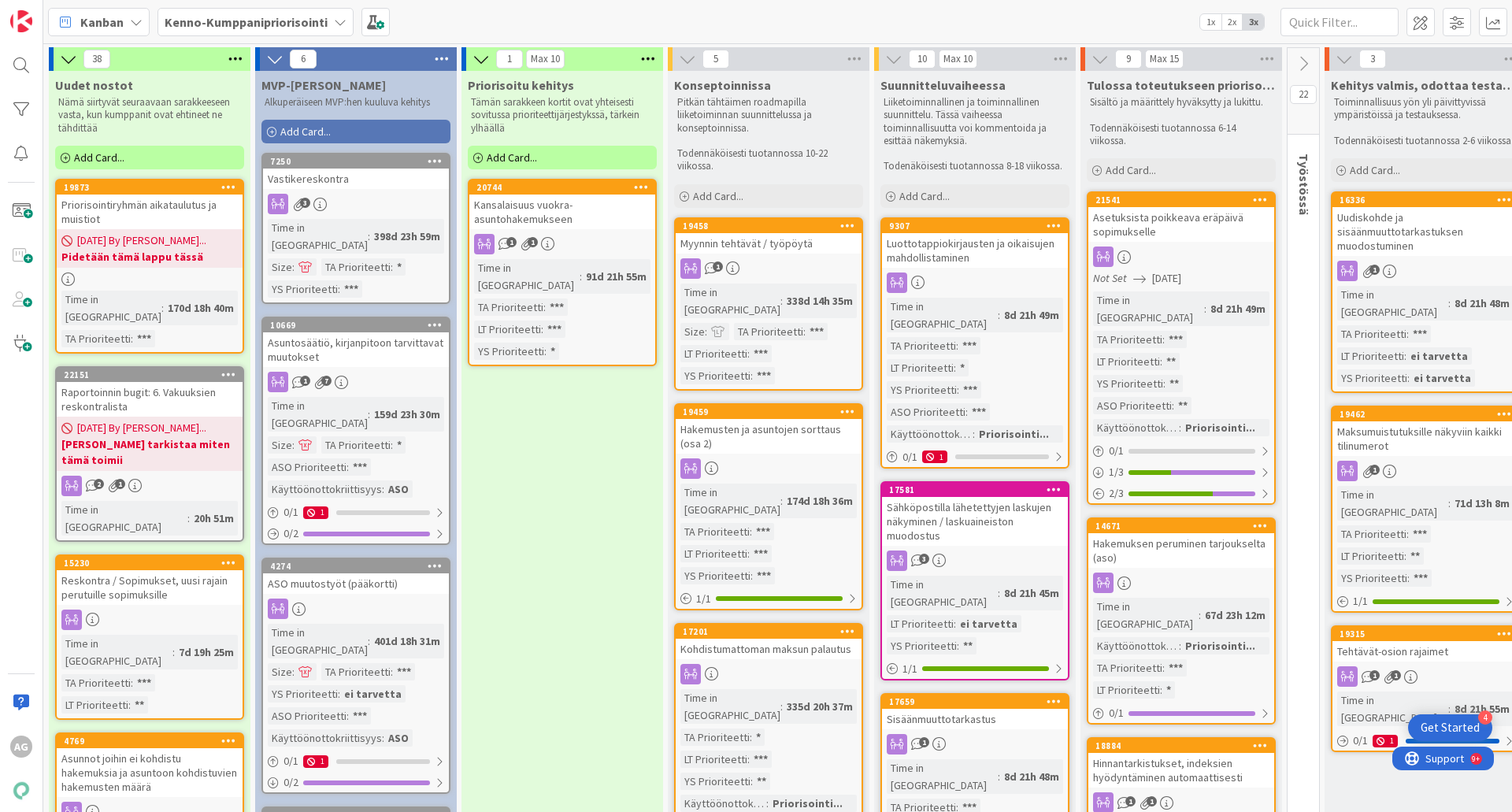
click at [1308, 62] on icon at bounding box center [1303, 63] width 18 height 18
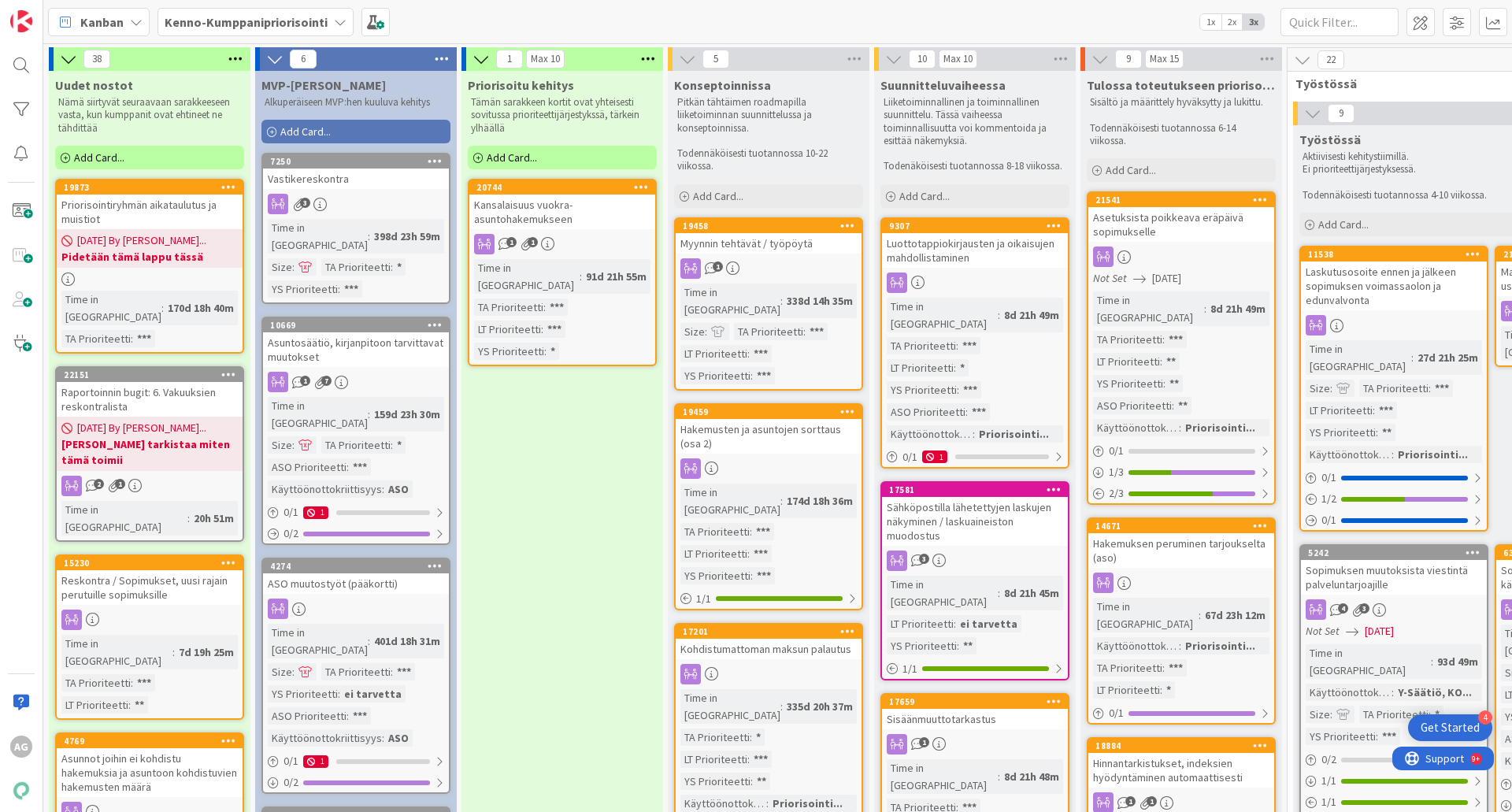
click at [1319, 116] on icon at bounding box center [1312, 113] width 18 height 18
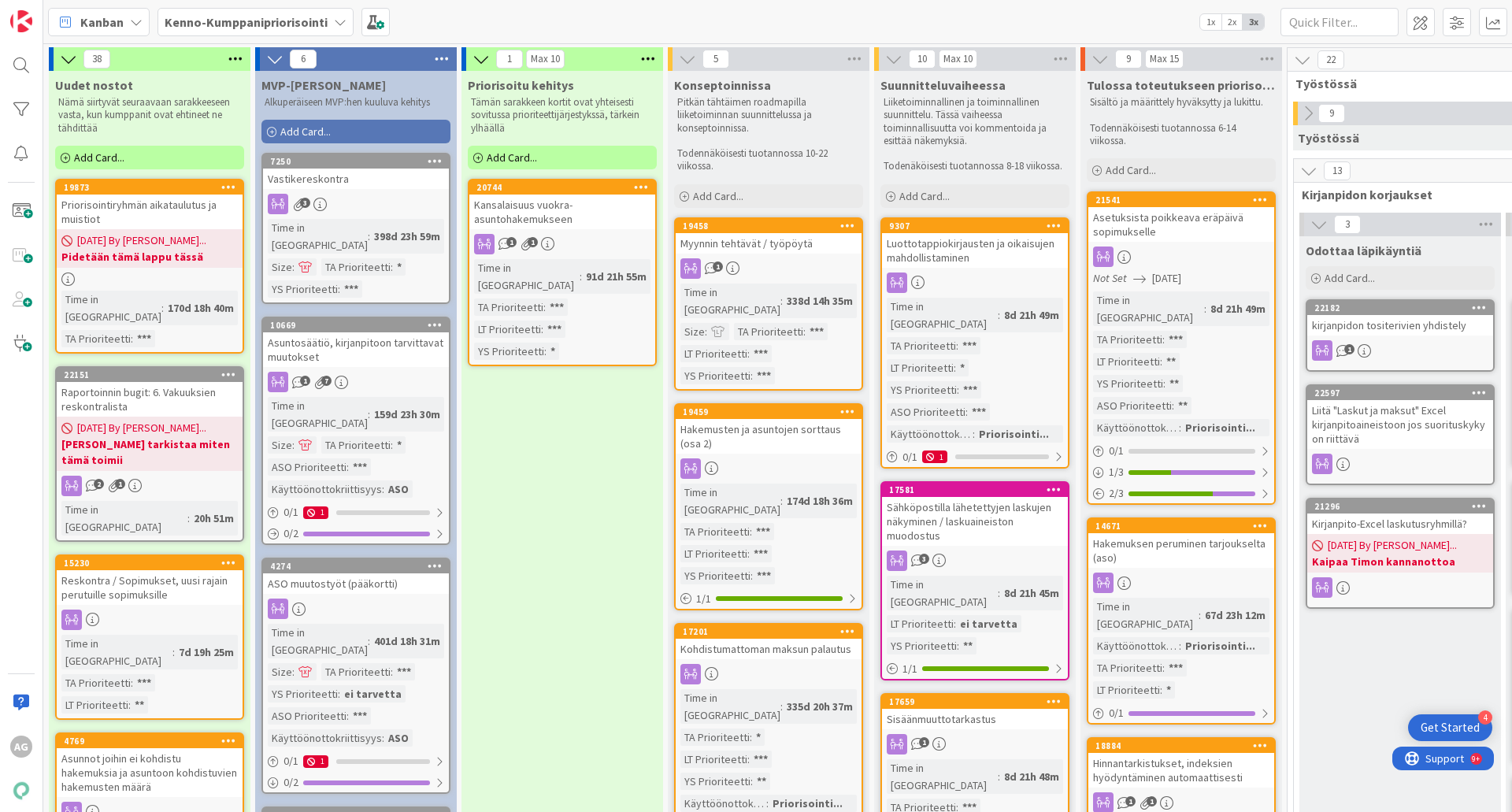
click at [1311, 113] on icon at bounding box center [1308, 113] width 18 height 18
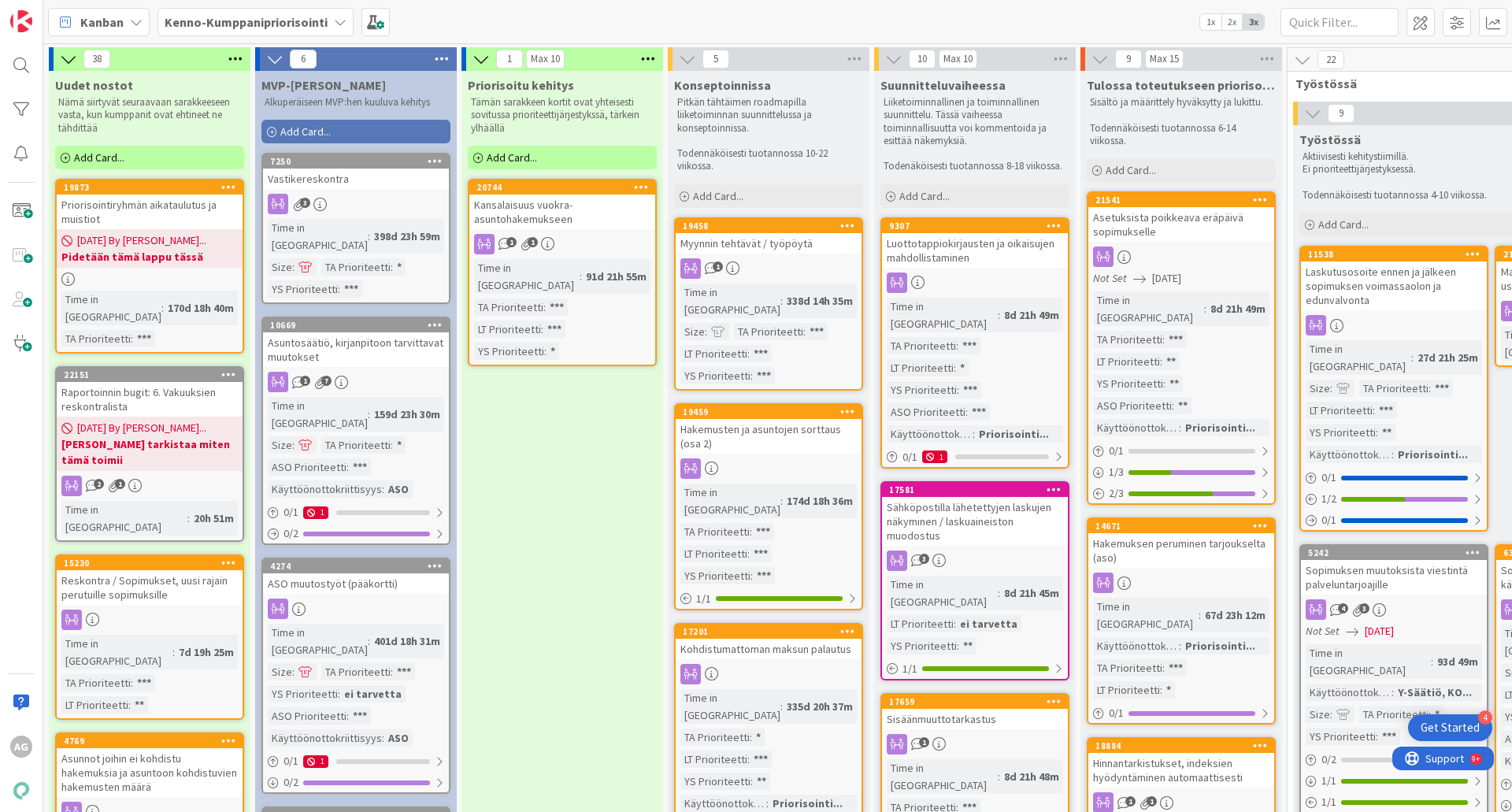
click at [1312, 112] on icon at bounding box center [1312, 113] width 18 height 18
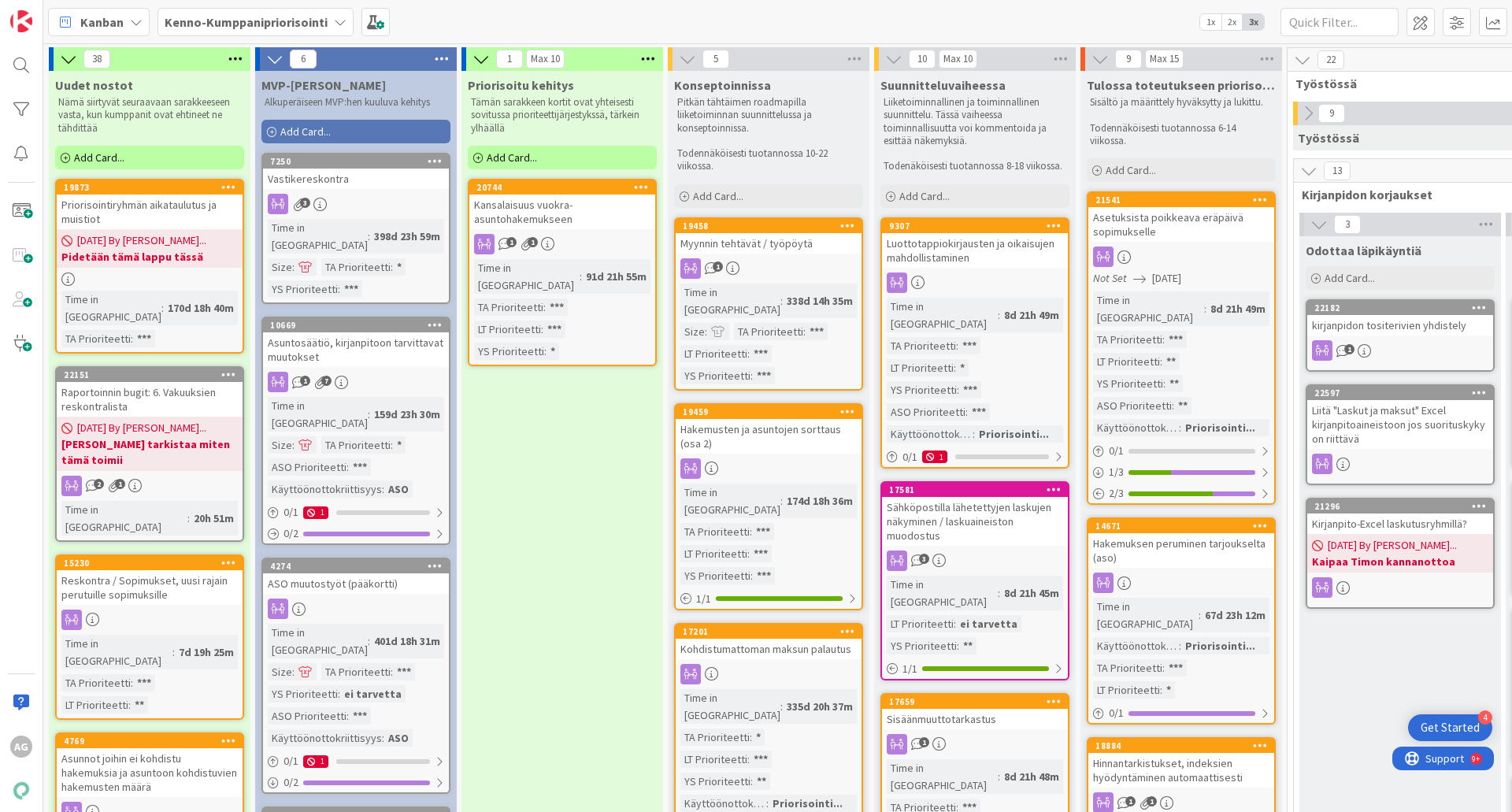
click at [1312, 112] on icon at bounding box center [1308, 113] width 18 height 18
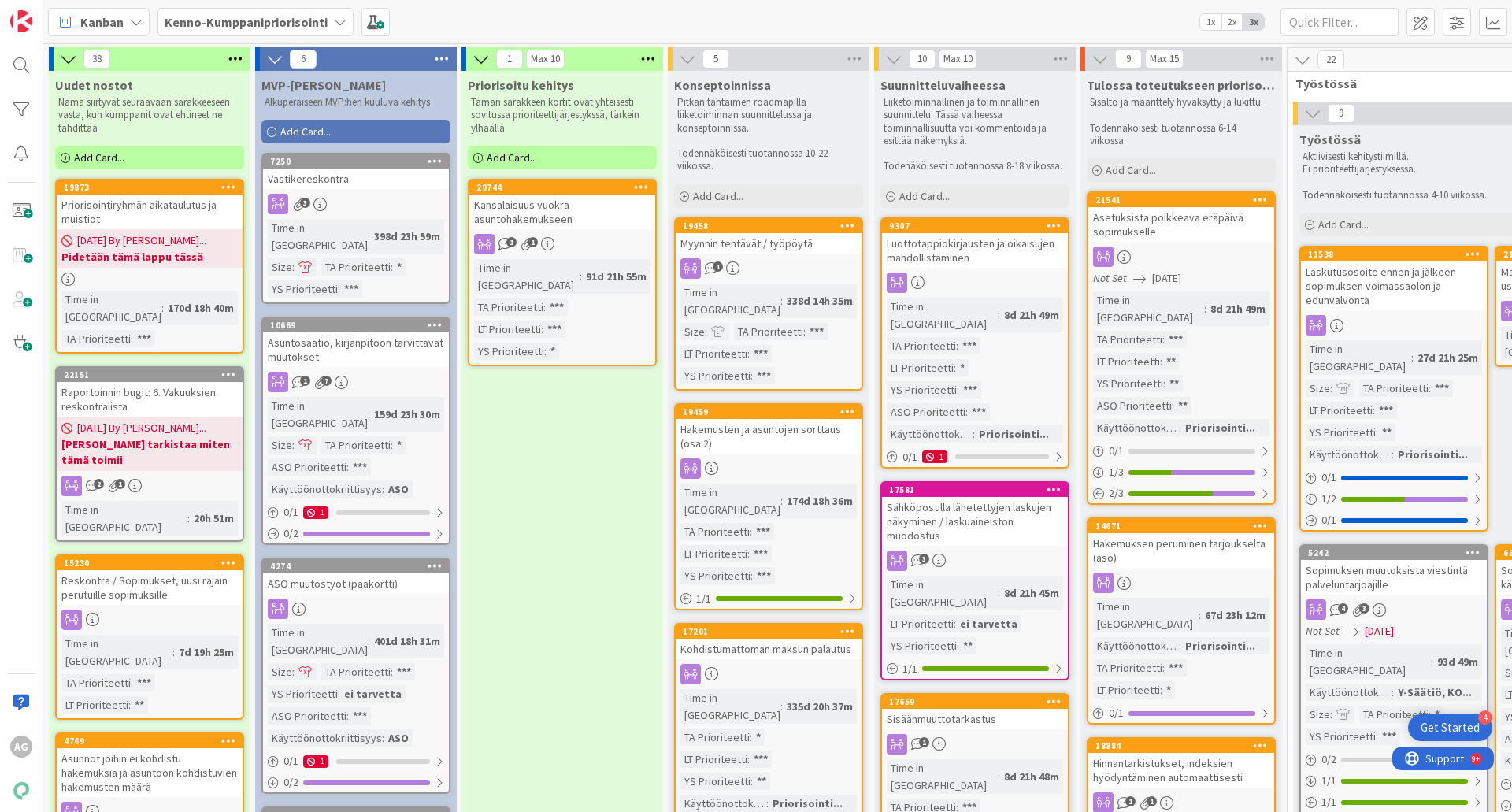
click at [1312, 111] on icon at bounding box center [1312, 113] width 18 height 18
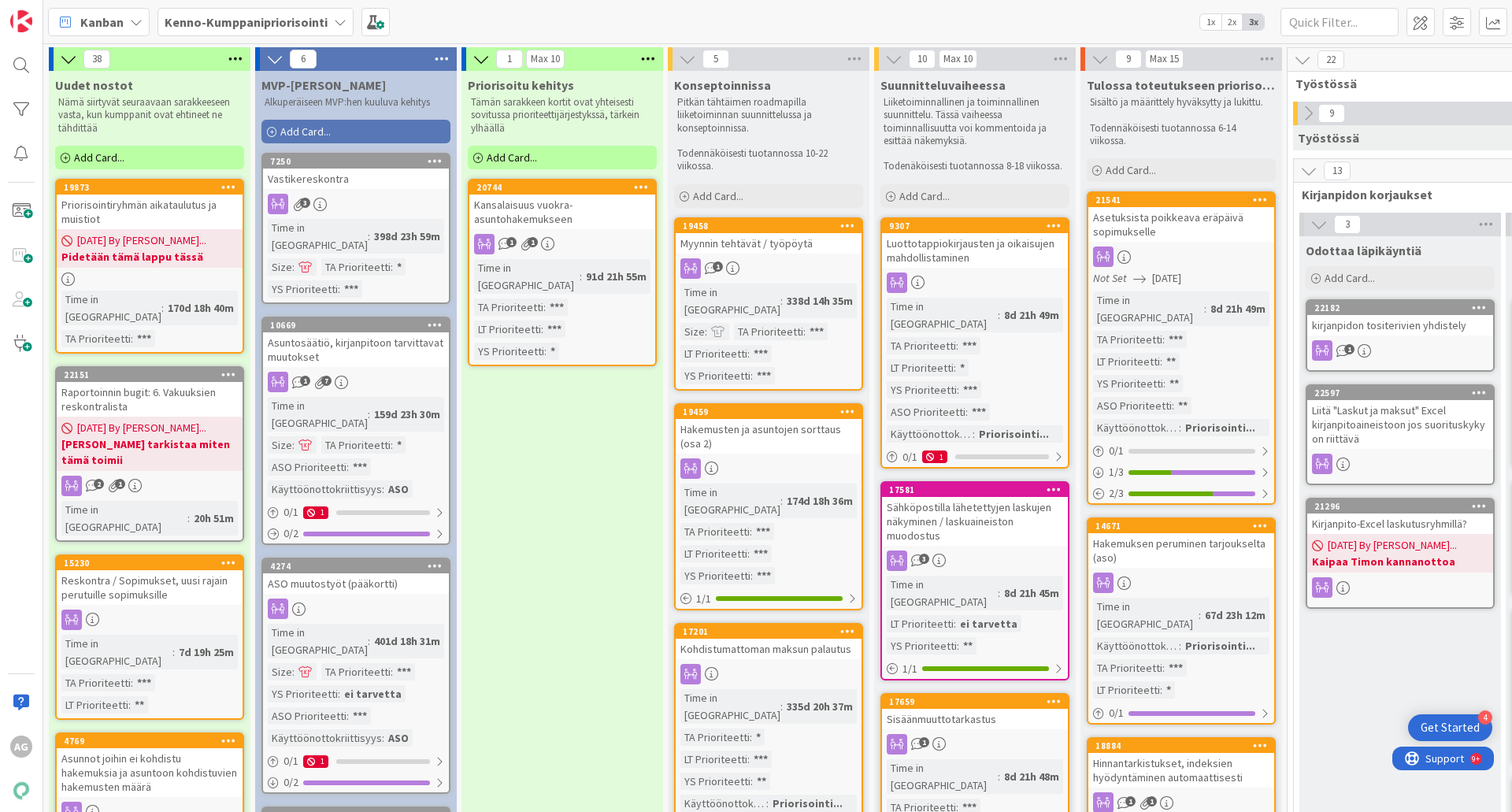
click at [1310, 171] on icon at bounding box center [1308, 171] width 18 height 18
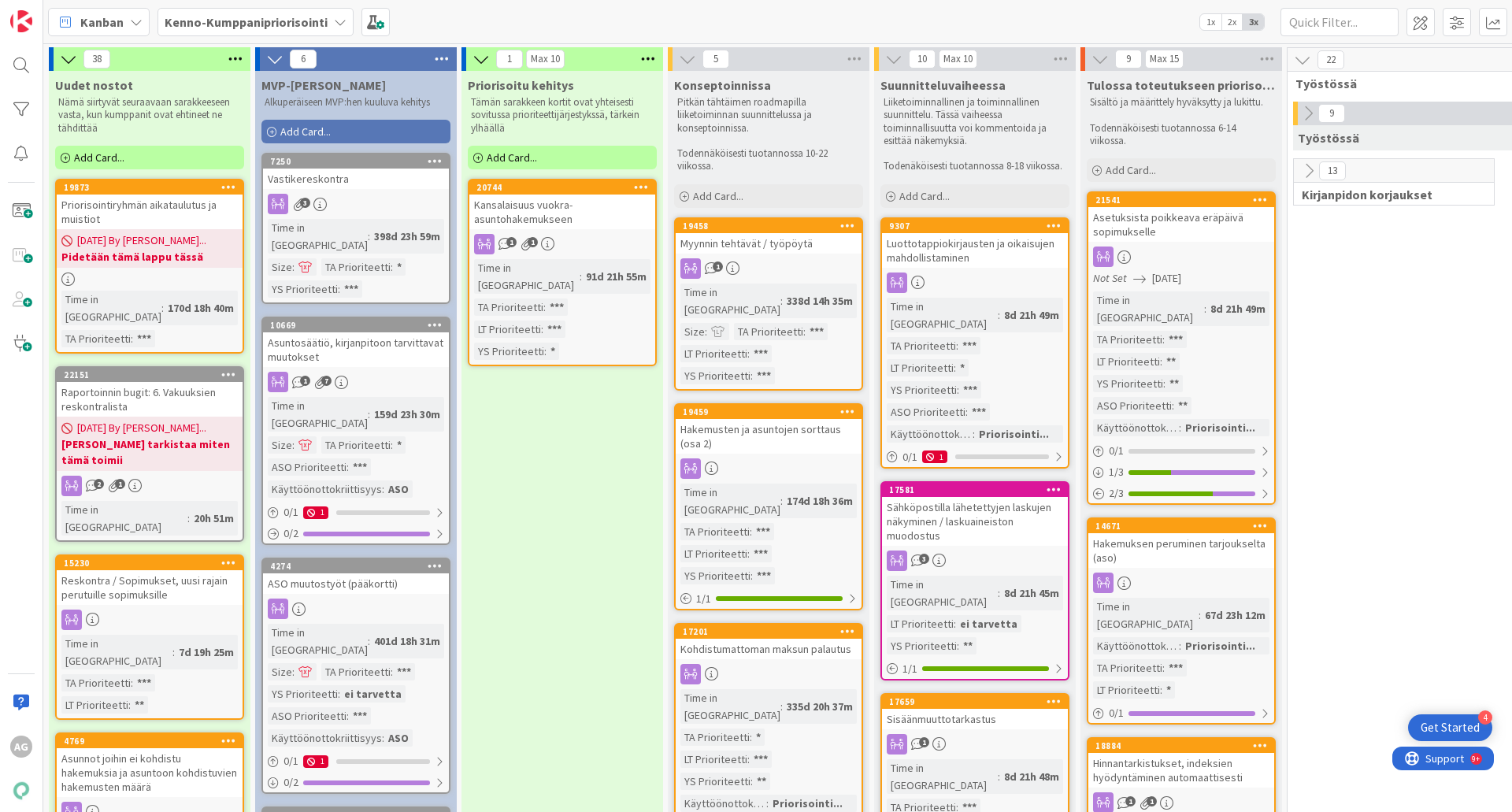
click at [1309, 172] on icon at bounding box center [1308, 171] width 18 height 18
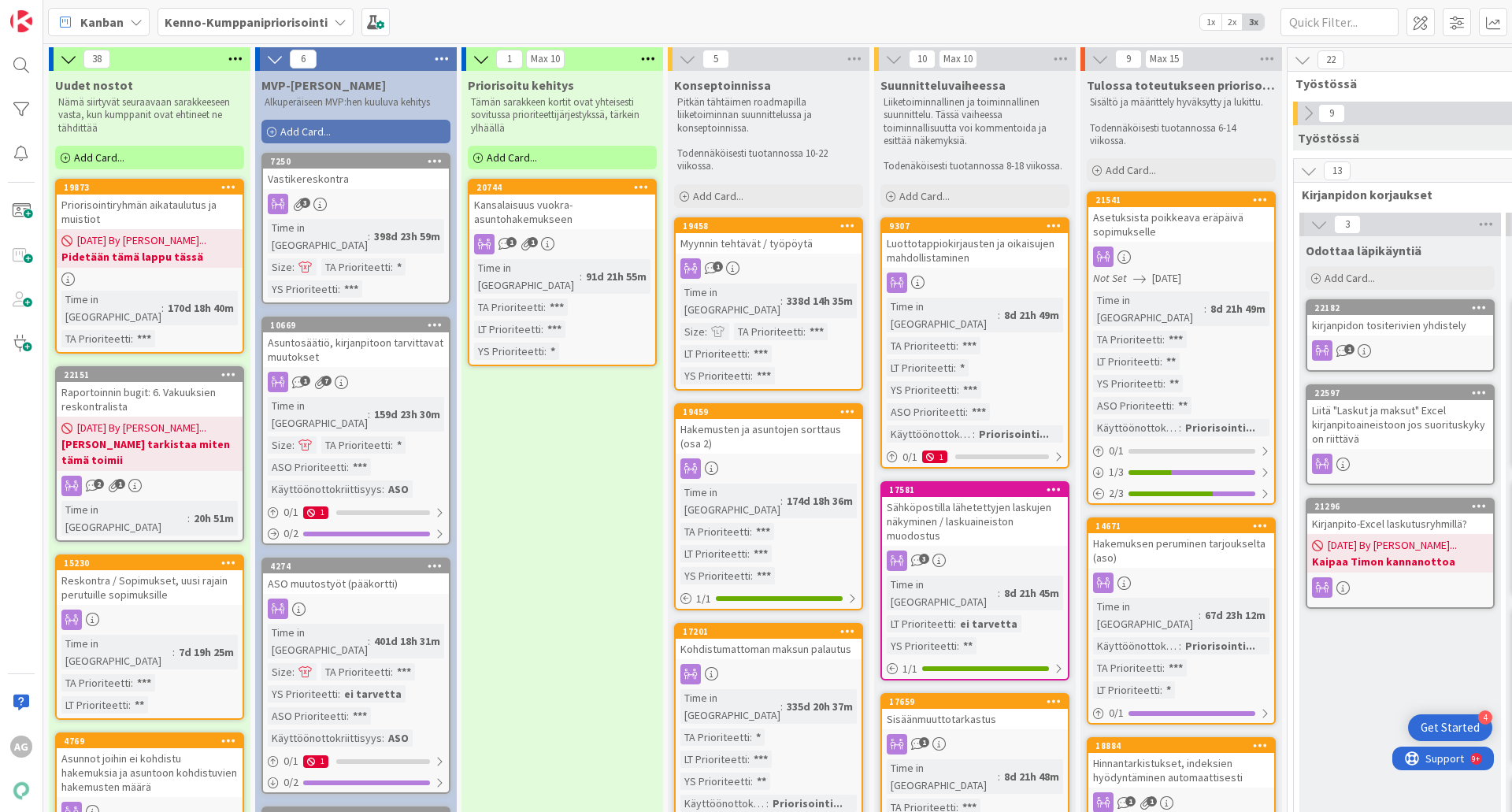
click at [1310, 113] on icon at bounding box center [1308, 113] width 18 height 18
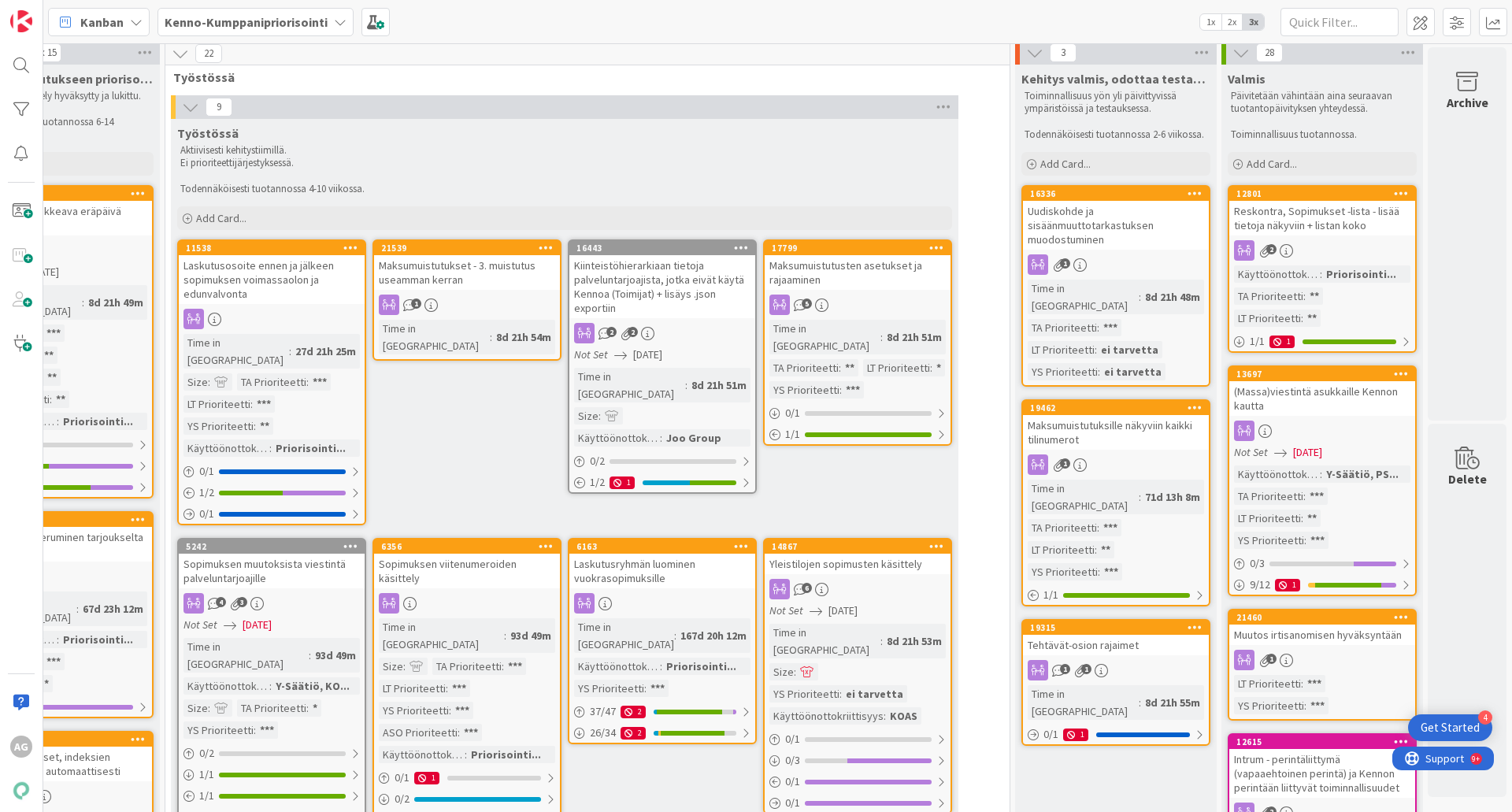
scroll to position [0, 1134]
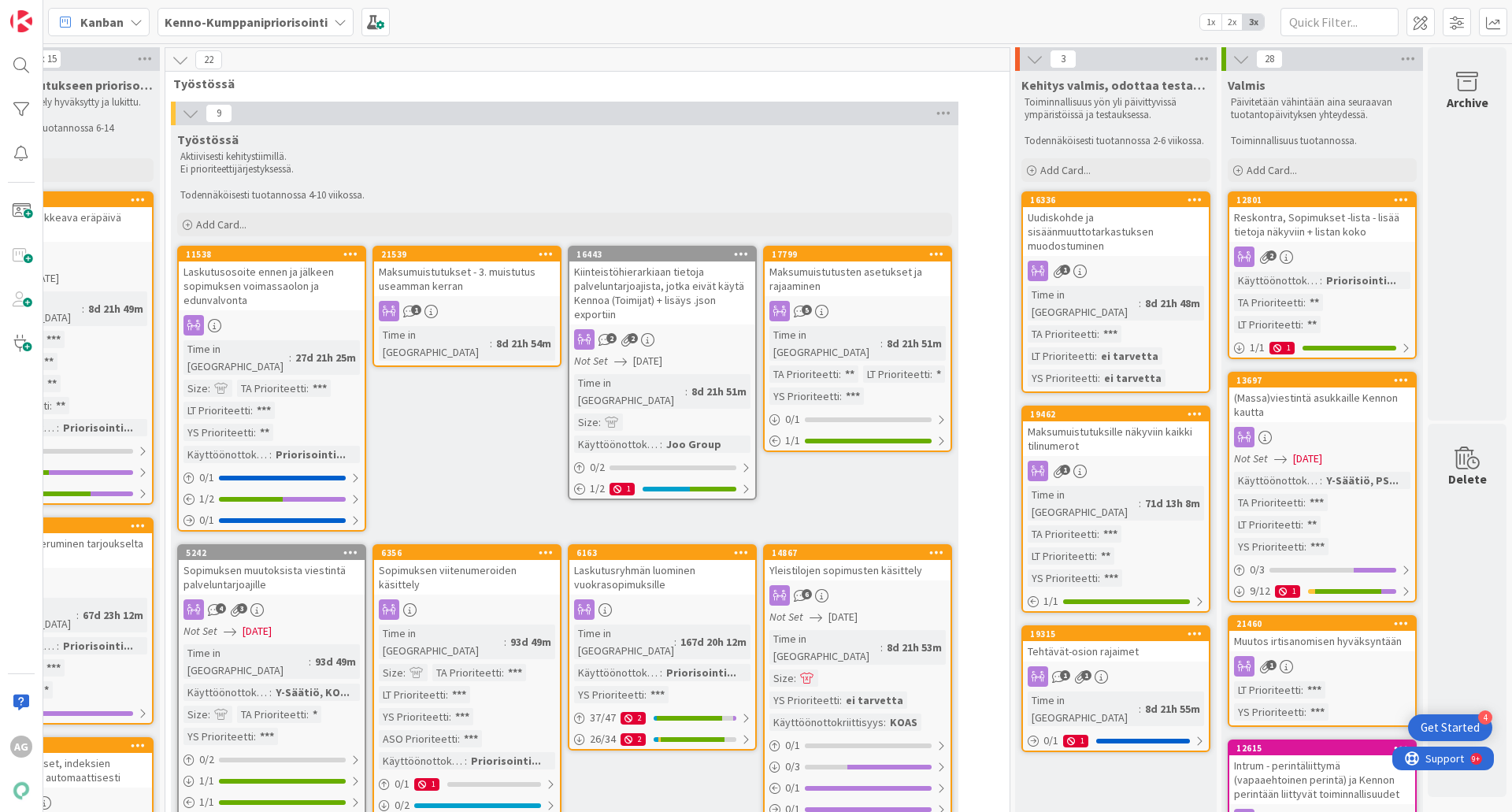
click at [1040, 230] on div "Uudiskohde ja sisäänmuuttotarkastuksen muodostuminen" at bounding box center [1116, 231] width 186 height 49
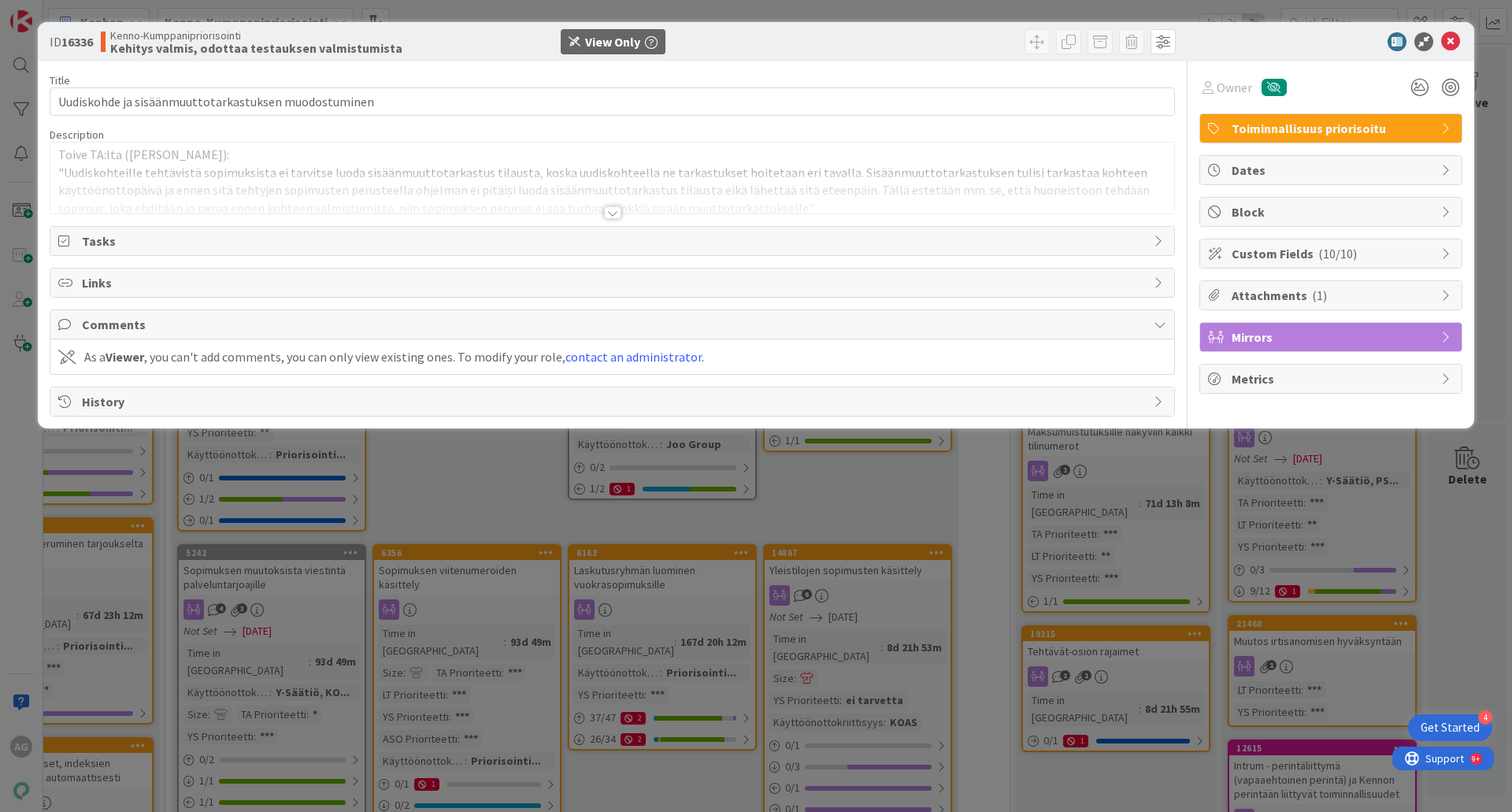
click at [611, 213] on div at bounding box center [612, 213] width 18 height 13
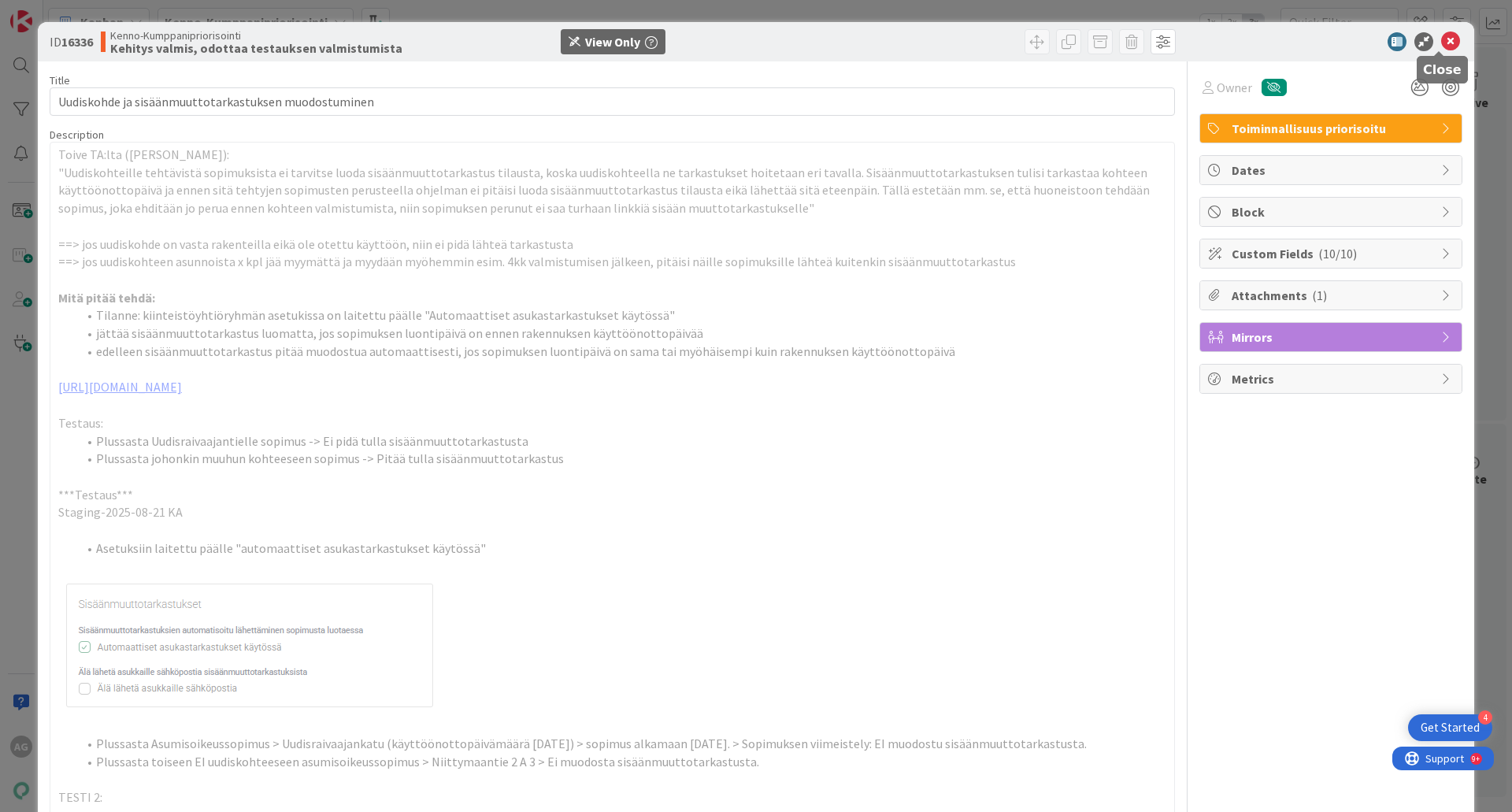
click at [1442, 44] on icon at bounding box center [1451, 42] width 19 height 19
